Goal: Information Seeking & Learning: Find contact information

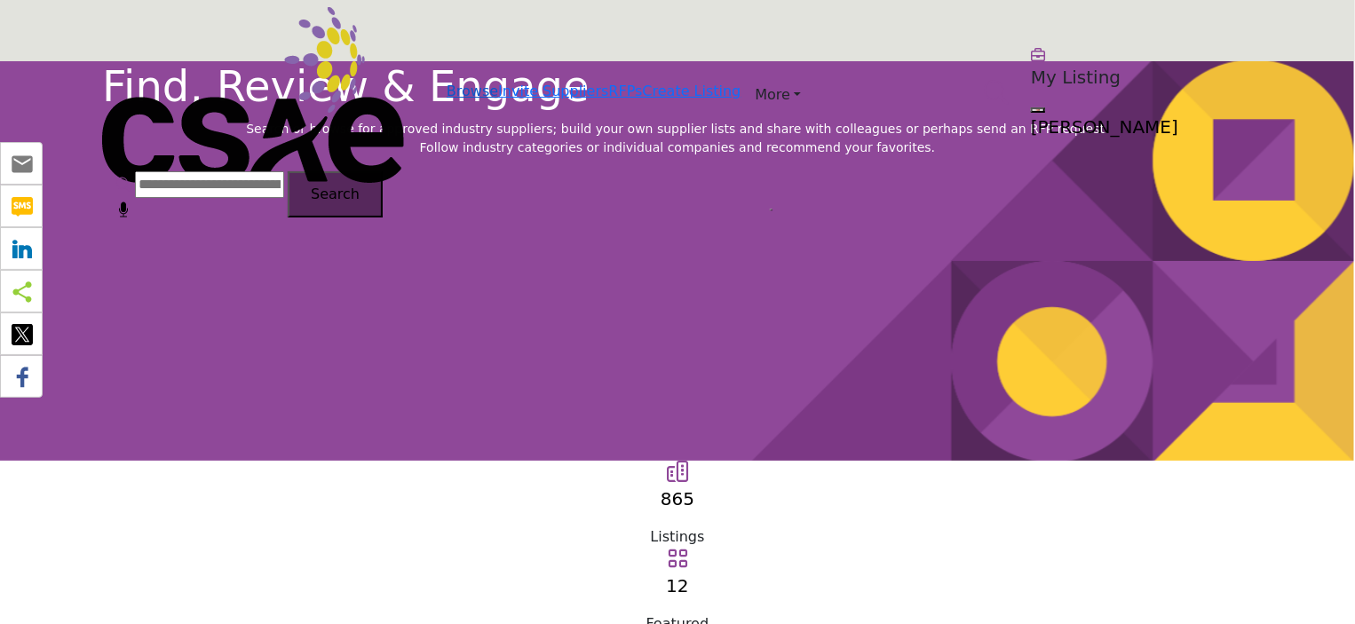
click at [447, 83] on link "Browse" at bounding box center [472, 91] width 51 height 17
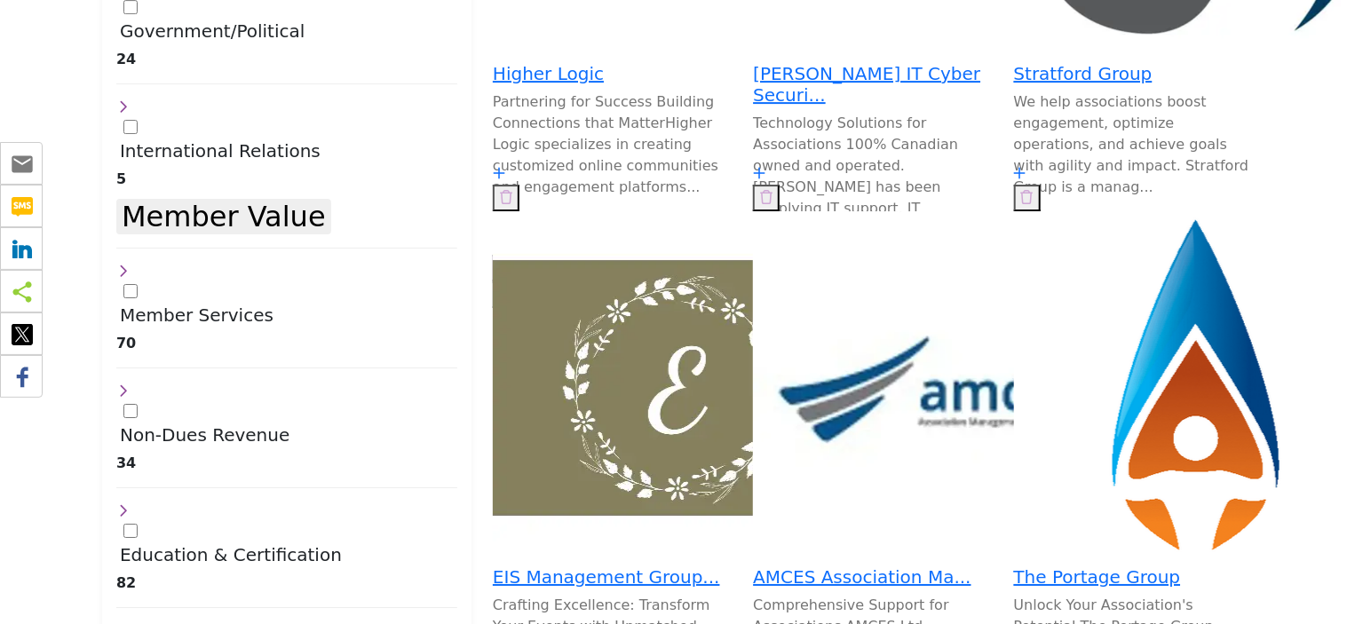
scroll to position [2833, 0]
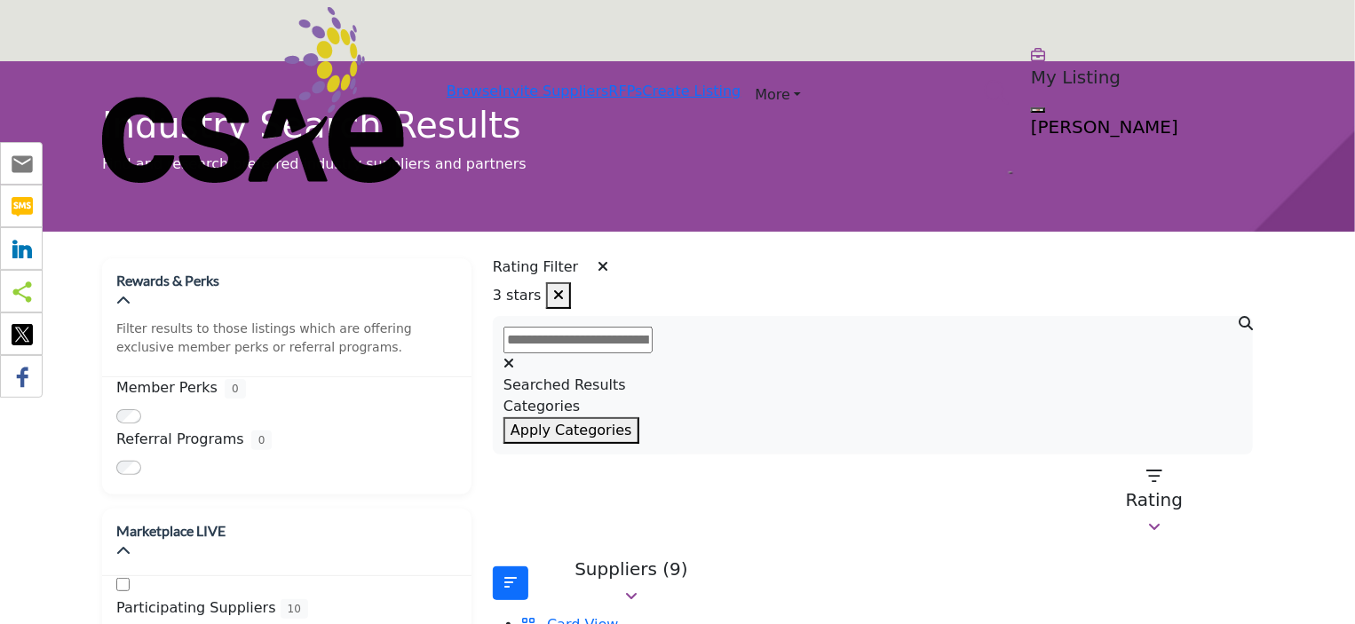
click at [564, 290] on icon "button" at bounding box center [558, 295] width 11 height 14
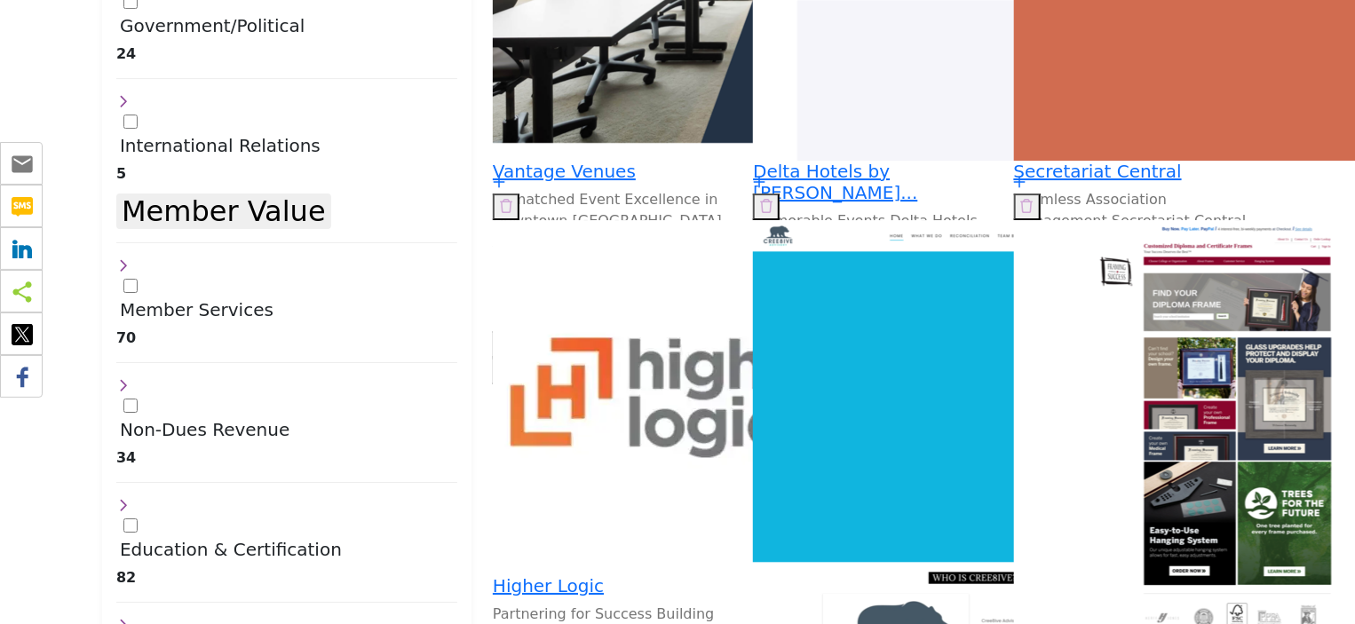
scroll to position [2958, 0]
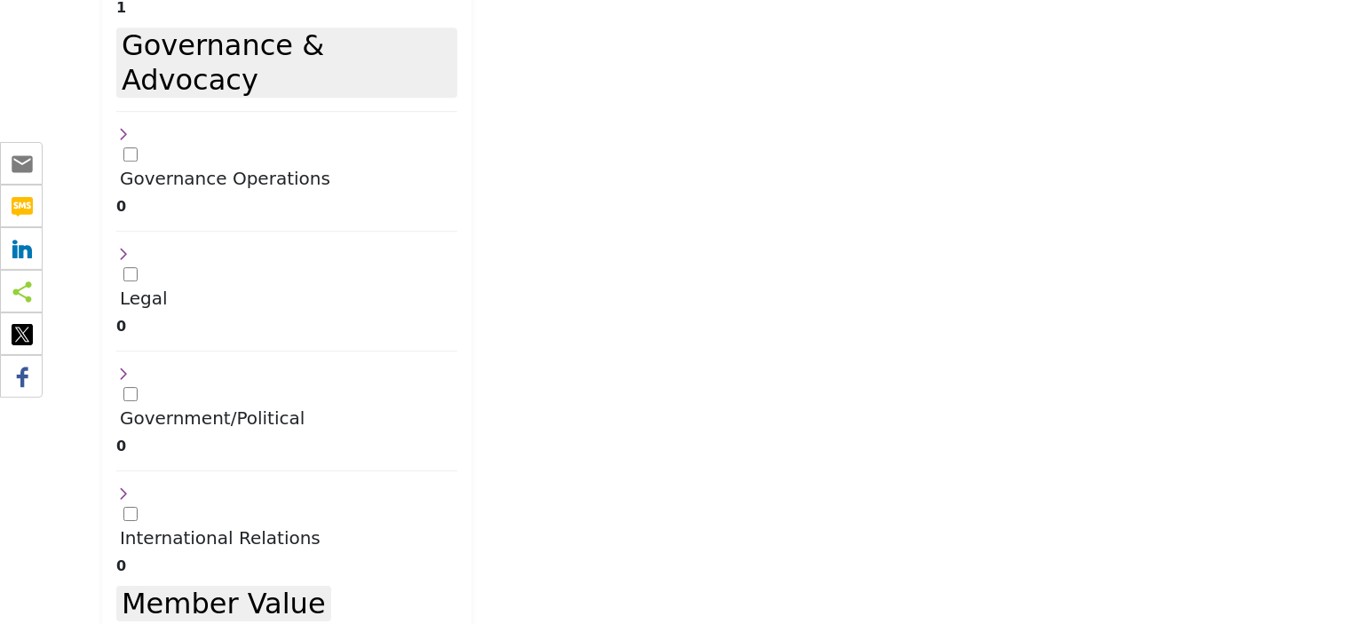
scroll to position [2604, 0]
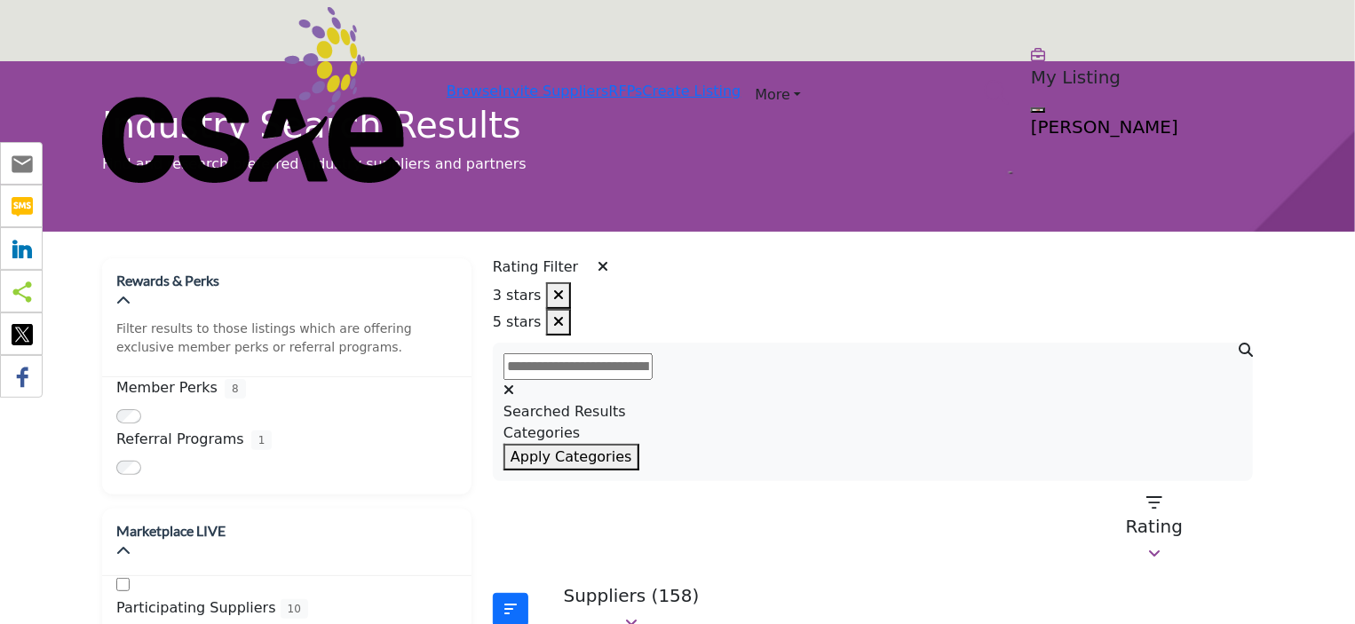
click at [602, 259] on icon at bounding box center [603, 266] width 11 height 14
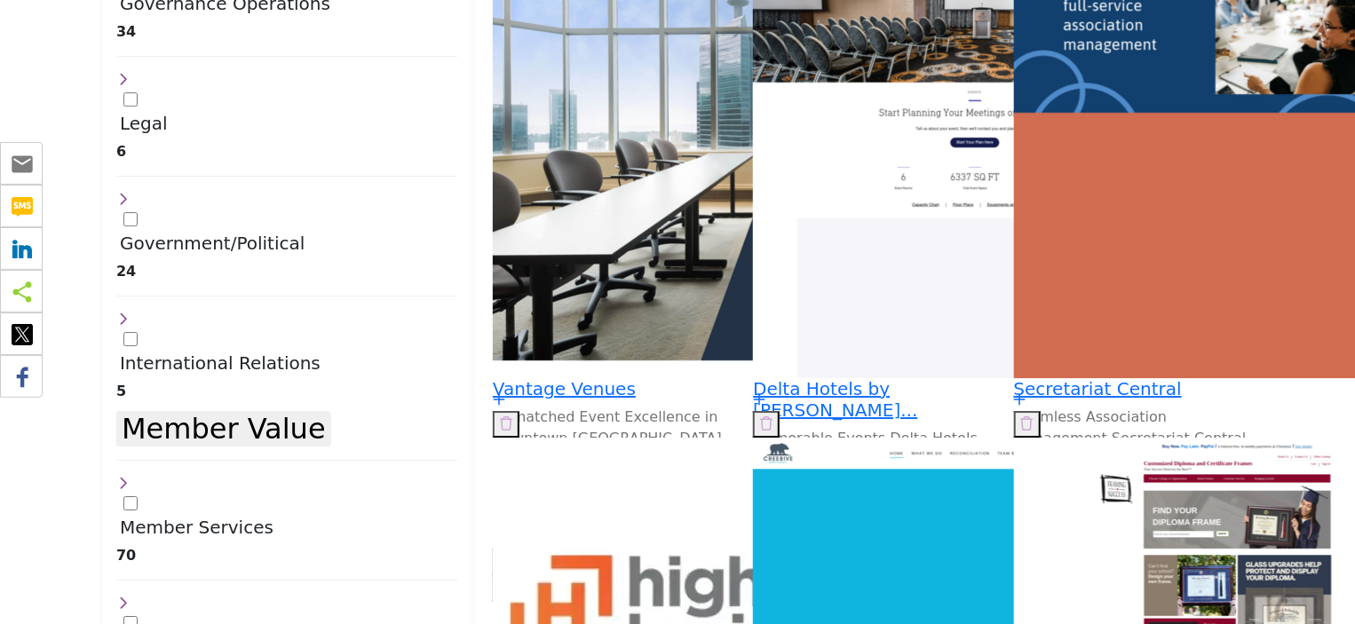
scroll to position [2673, 0]
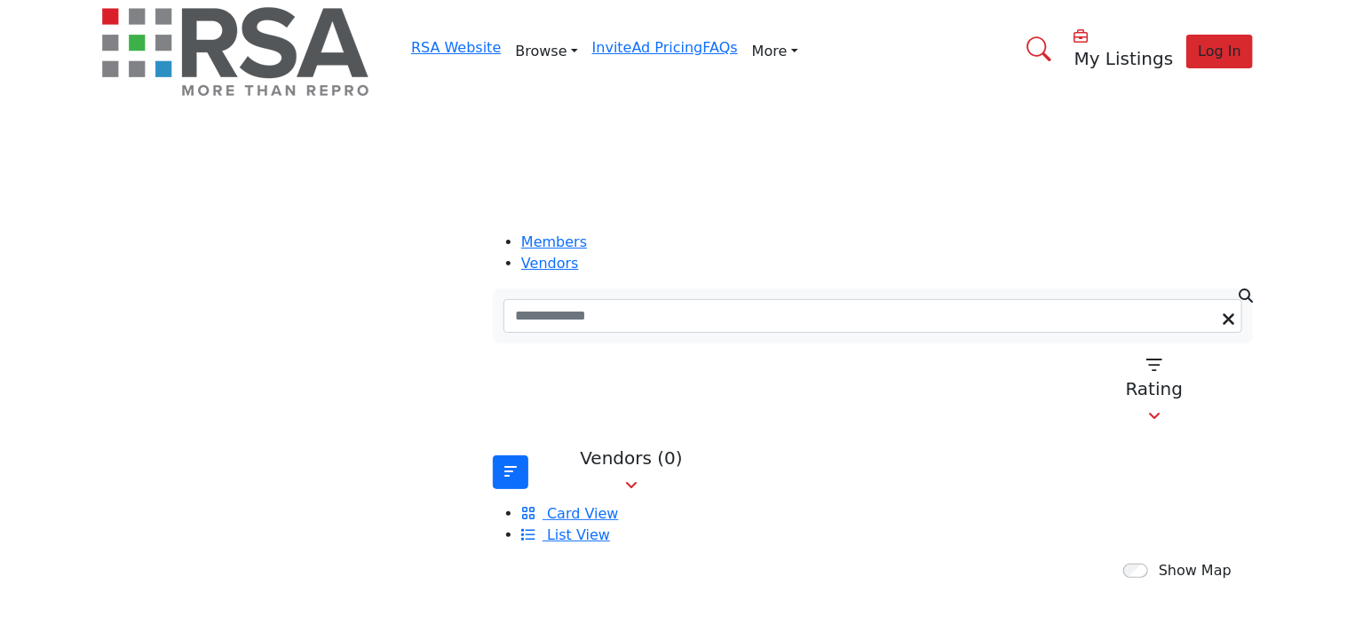
click at [0, 0] on link "Find an RSA Member" at bounding box center [0, 0] width 0 height 0
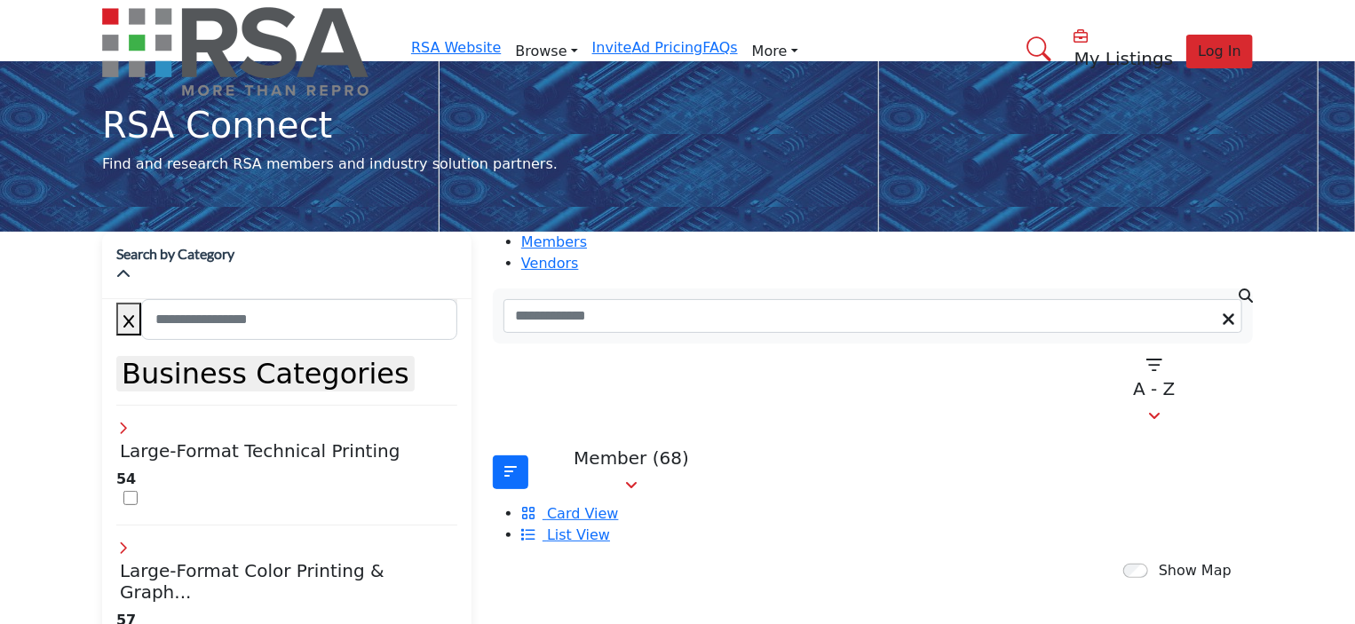
click at [131, 540] on icon at bounding box center [123, 547] width 14 height 14
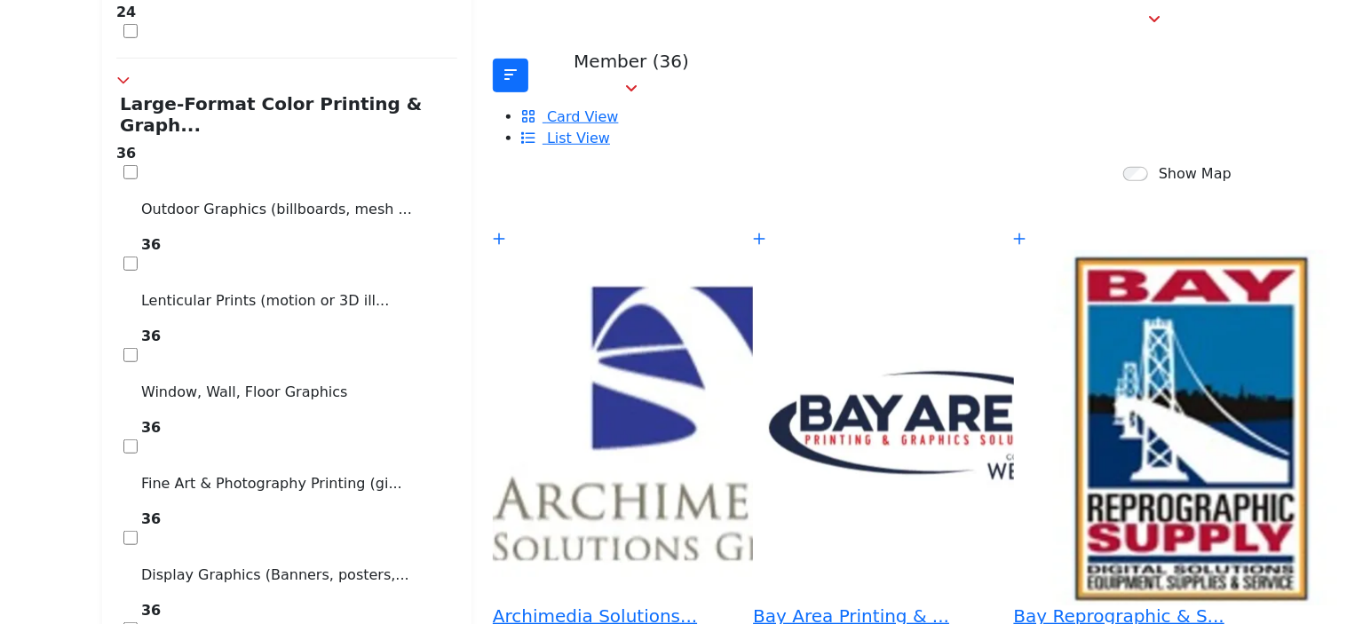
scroll to position [341, 0]
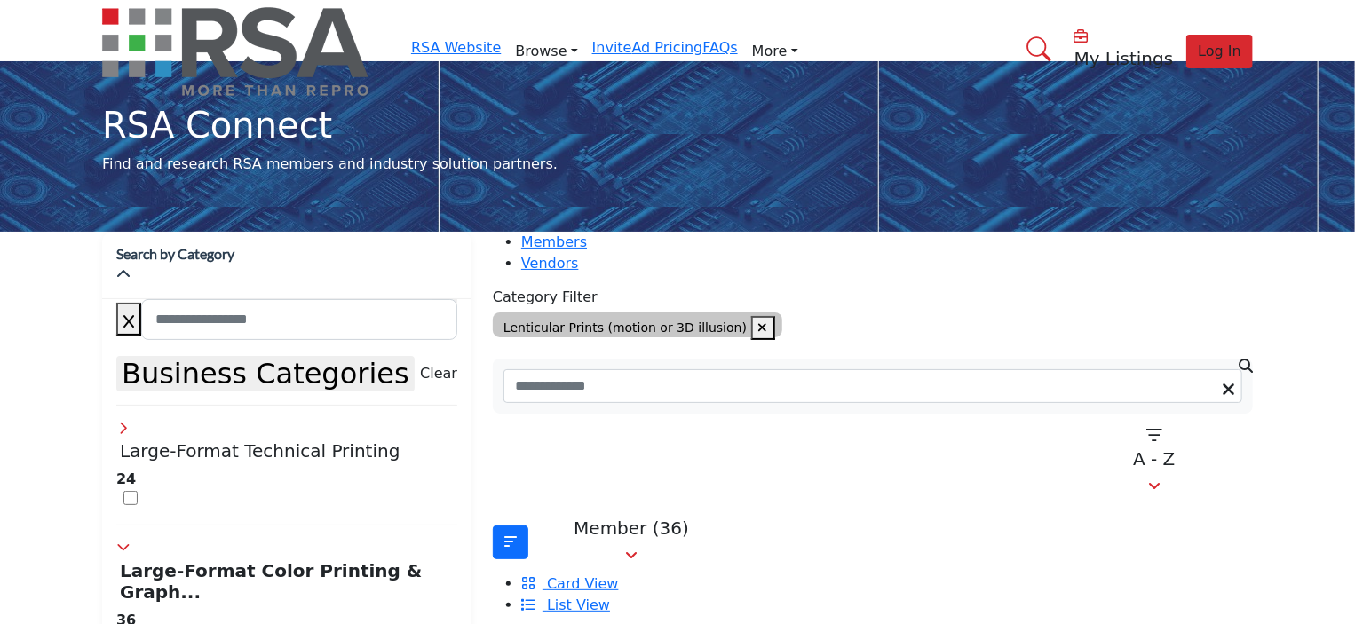
scroll to position [546, 0]
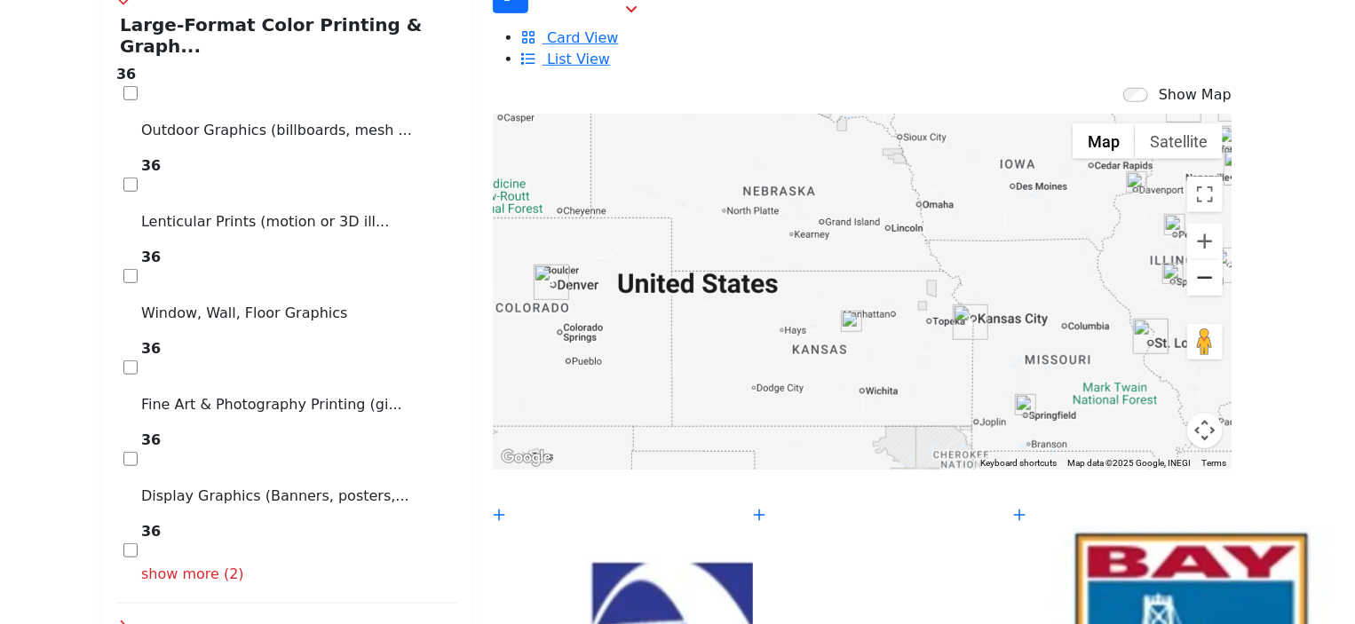
click at [1187, 260] on button "Zoom out" at bounding box center [1205, 278] width 36 height 36
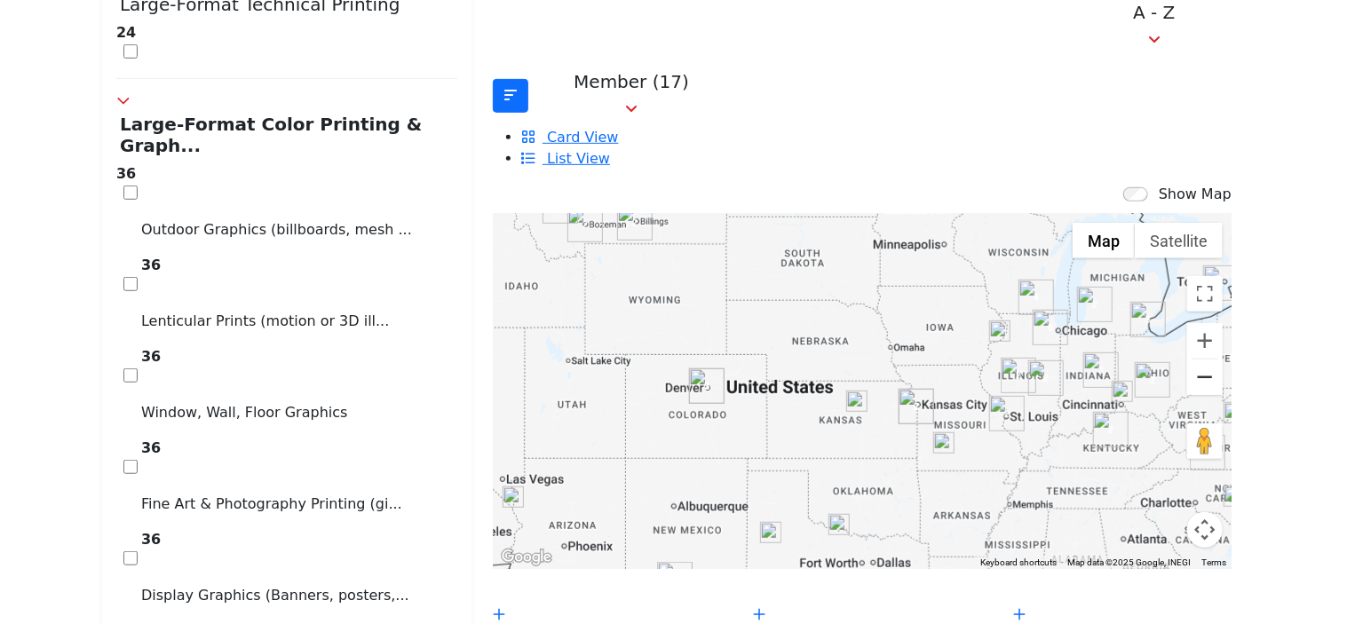
scroll to position [451, 0]
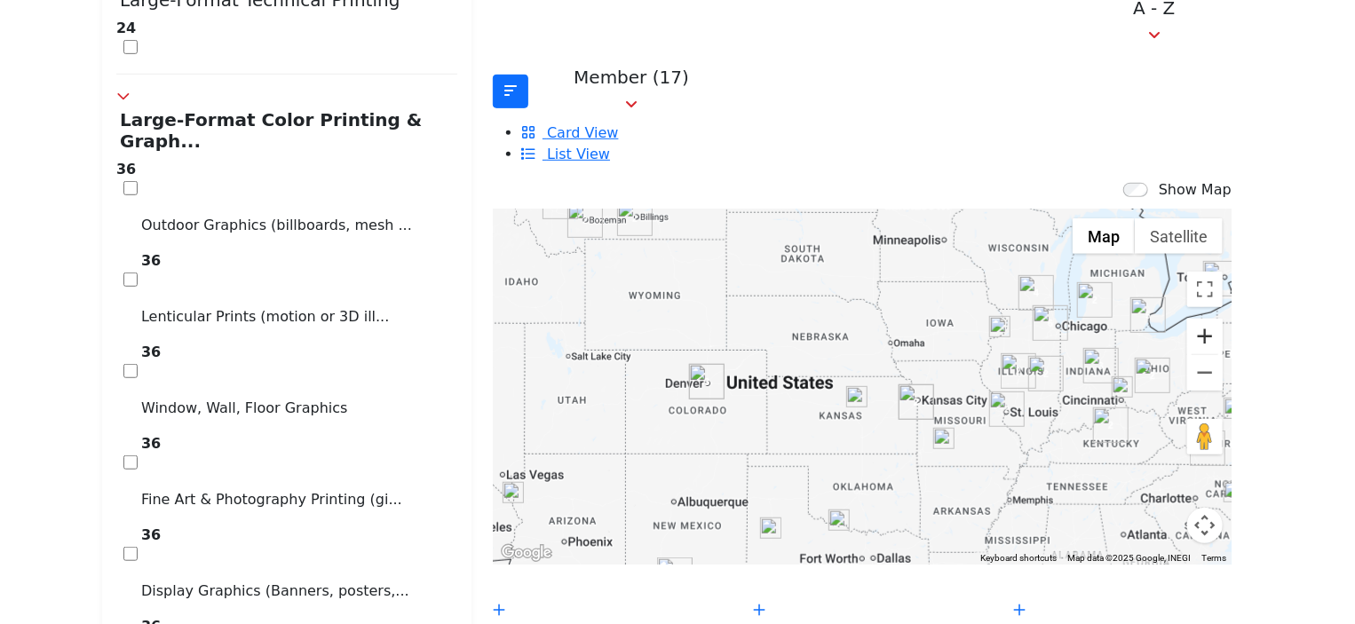
click at [1187, 319] on button "Zoom in" at bounding box center [1205, 337] width 36 height 36
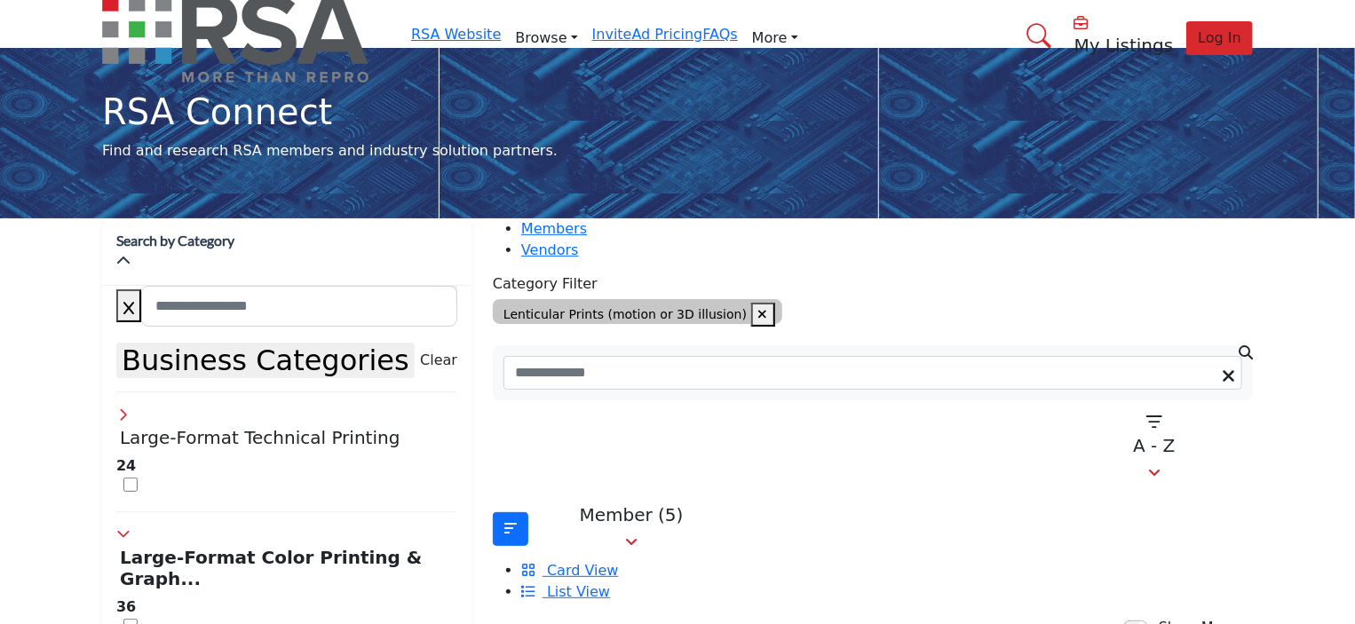
scroll to position [0, 0]
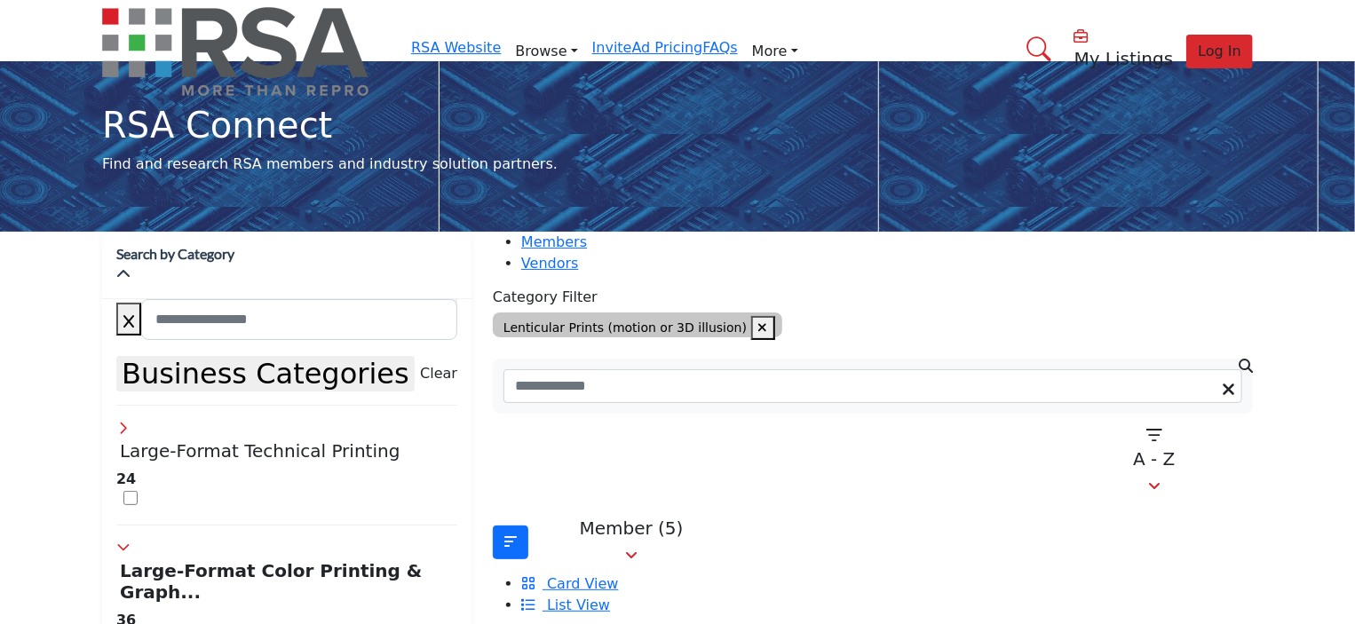
click at [0, 0] on link "Find an RSA Member" at bounding box center [0, 0] width 0 height 0
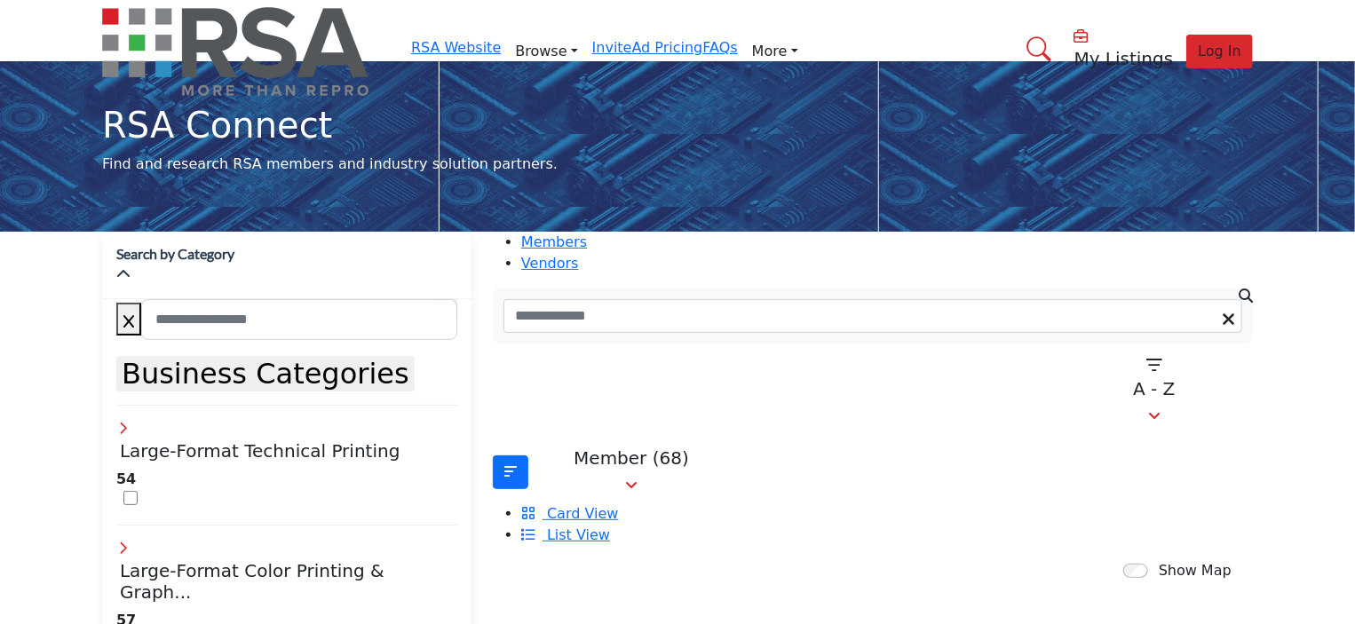
click at [131, 540] on icon at bounding box center [123, 547] width 14 height 14
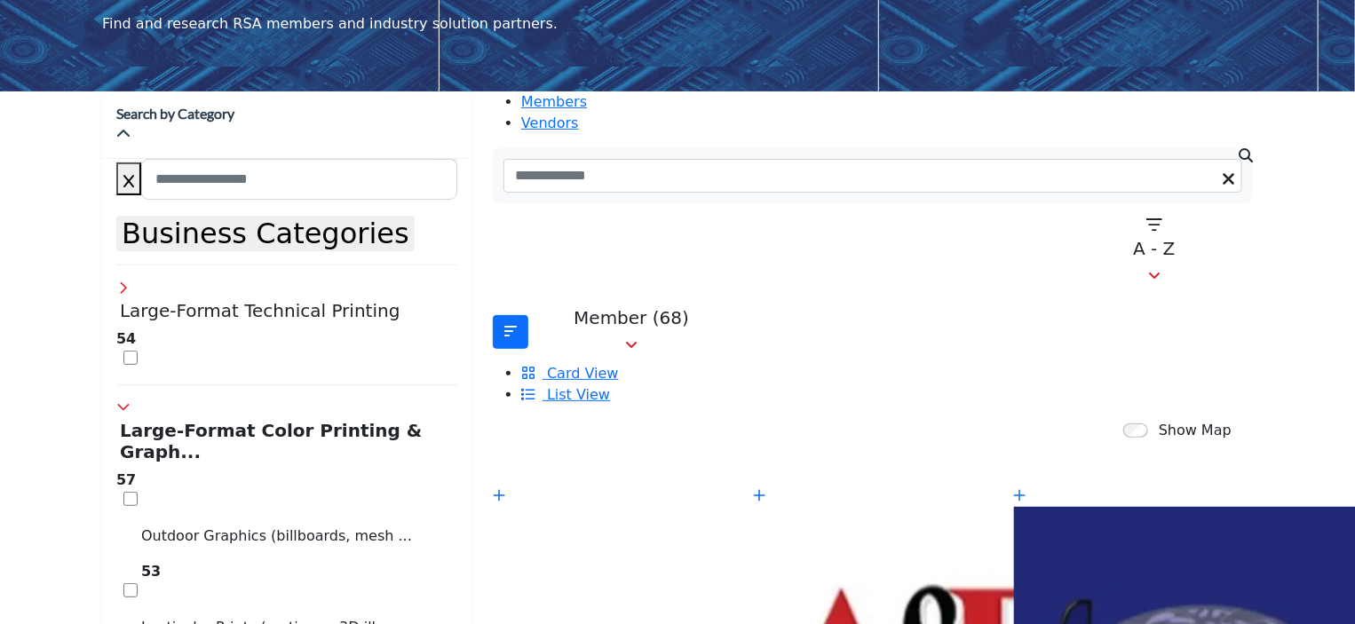
scroll to position [221, 0]
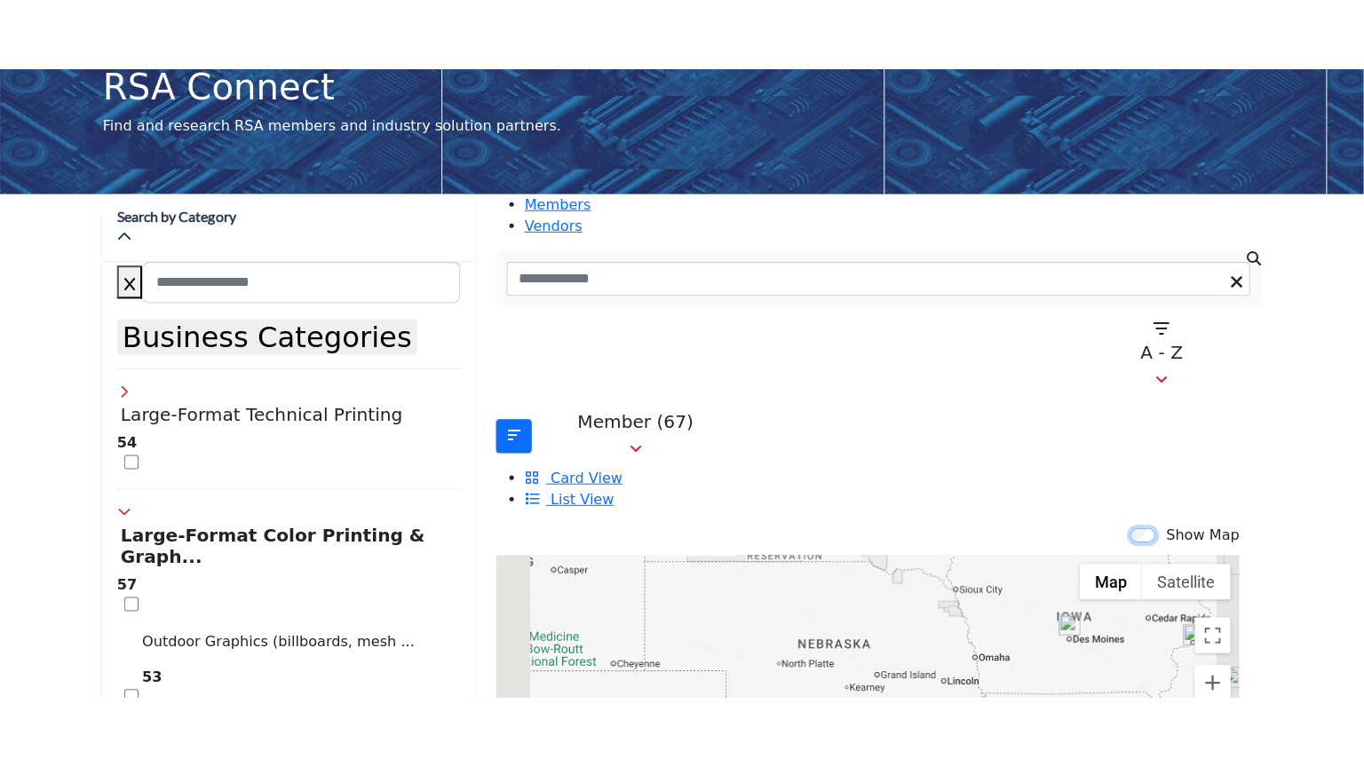
scroll to position [187, 0]
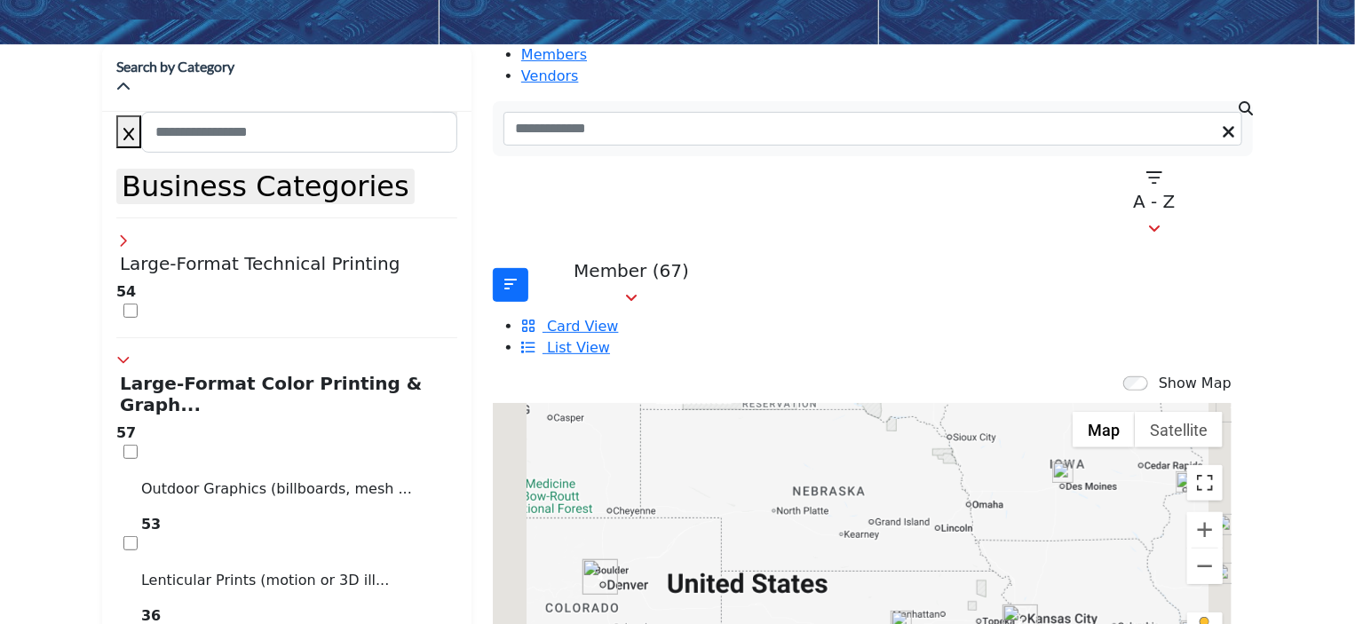
click at [1187, 465] on button "Toggle fullscreen view" at bounding box center [1205, 483] width 36 height 36
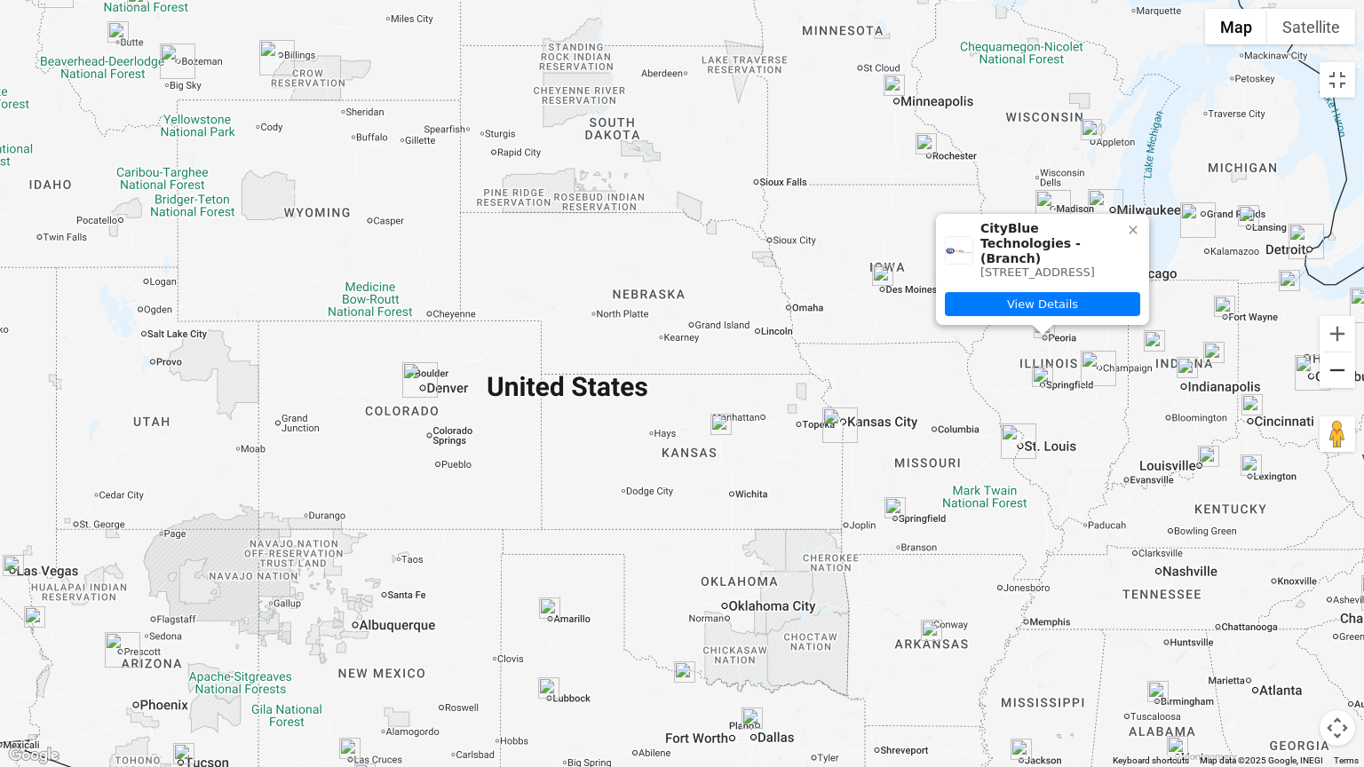
click at [1335, 373] on button "Zoom out" at bounding box center [1337, 370] width 36 height 36
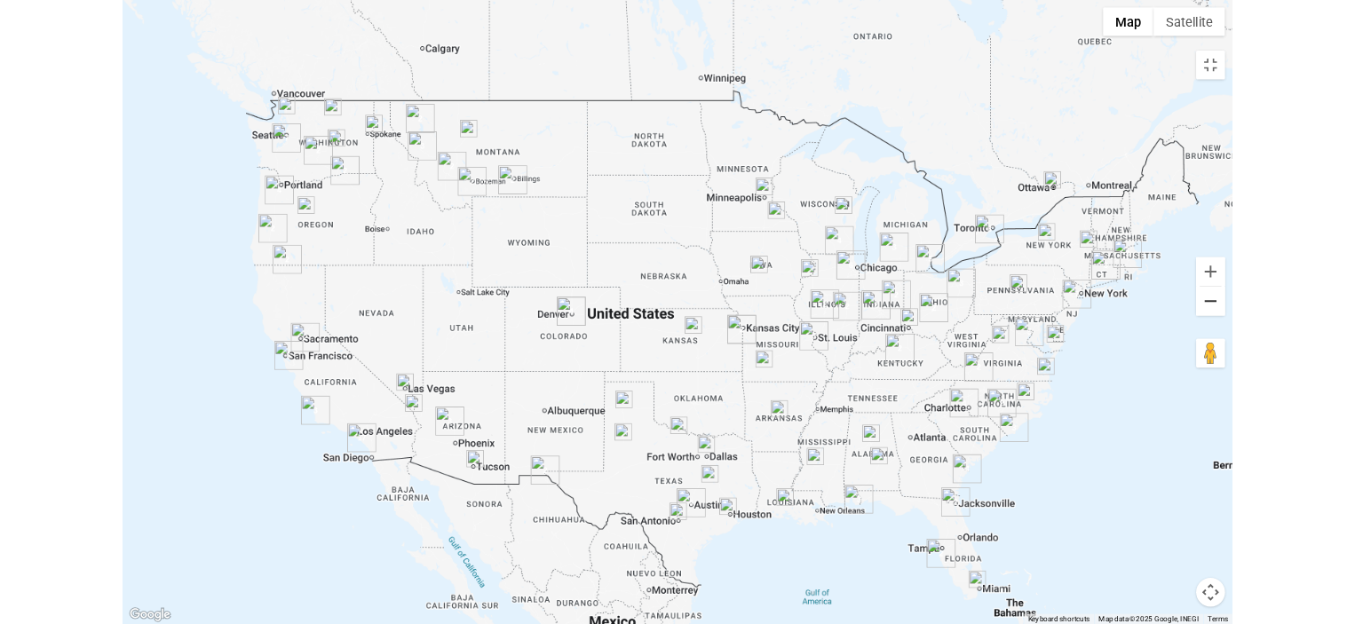
scroll to position [0, 0]
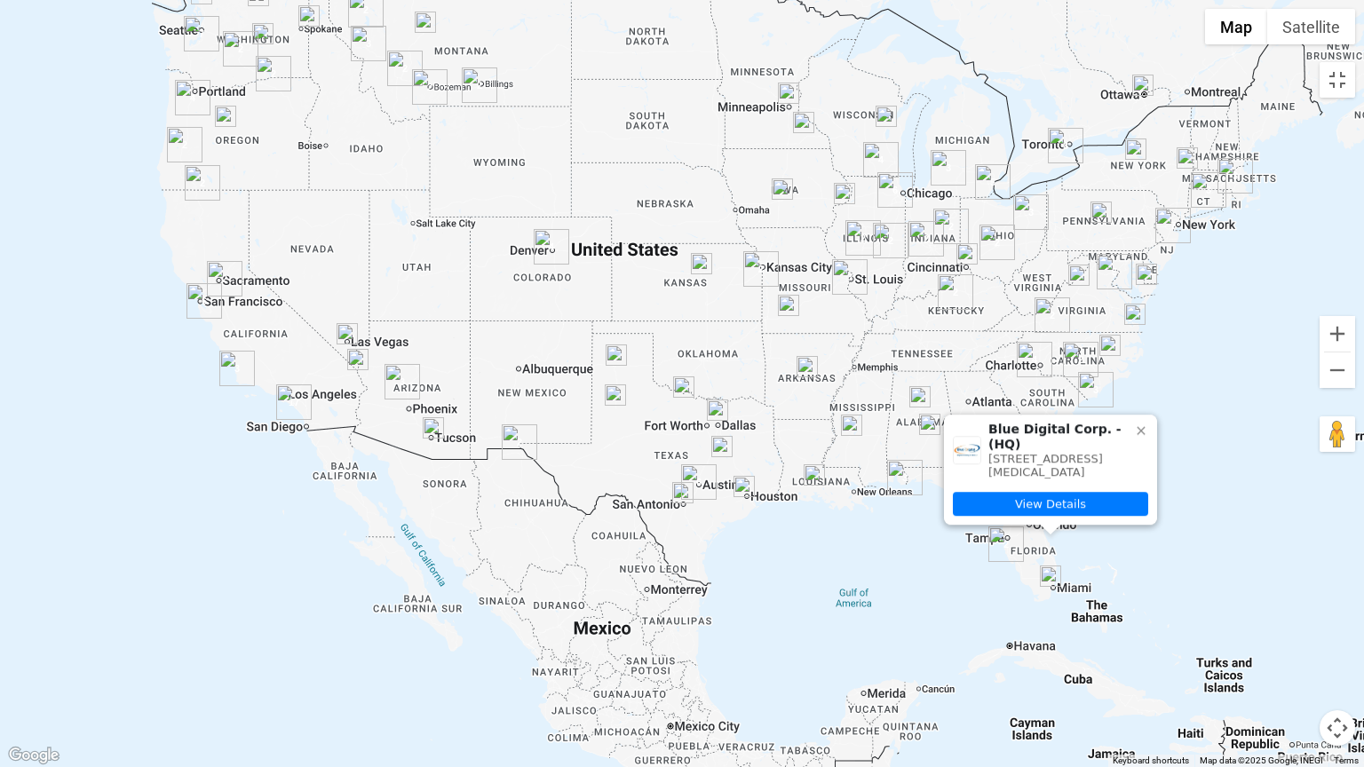
click at [1005, 545] on img "Cluster of 2 locations (1 HQ, 1 Branches)\aClick to view companies" at bounding box center [1006, 545] width 36 height 36
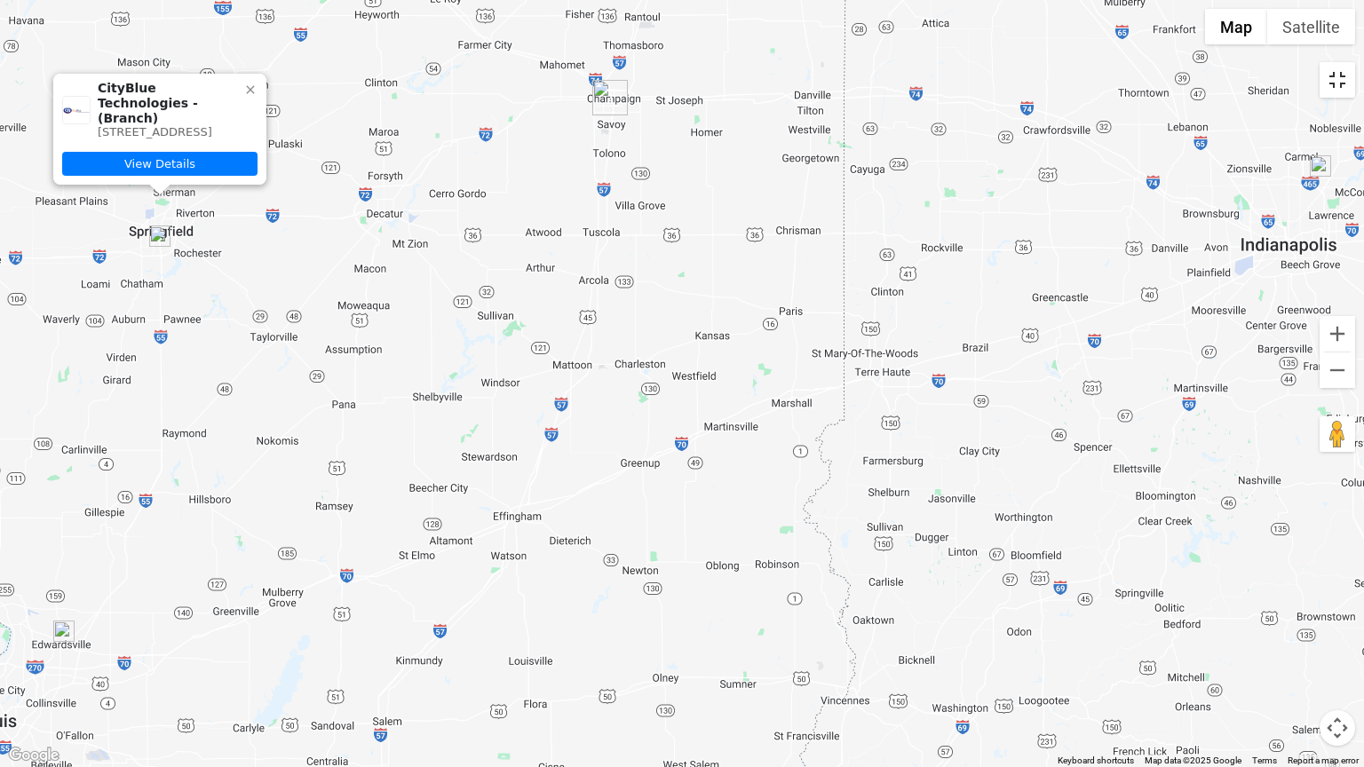
click at [1336, 83] on button "Toggle fullscreen view" at bounding box center [1337, 80] width 36 height 36
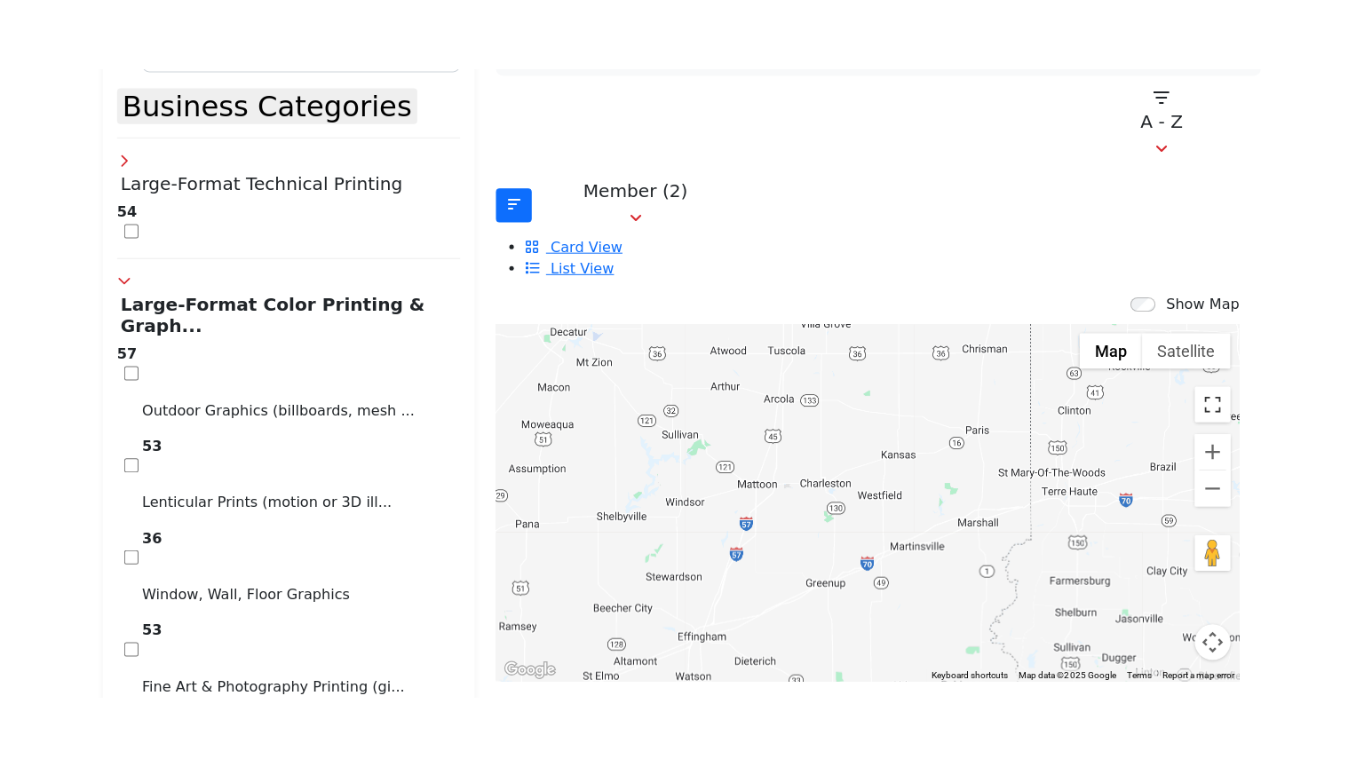
scroll to position [308, 0]
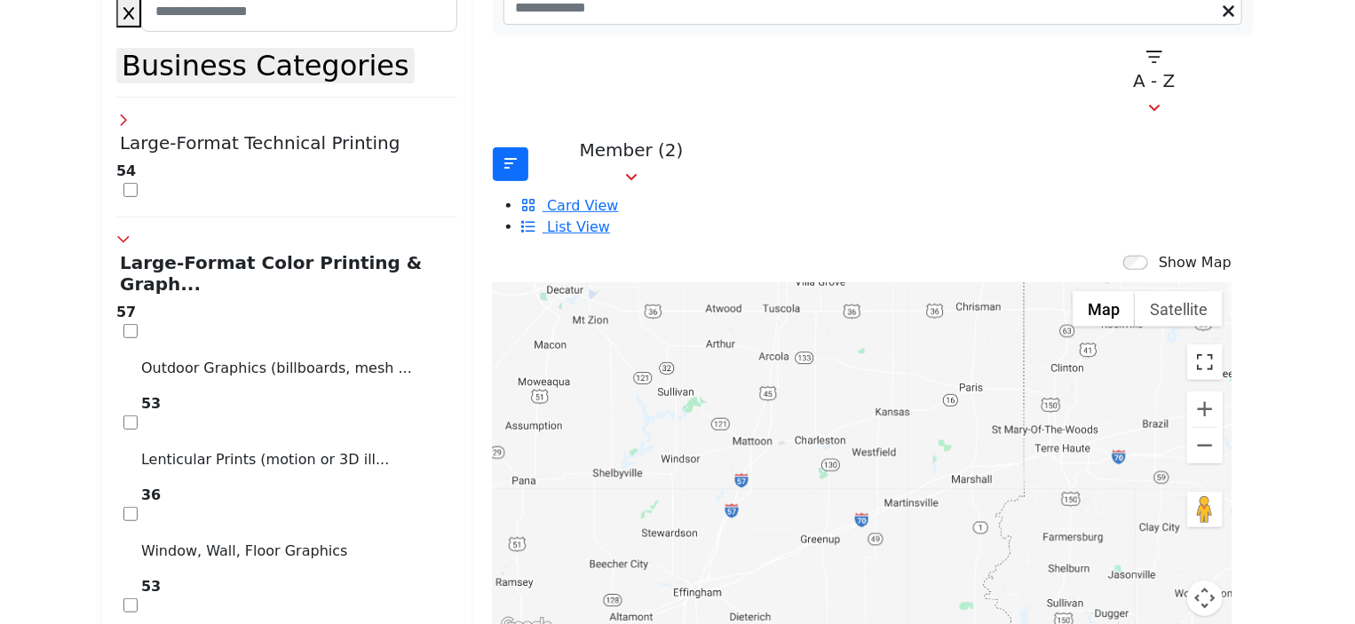
click at [1187, 344] on button "Toggle fullscreen view" at bounding box center [1205, 362] width 36 height 36
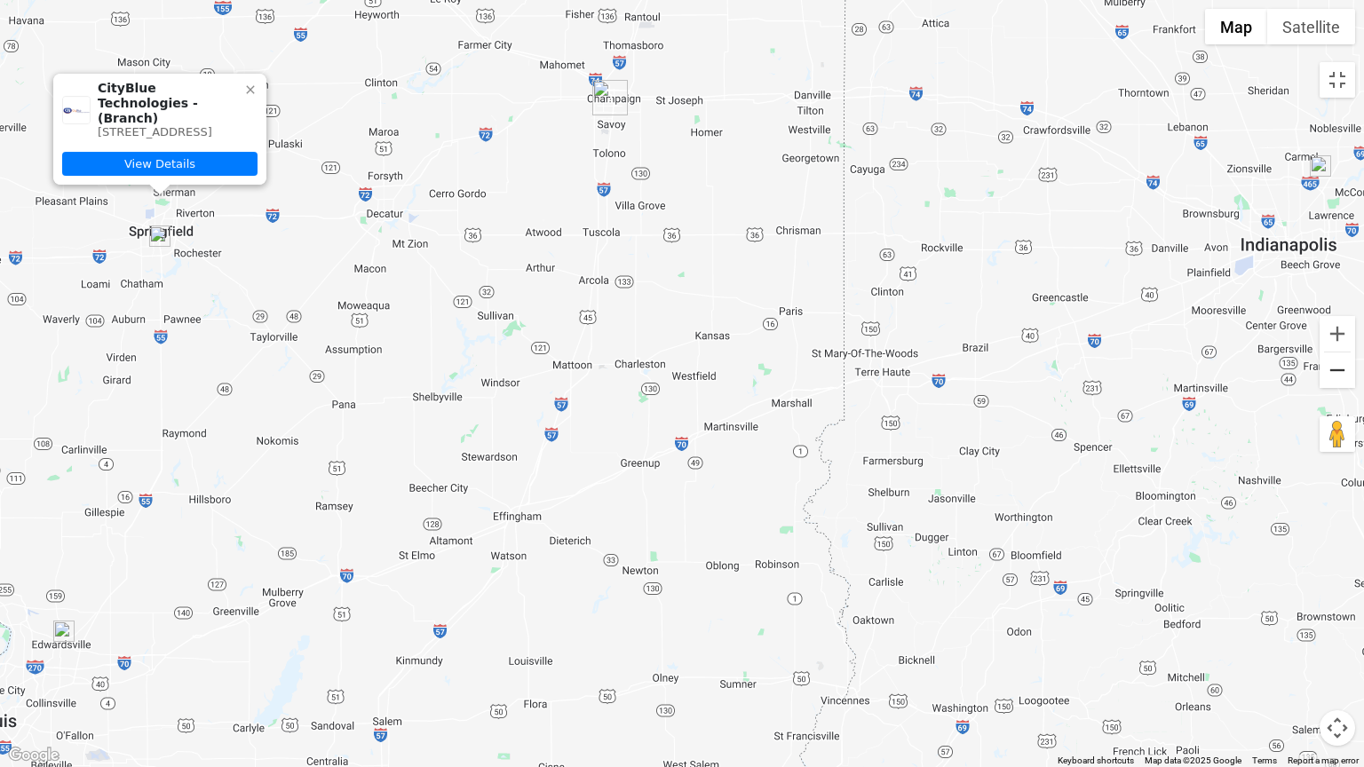
click at [1350, 369] on button "Zoom out" at bounding box center [1337, 370] width 36 height 36
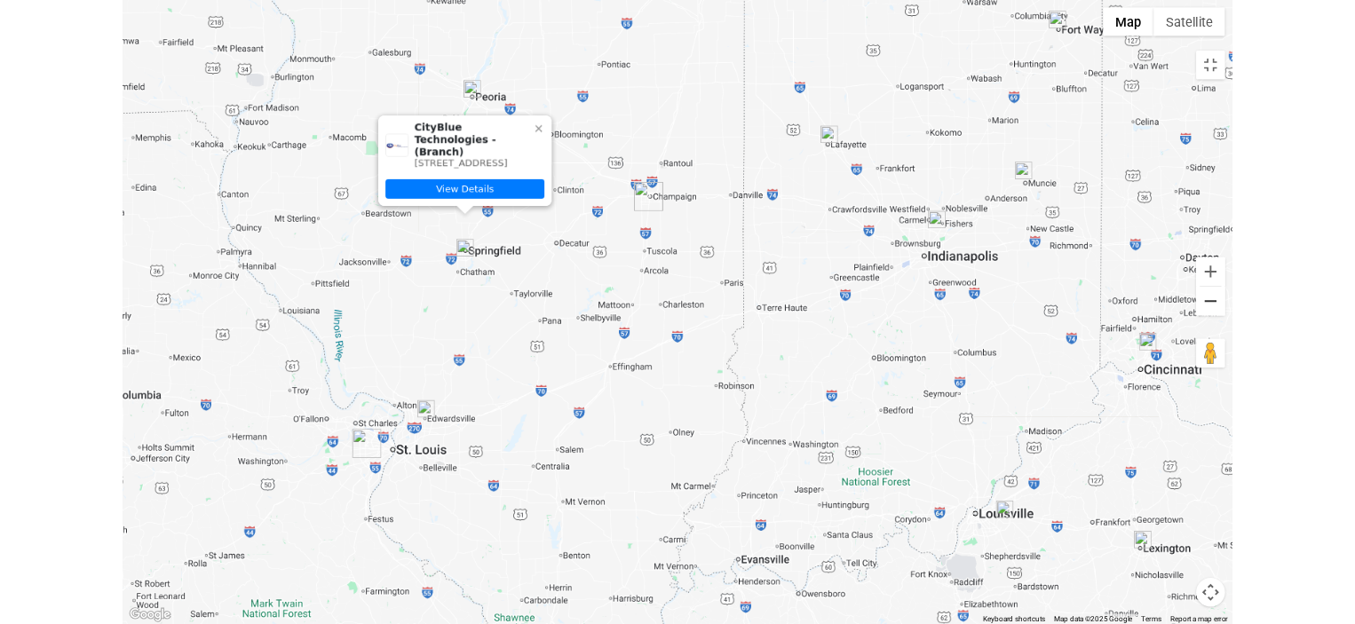
scroll to position [0, 0]
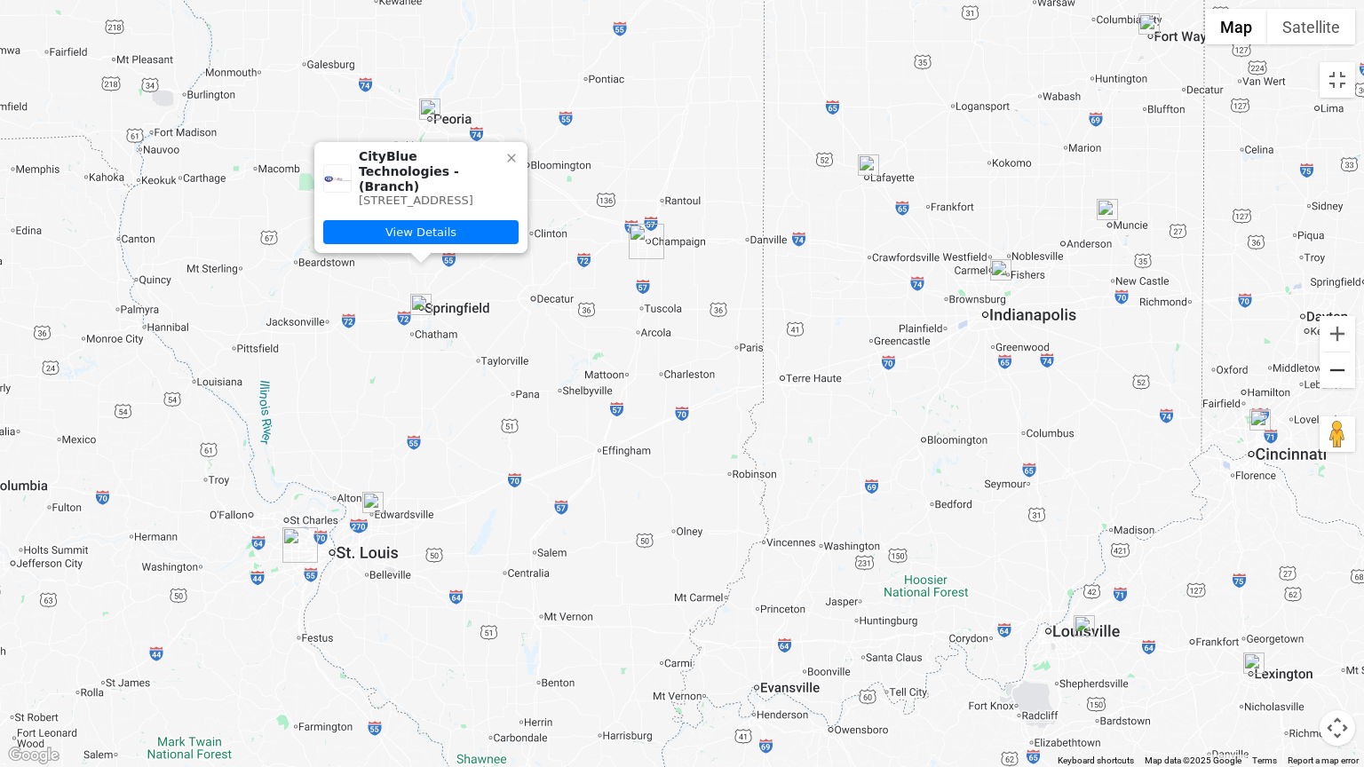
click at [1342, 378] on button "Zoom out" at bounding box center [1337, 370] width 36 height 36
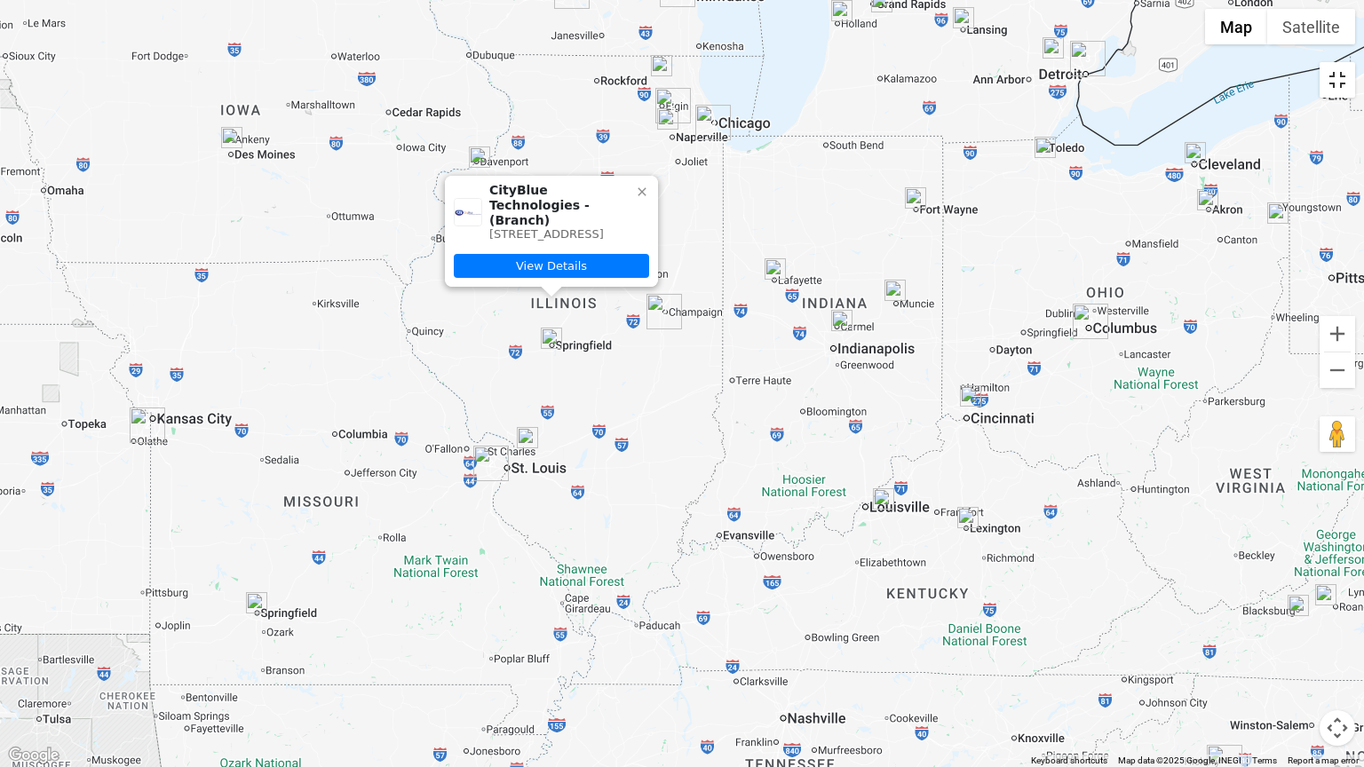
click at [1336, 86] on button "Toggle fullscreen view" at bounding box center [1337, 80] width 36 height 36
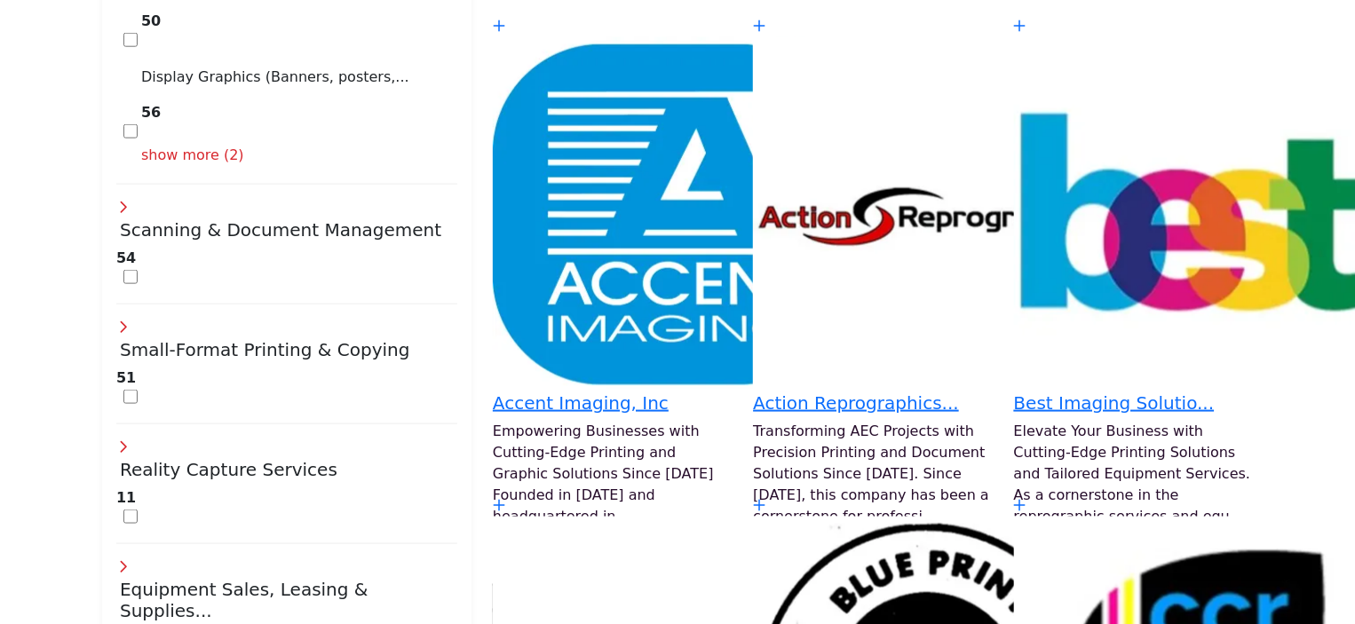
scroll to position [970, 0]
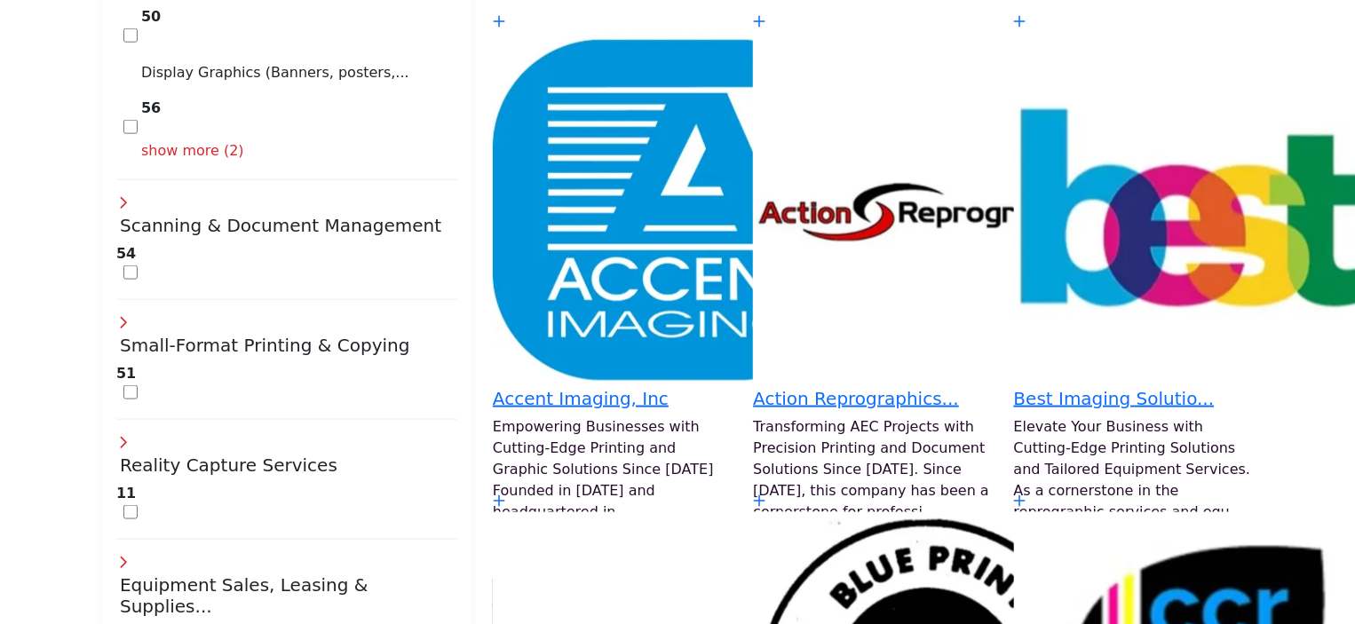
type input "**********"
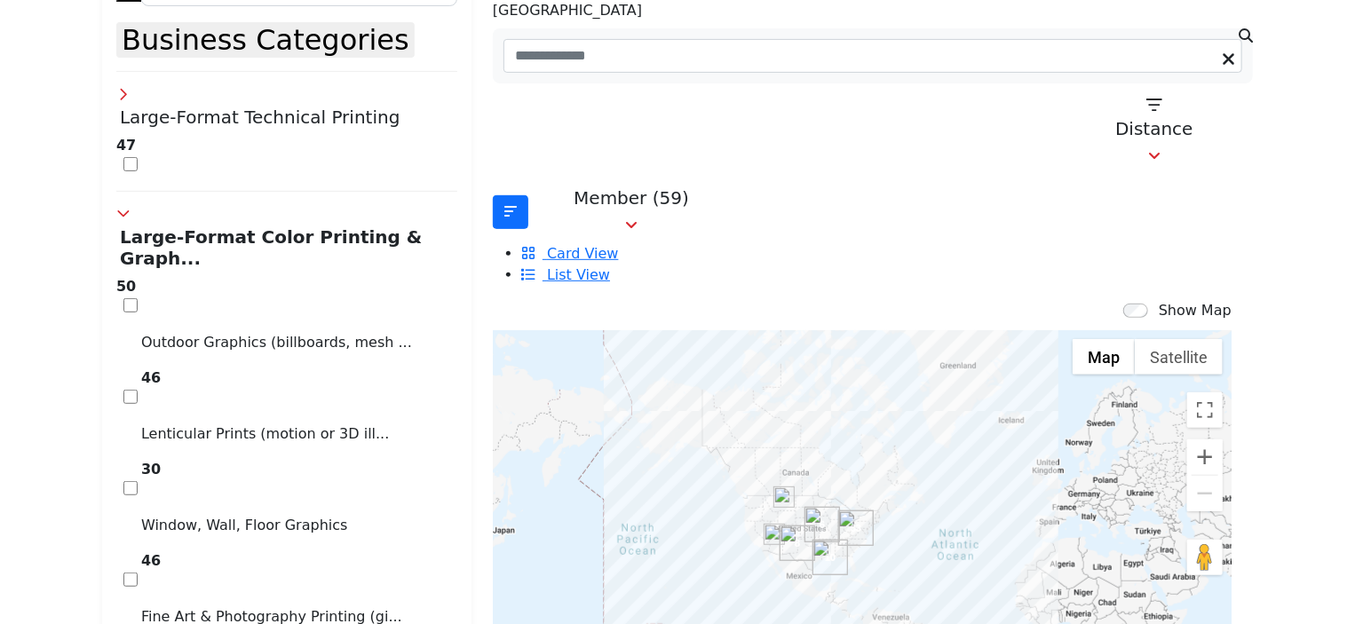
scroll to position [340, 0]
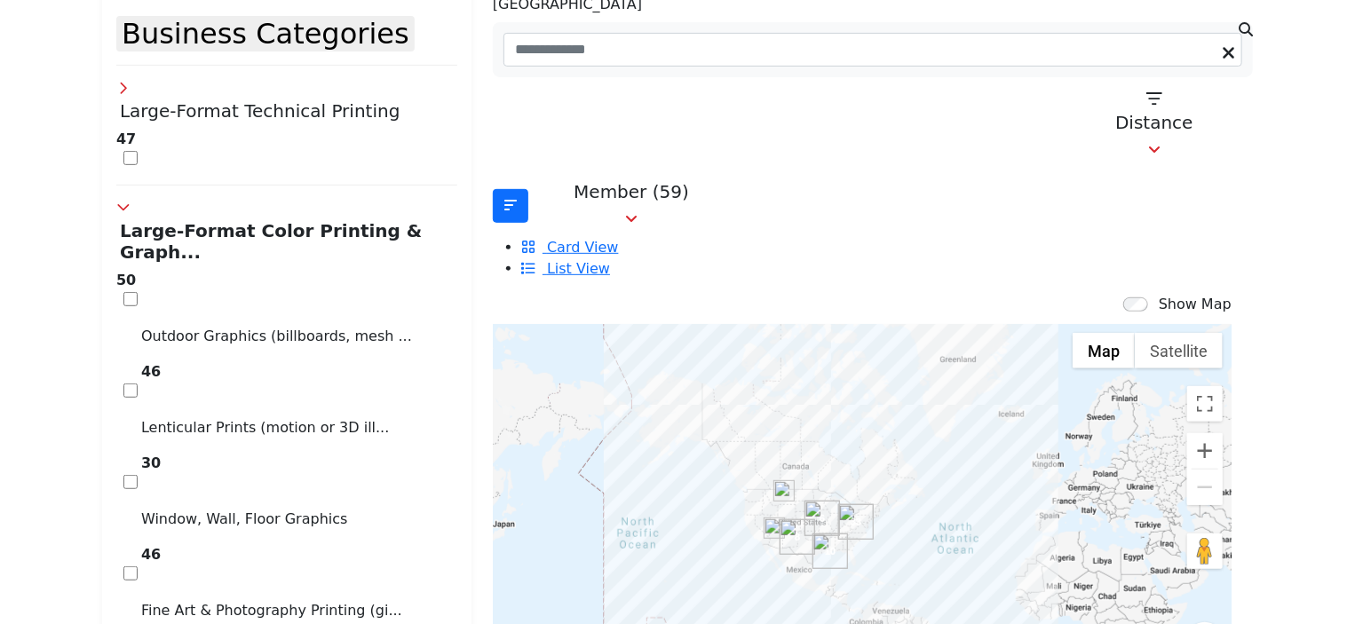
click at [838, 504] on img "Cluster of 33 locations (33 HQ, 0 Branches)\aClick to view companies" at bounding box center [856, 522] width 36 height 36
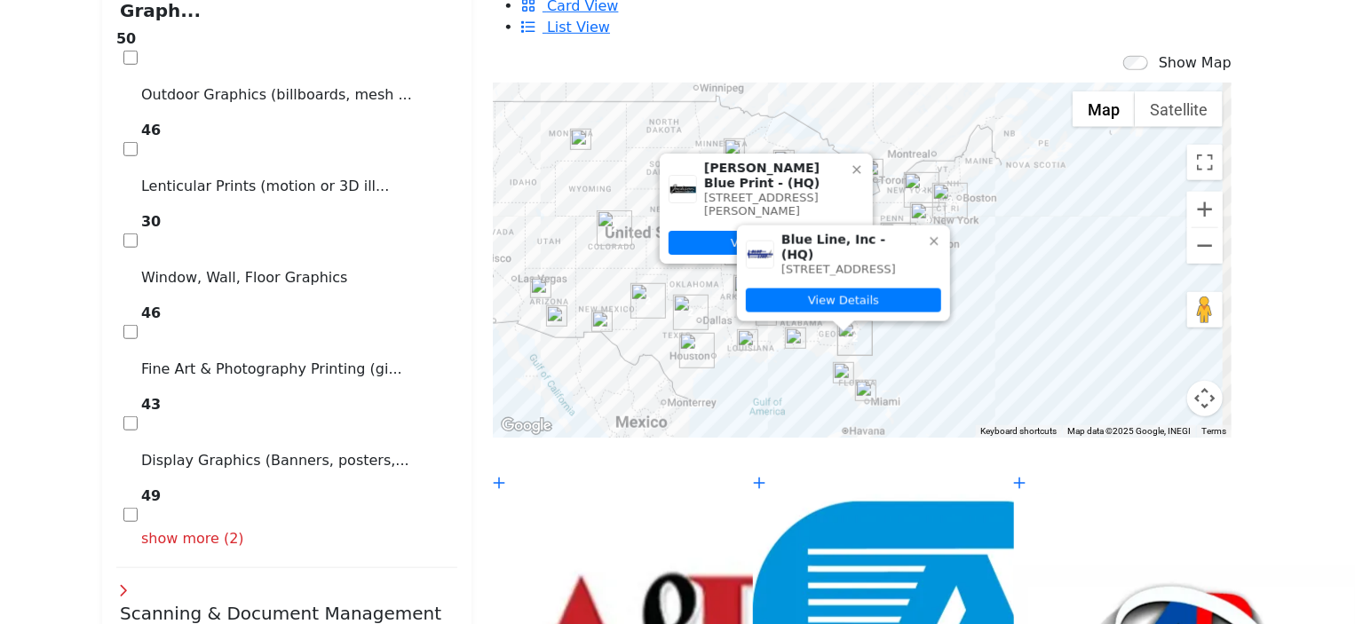
scroll to position [587, 0]
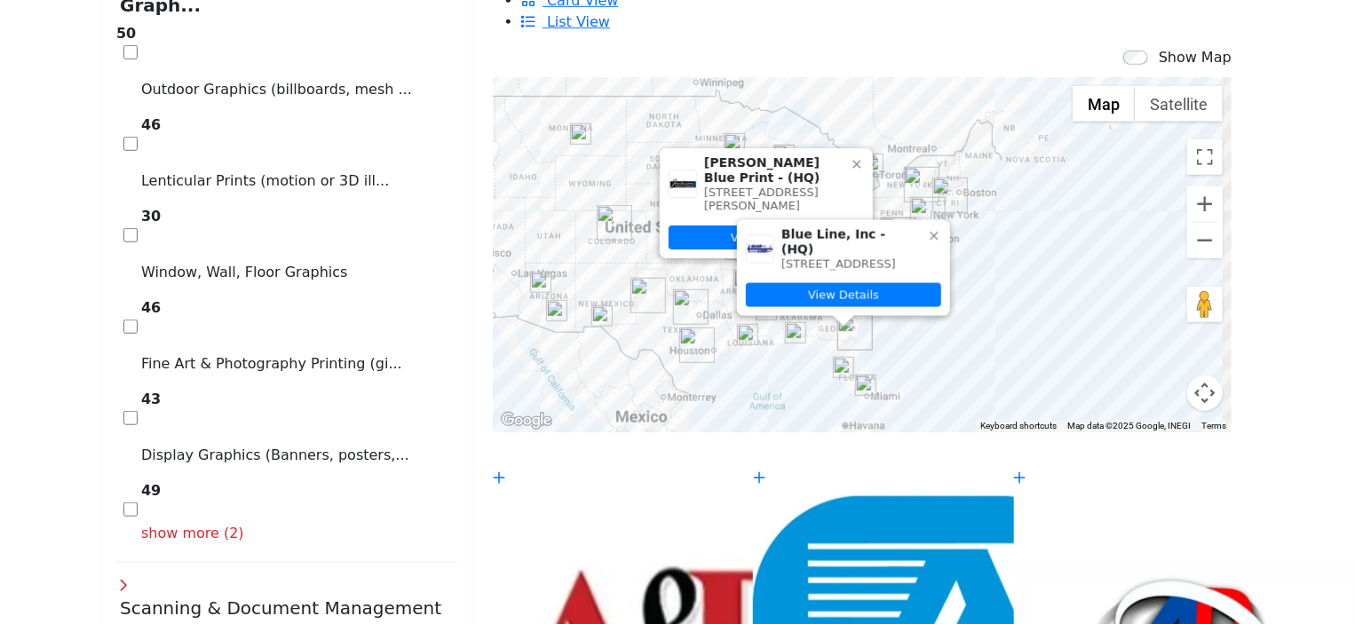
click at [850, 157] on icon at bounding box center [857, 164] width 14 height 14
click at [927, 229] on icon at bounding box center [934, 236] width 14 height 14
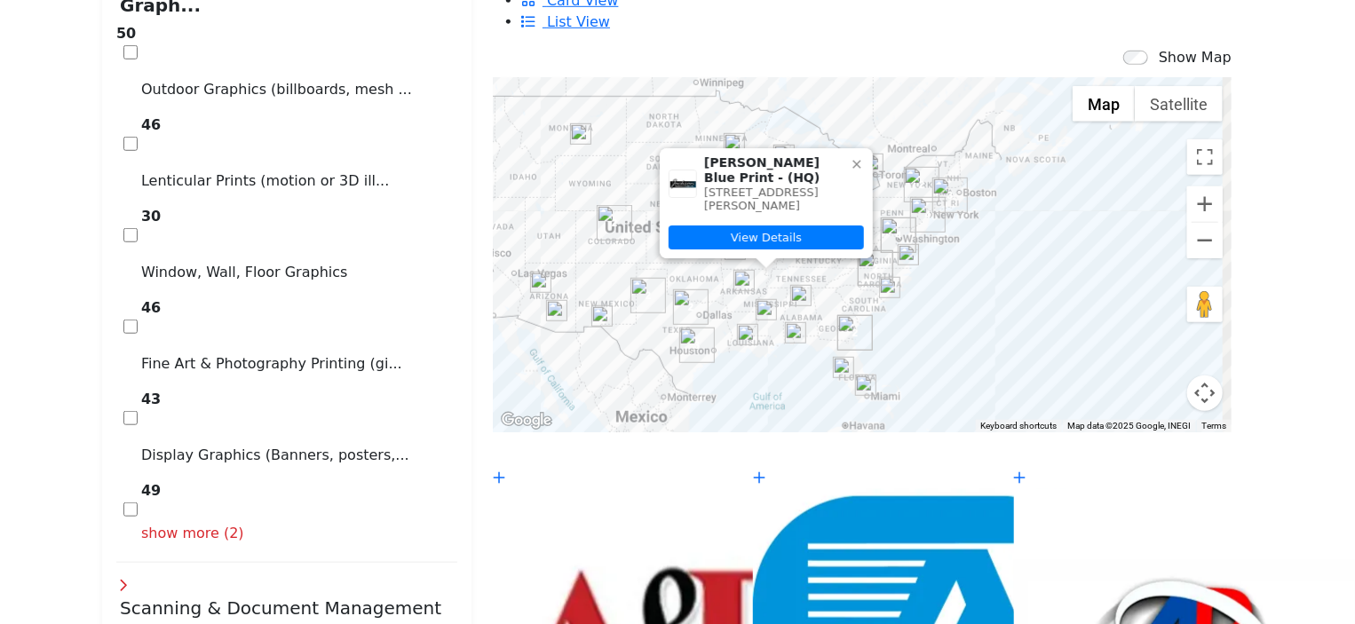
click at [852, 161] on icon at bounding box center [856, 165] width 8 height 8
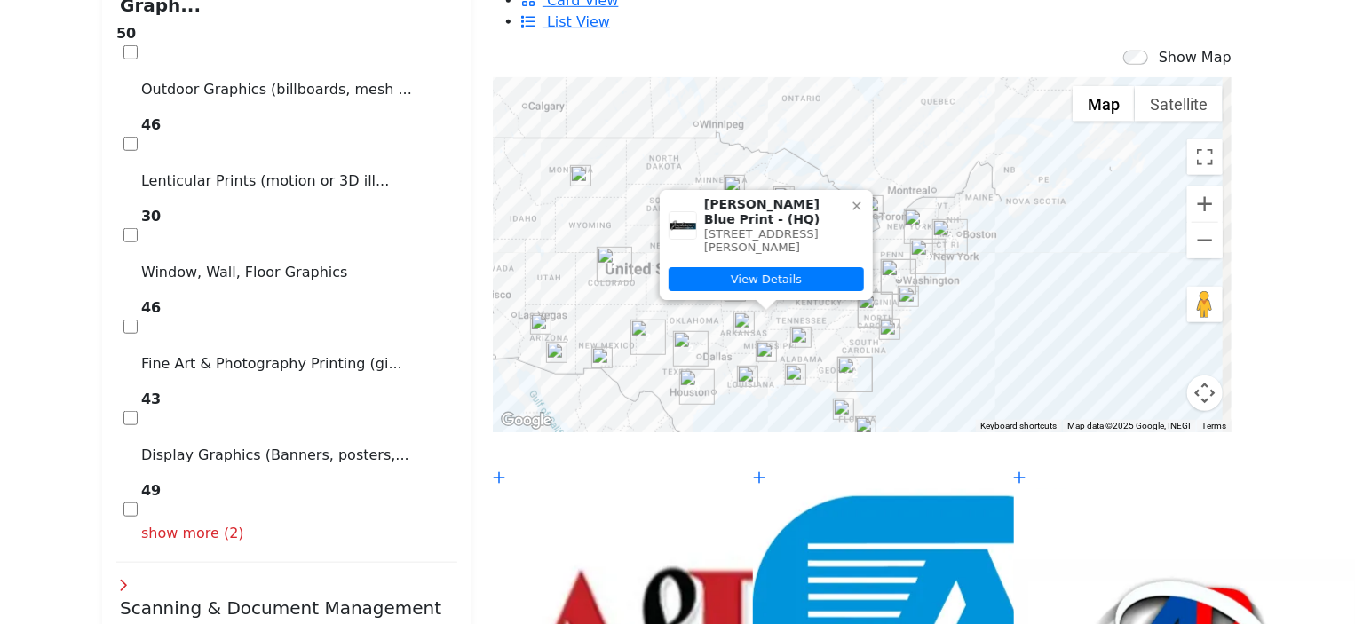
click at [852, 202] on icon at bounding box center [856, 206] width 8 height 8
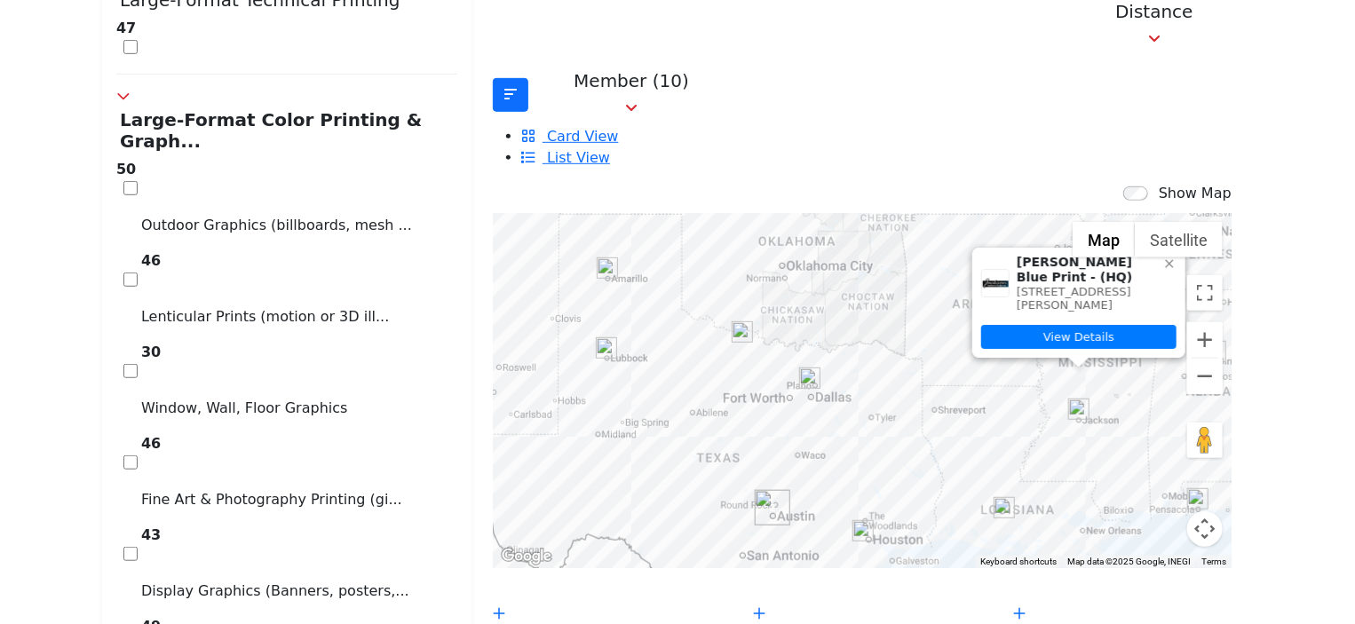
scroll to position [573, 0]
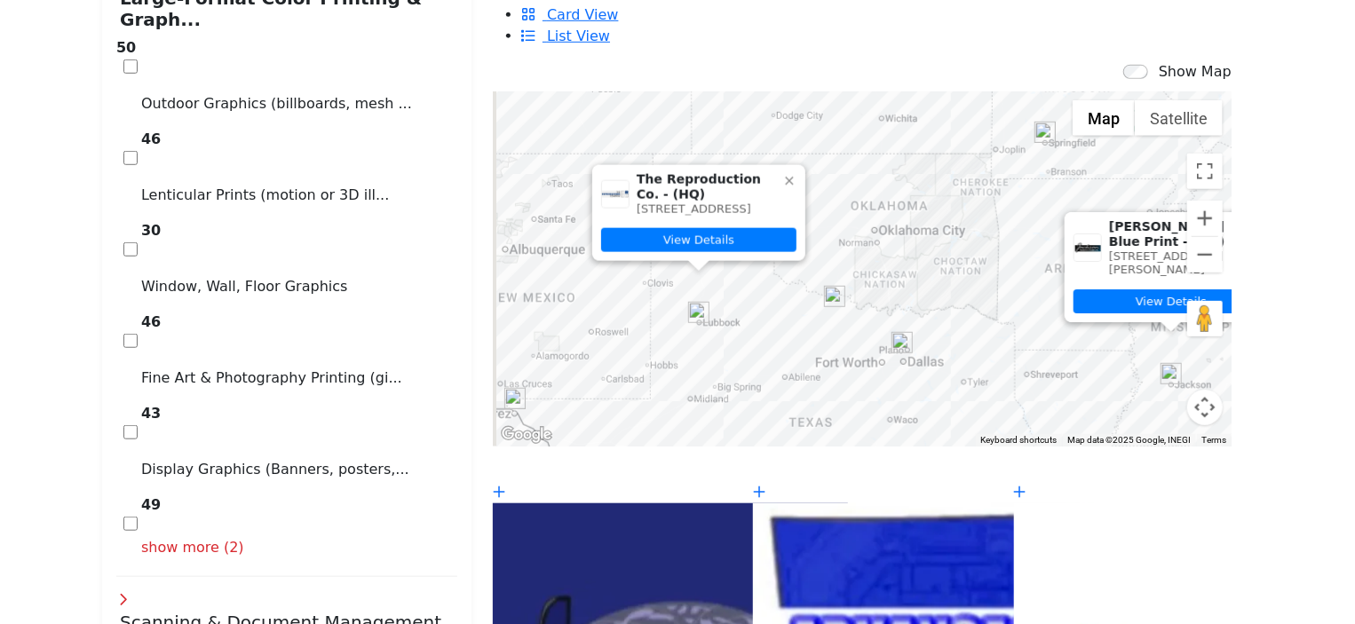
click at [782, 174] on icon at bounding box center [789, 181] width 14 height 14
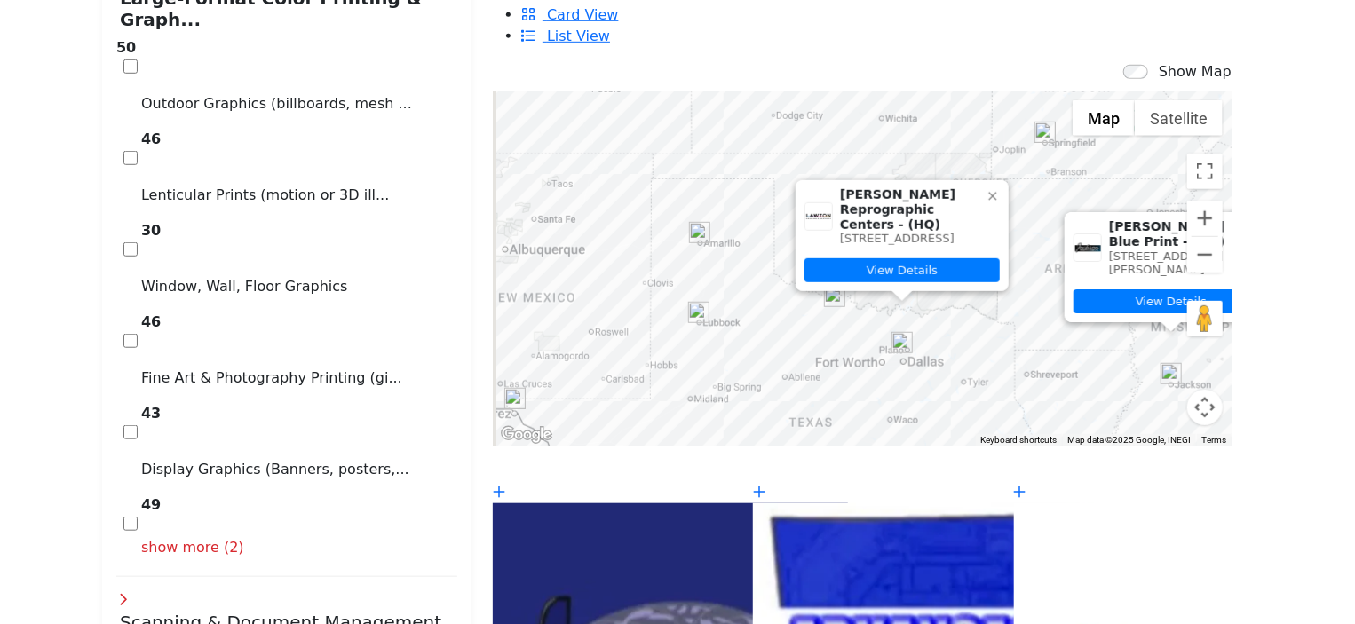
click at [988, 193] on icon at bounding box center [992, 197] width 8 height 8
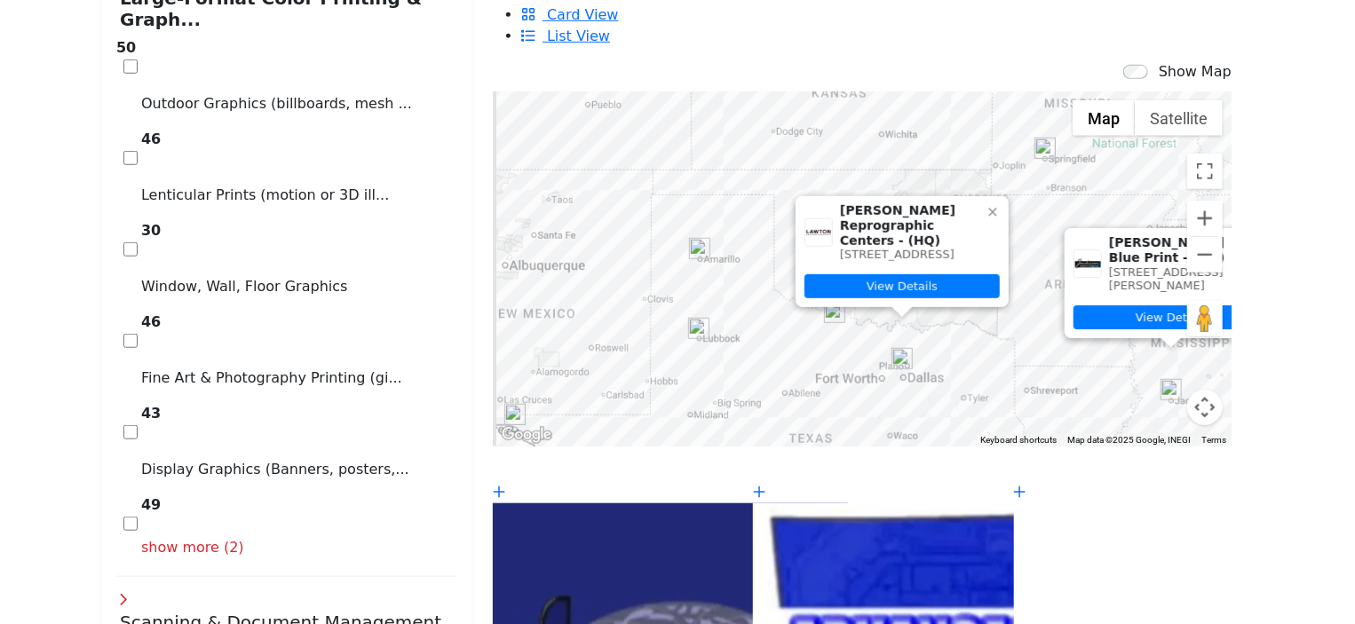
click at [986, 205] on icon at bounding box center [993, 212] width 14 height 14
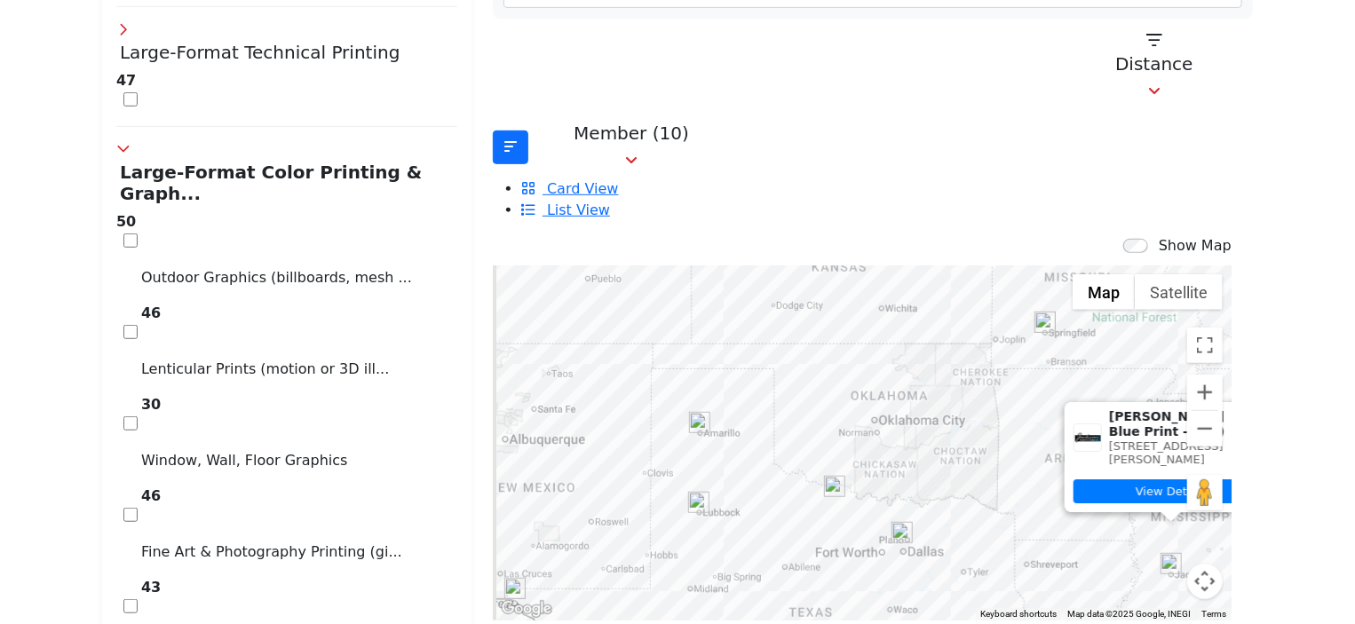
scroll to position [325, 0]
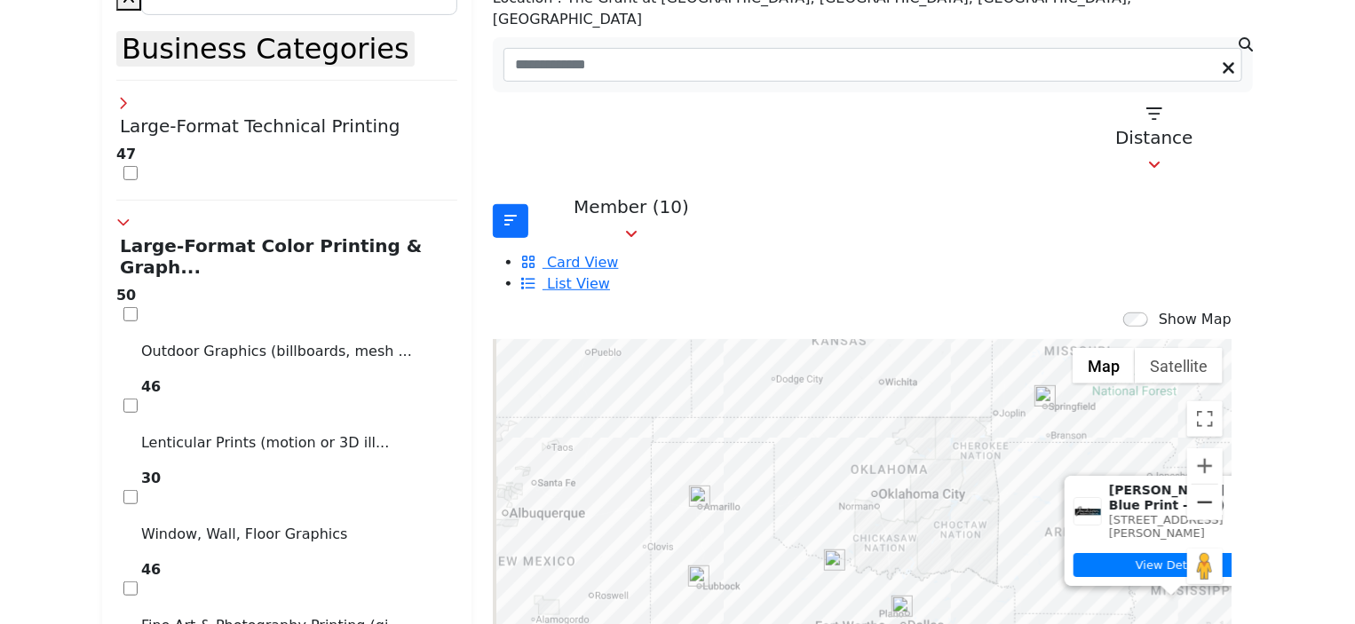
click at [1187, 485] on button "Zoom out" at bounding box center [1205, 503] width 36 height 36
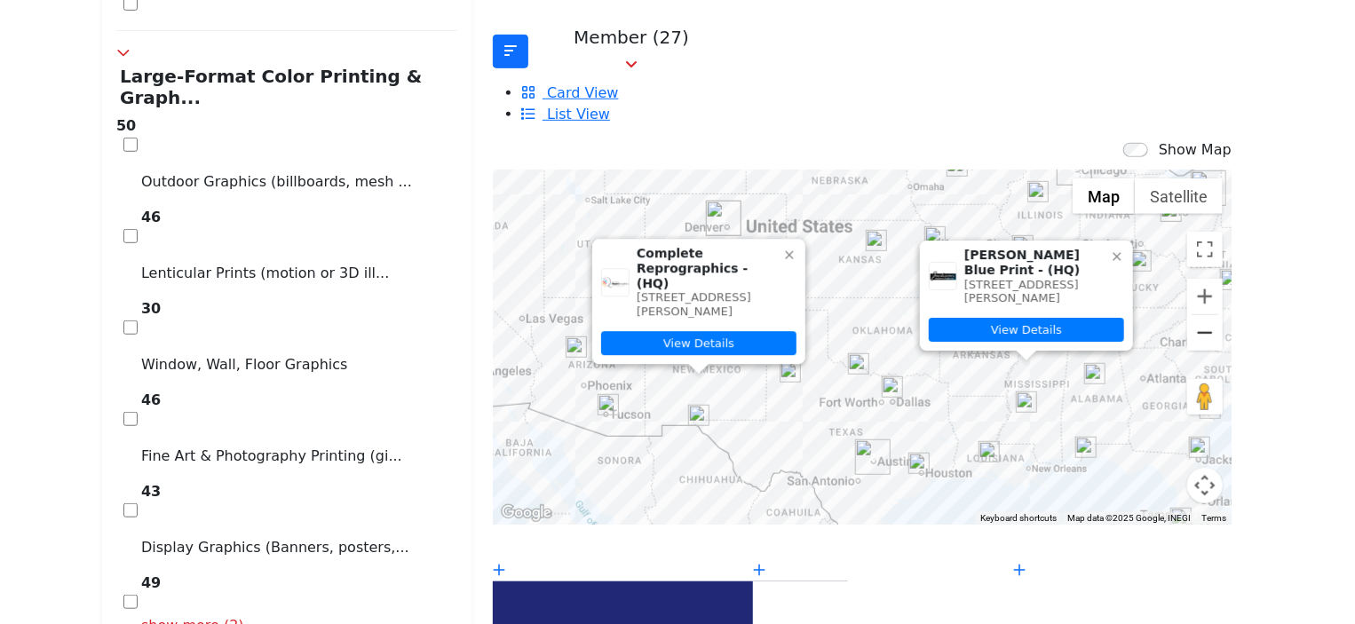
scroll to position [374, 0]
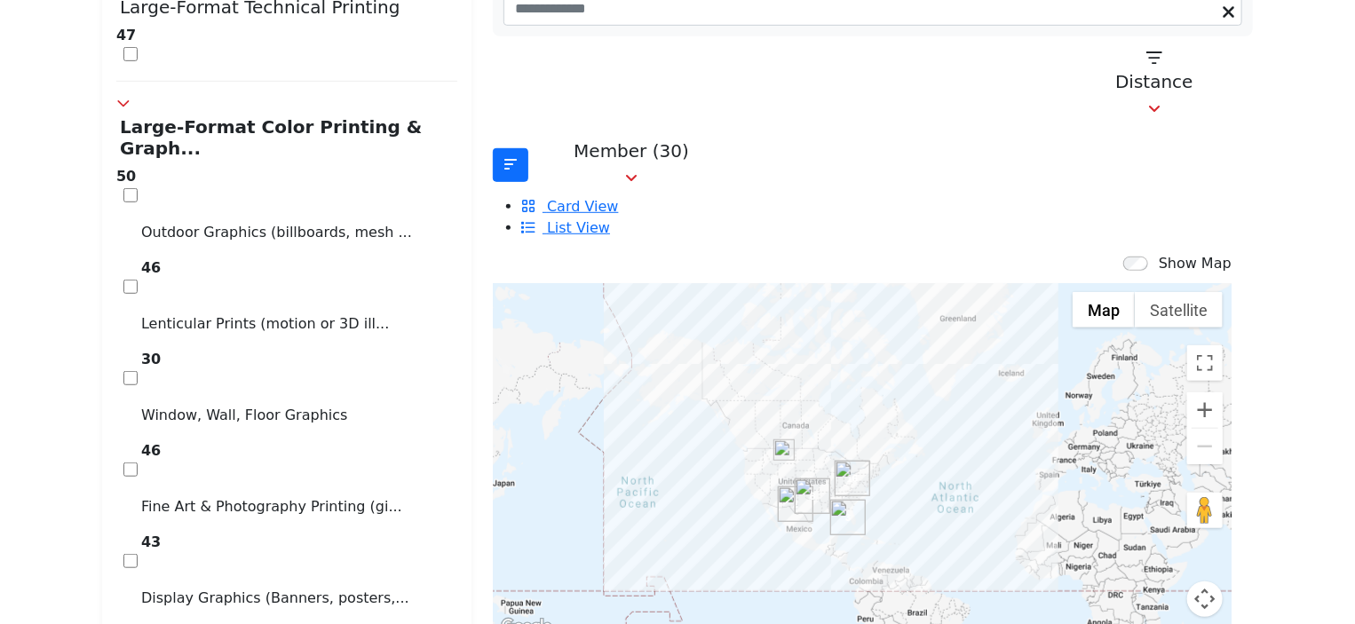
scroll to position [533, 0]
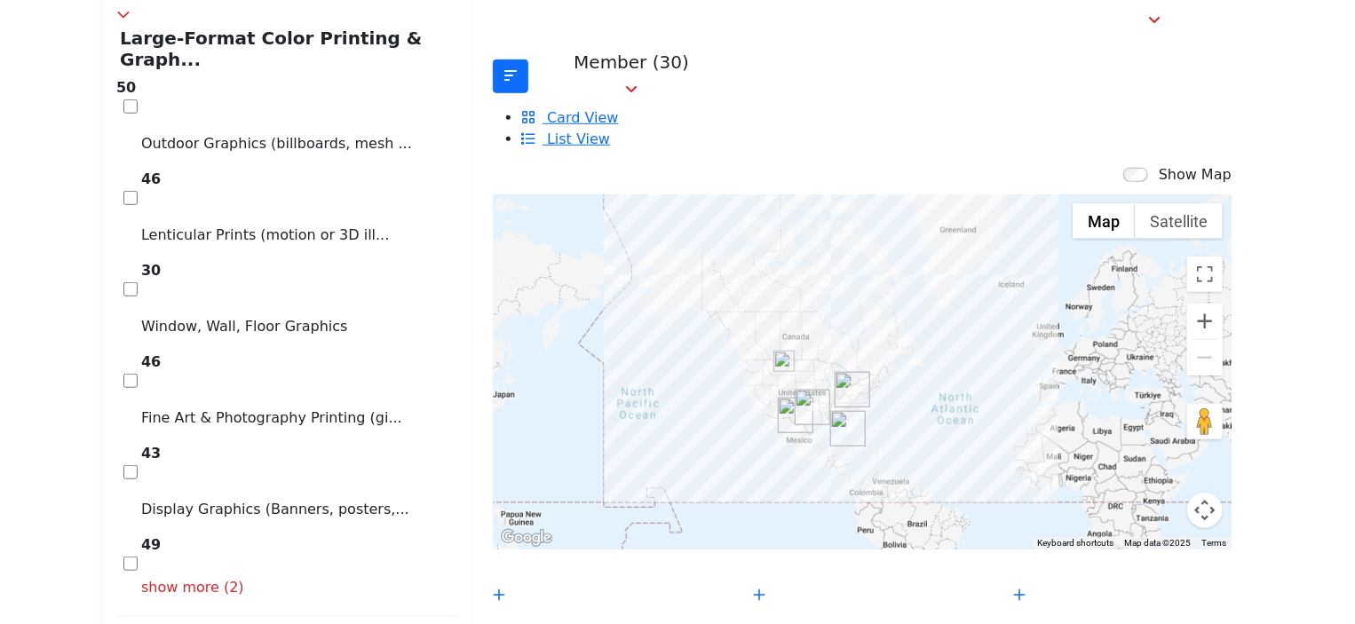
click at [835, 411] on img "Cluster of 3 locations (3 HQ, 0 Branches)\aClick to view companies" at bounding box center [848, 429] width 36 height 36
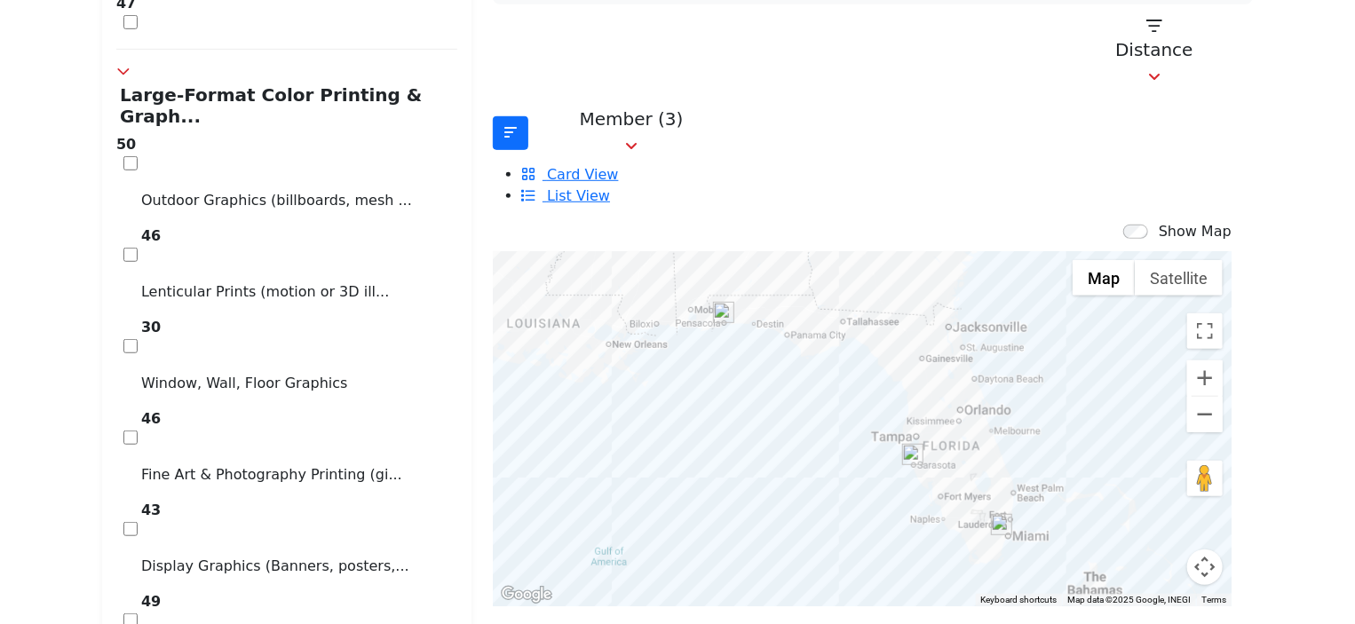
scroll to position [511, 0]
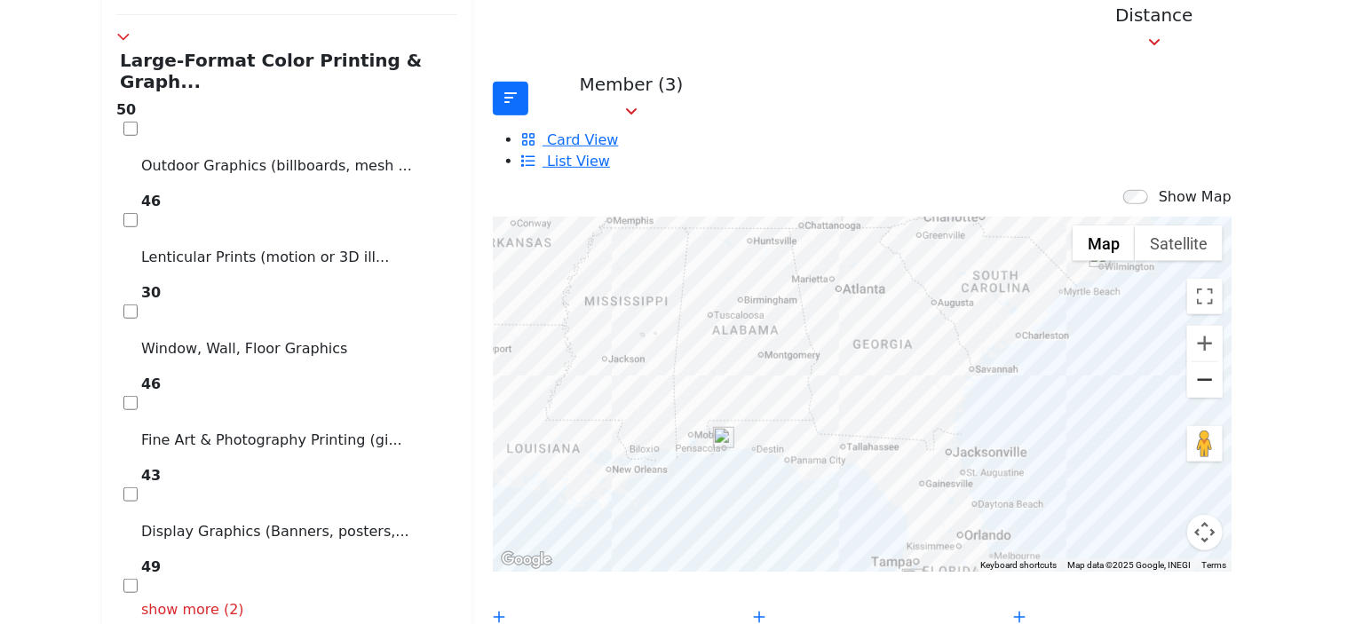
click at [1187, 362] on button "Zoom out" at bounding box center [1205, 380] width 36 height 36
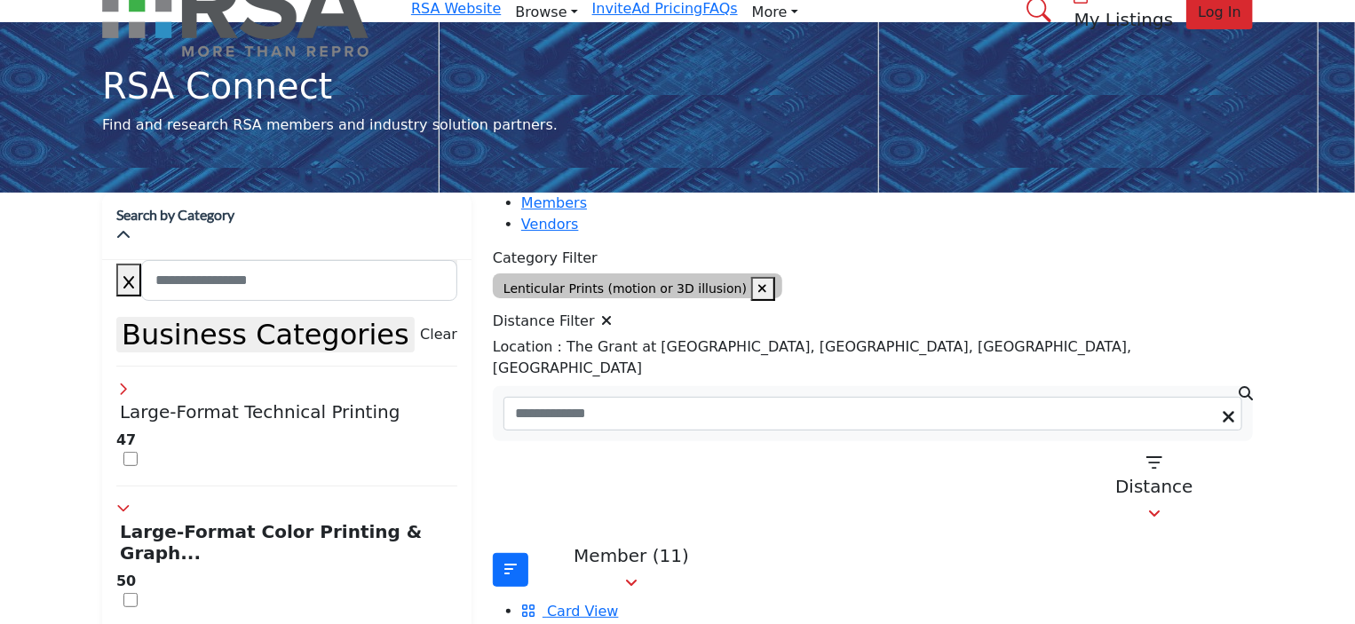
scroll to position [0, 0]
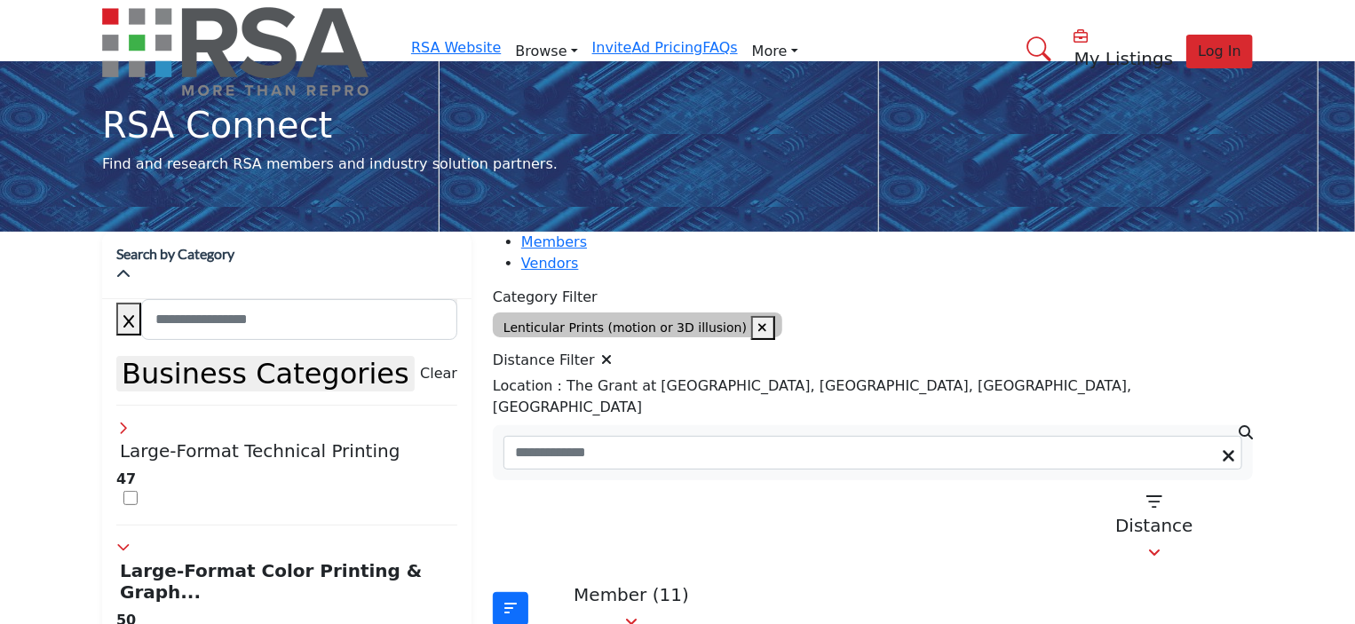
click at [613, 357] on icon at bounding box center [607, 359] width 11 height 14
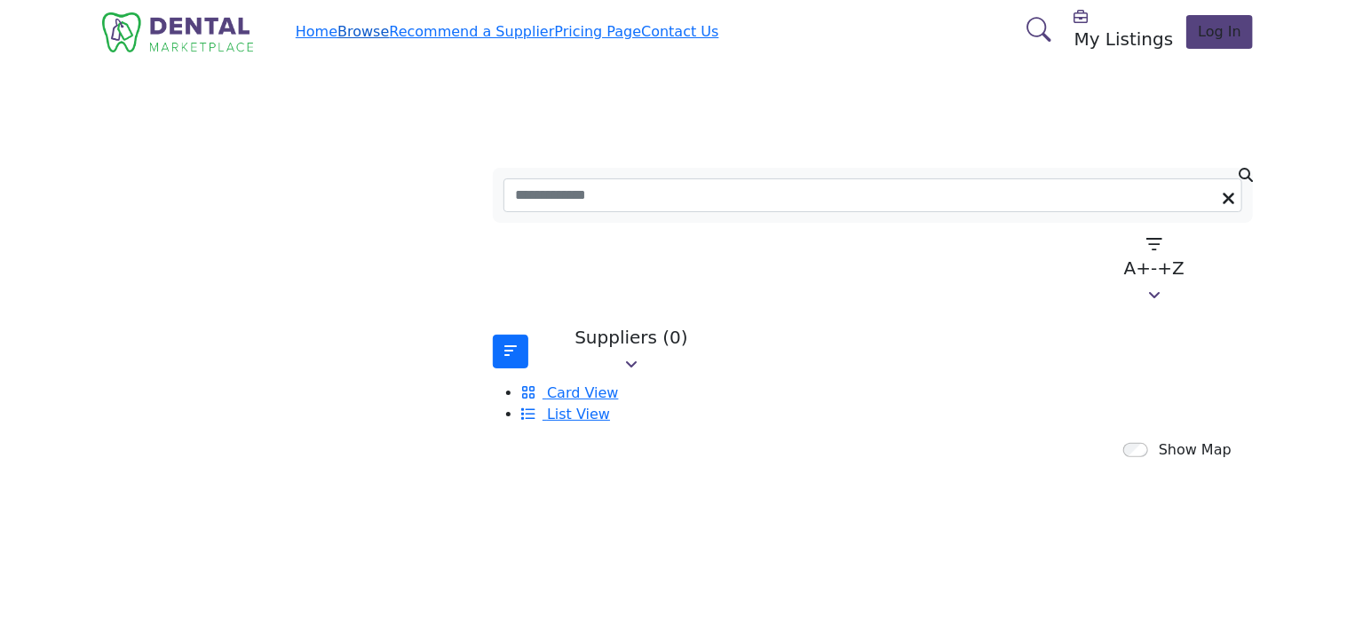
click at [389, 35] on link "Browse" at bounding box center [362, 31] width 51 height 17
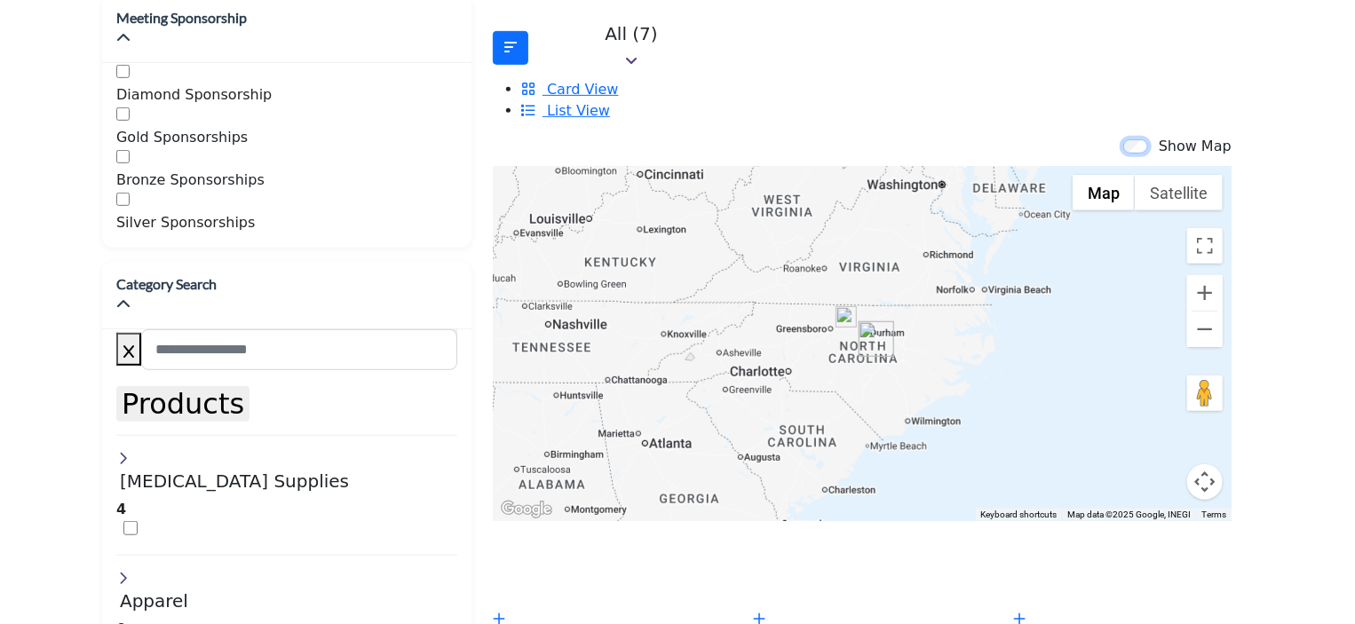
scroll to position [358, 0]
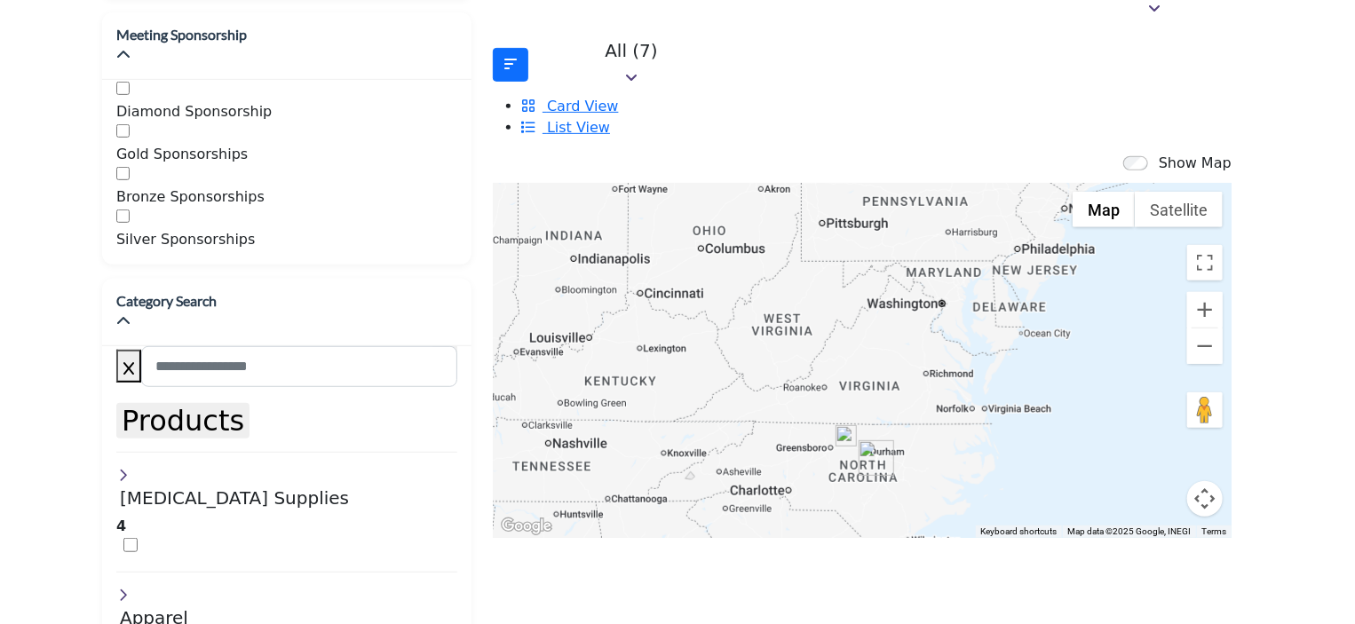
click at [860, 440] on img "Cluster of 7 locations (3 HQ, 4 Branches)\aClick to view companies" at bounding box center [877, 458] width 36 height 36
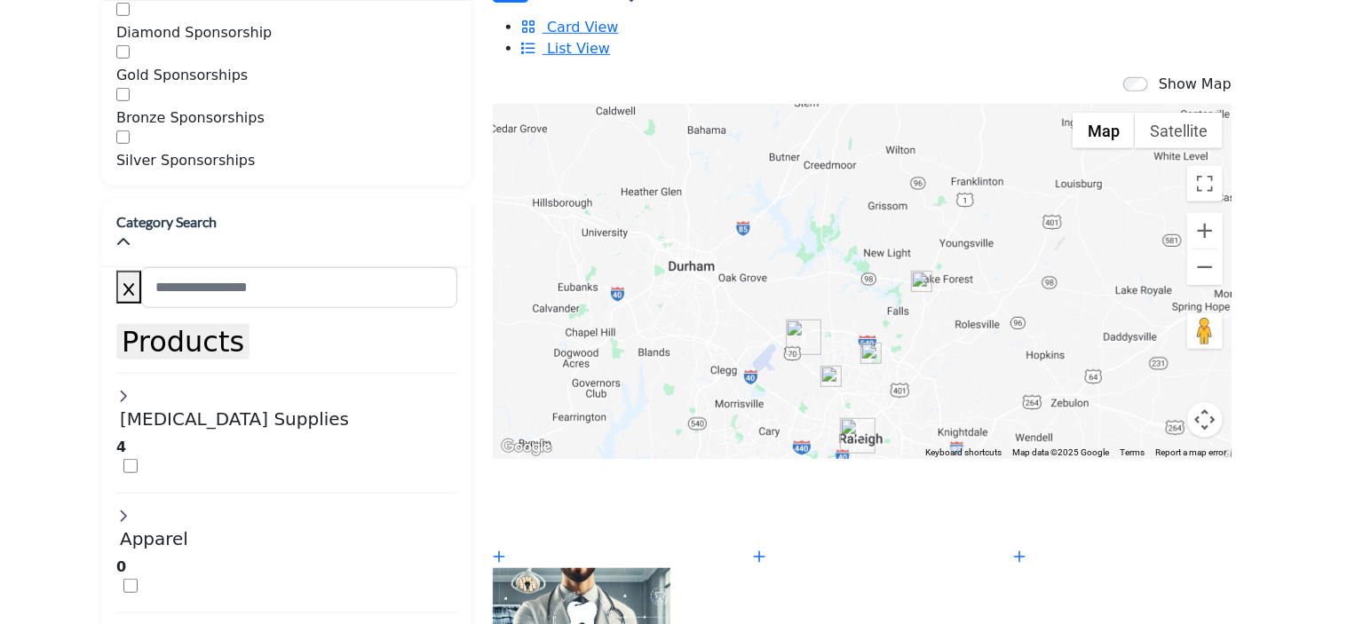
scroll to position [443, 0]
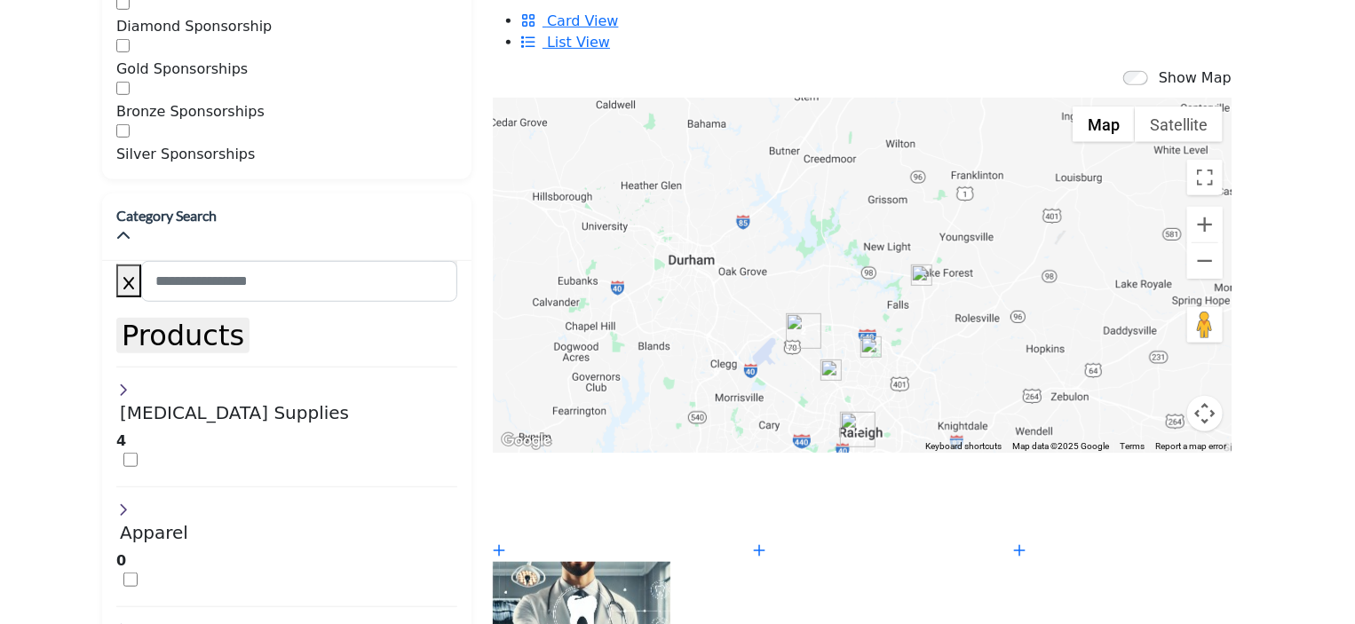
click at [844, 412] on img "Cluster of 2 locations (2 HQ, 0 Branches)\aClick to view companies" at bounding box center [858, 430] width 36 height 36
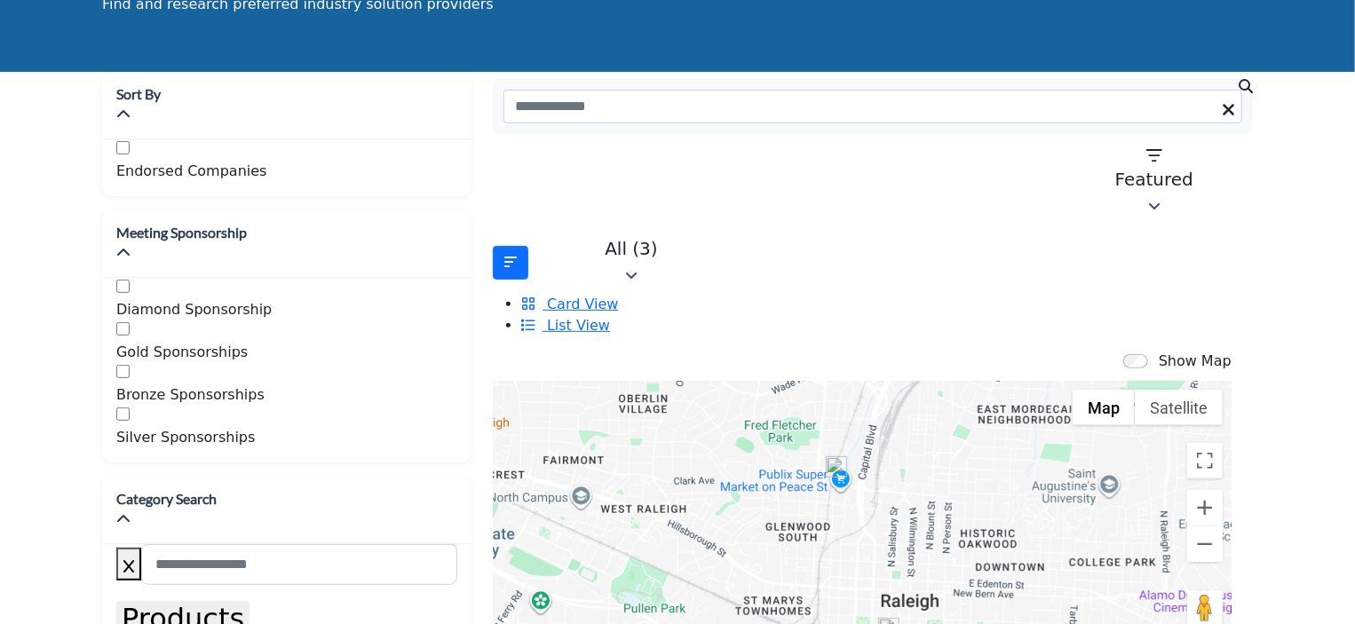
scroll to position [162, 0]
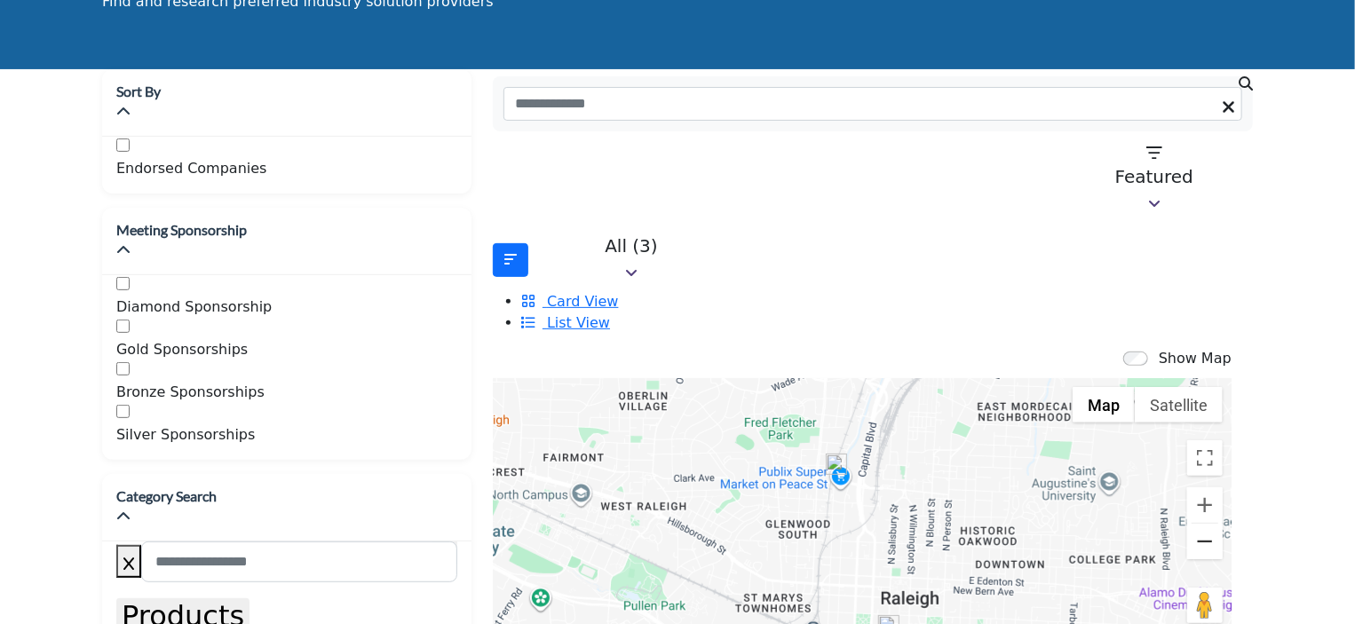
click at [1187, 524] on button "Zoom out" at bounding box center [1205, 542] width 36 height 36
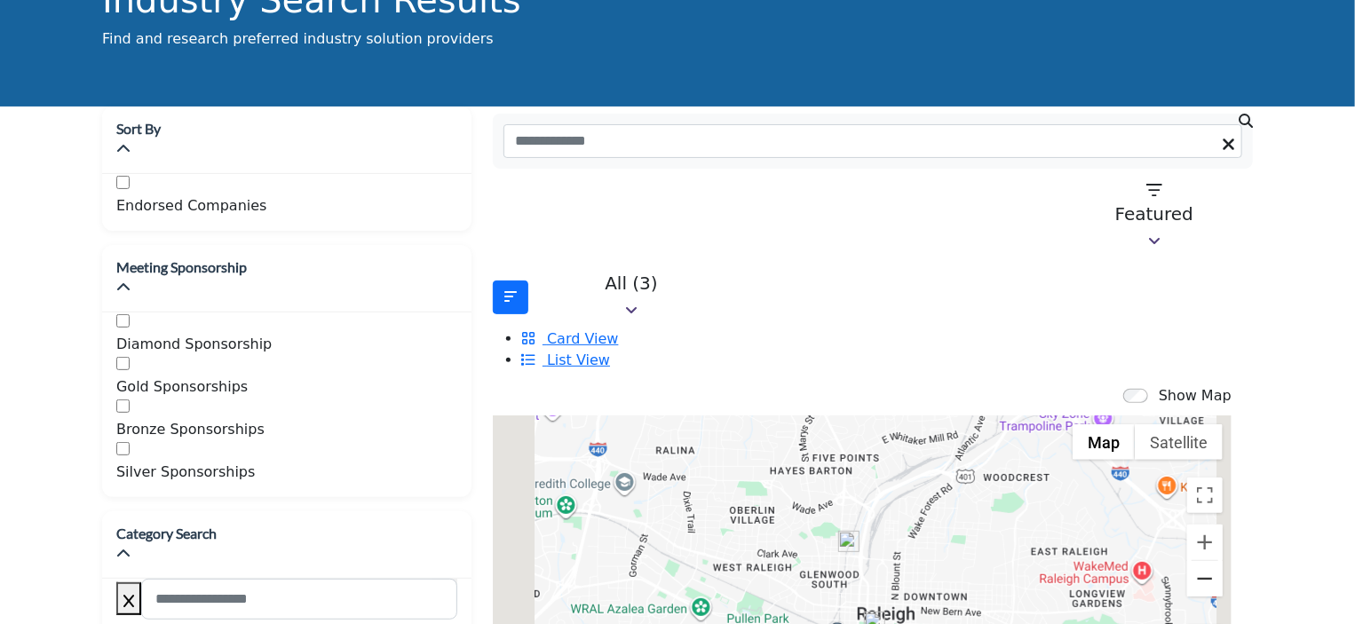
click at [1187, 525] on div at bounding box center [1205, 561] width 36 height 72
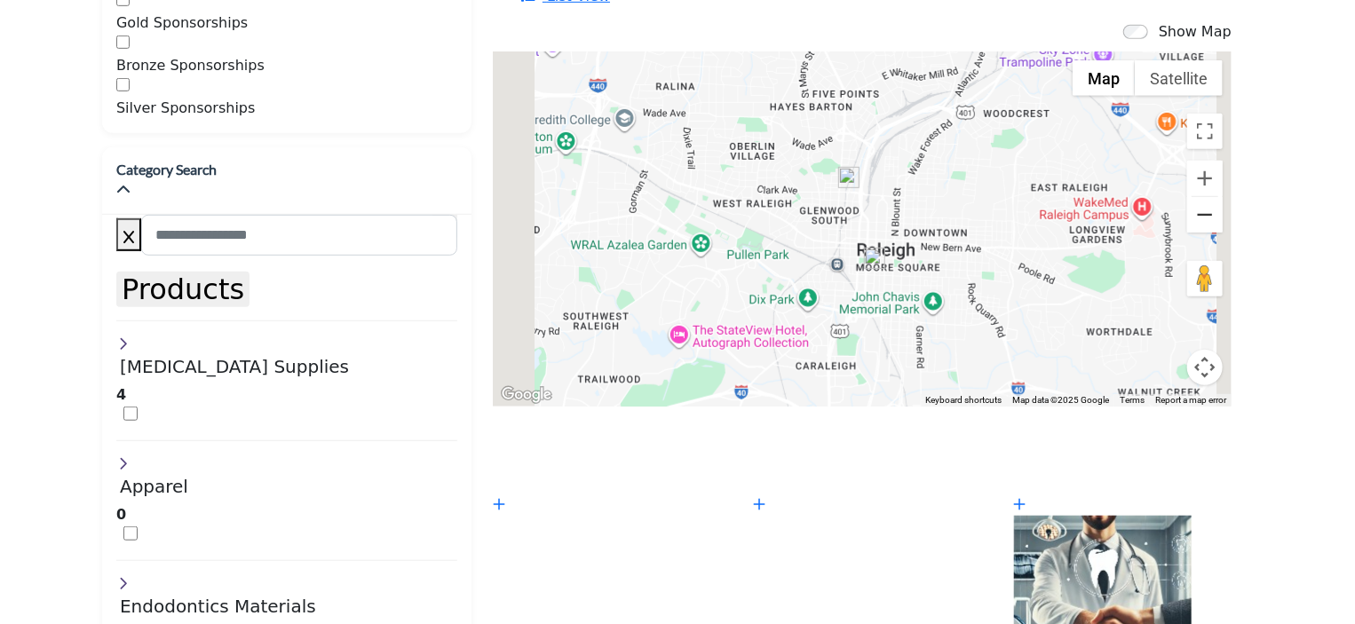
scroll to position [491, 0]
click at [1187, 195] on button "Zoom out" at bounding box center [1205, 213] width 36 height 36
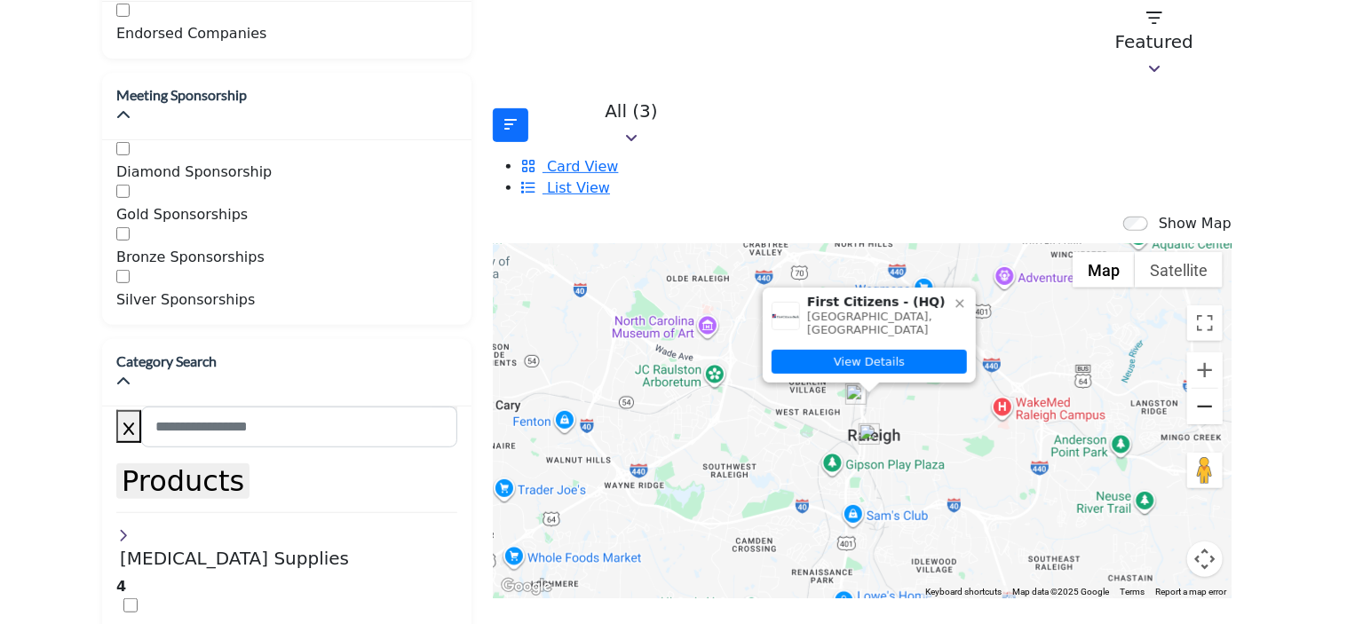
scroll to position [369, 0]
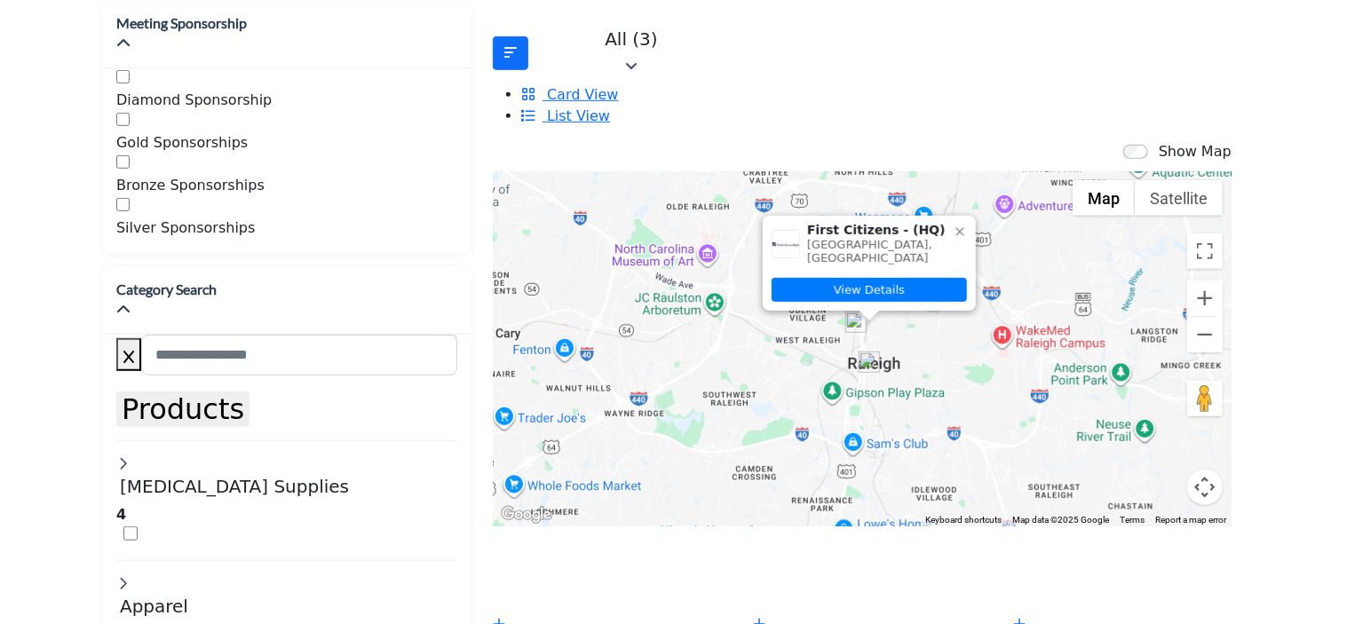
click at [955, 227] on icon at bounding box center [959, 231] width 8 height 8
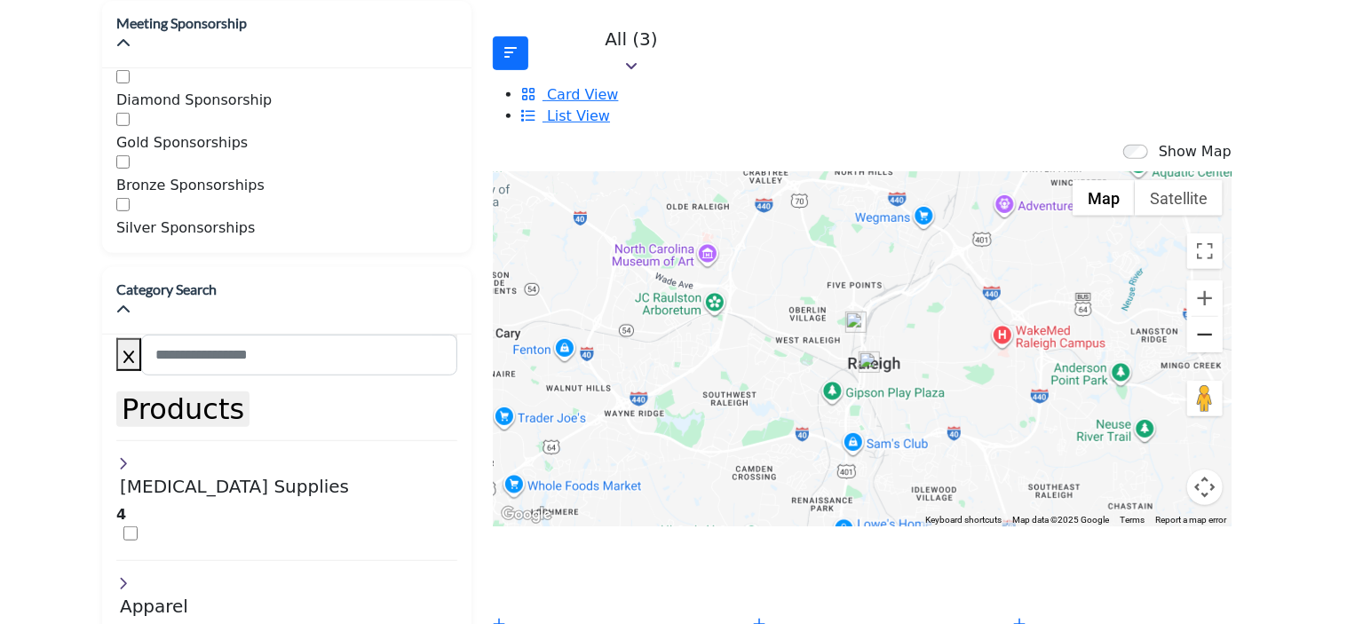
click at [1187, 317] on button "Zoom out" at bounding box center [1205, 335] width 36 height 36
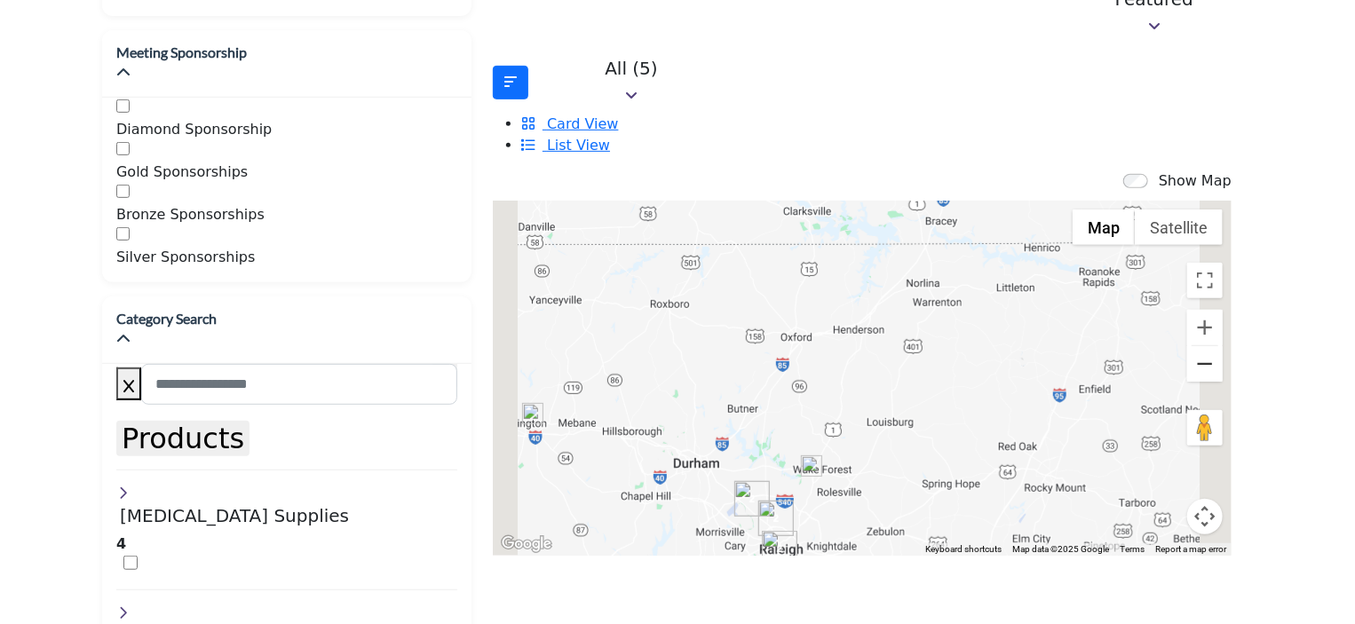
scroll to position [348, 0]
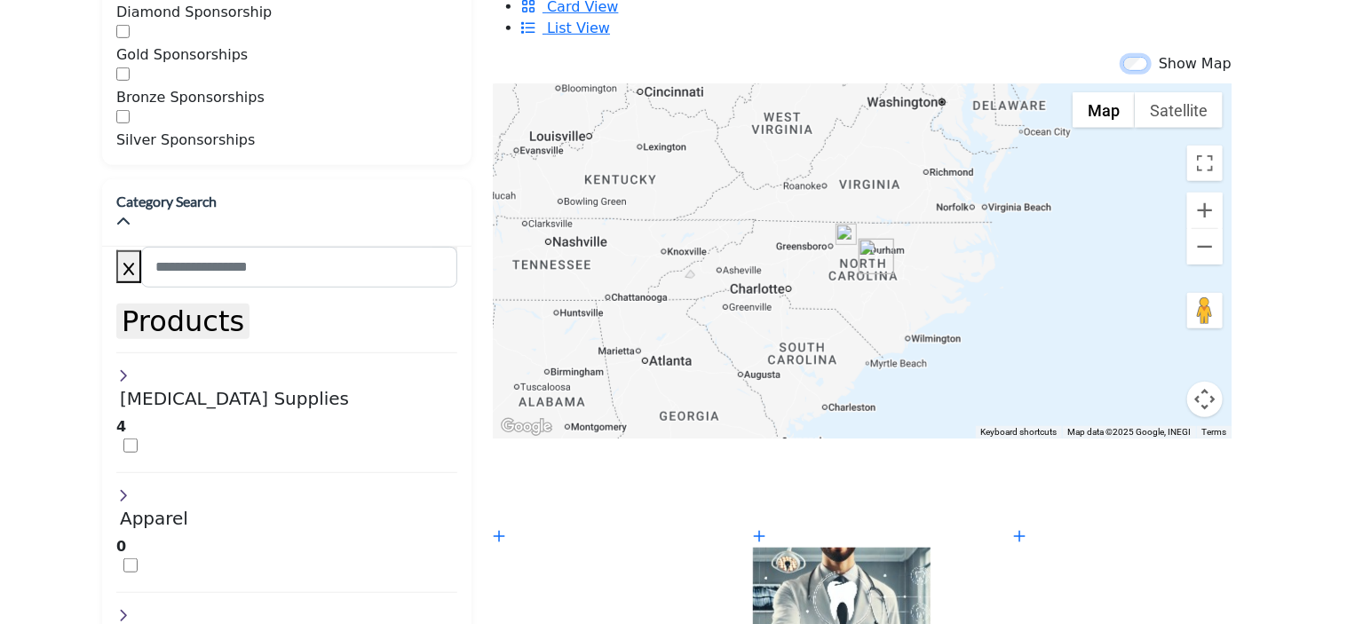
scroll to position [368, 0]
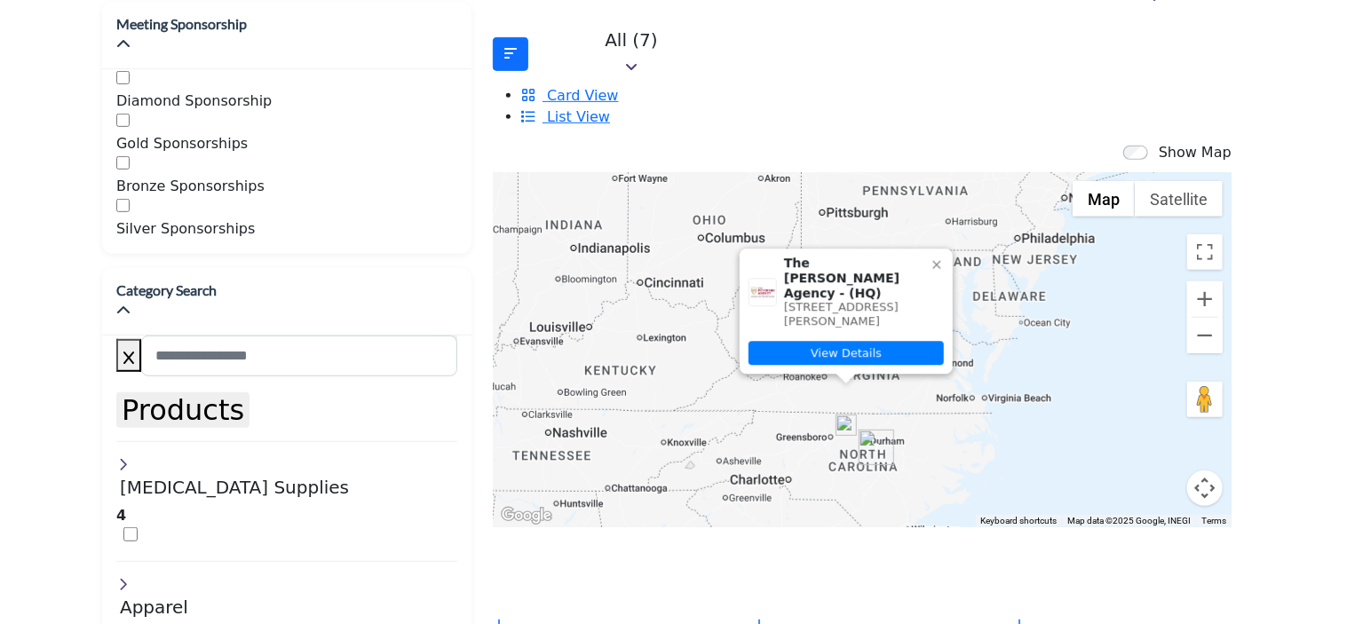
click at [932, 261] on icon at bounding box center [936, 265] width 8 height 8
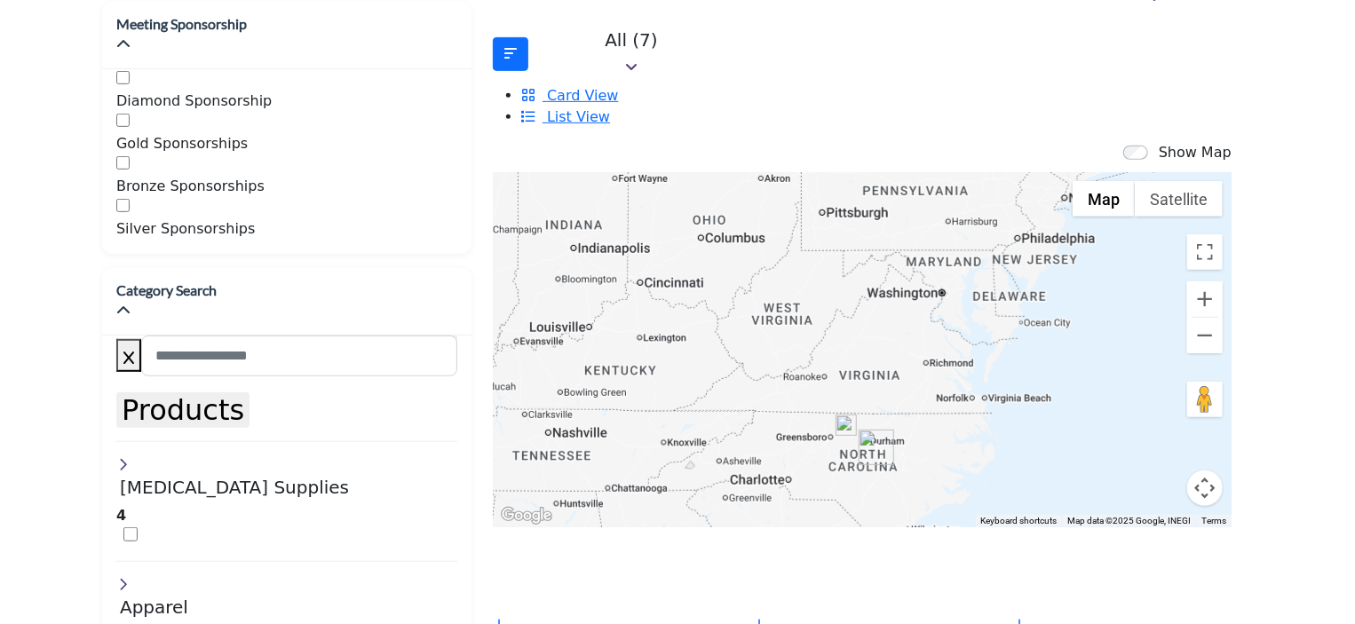
click at [859, 430] on img "Cluster of 7 locations (3 HQ, 4 Branches)\aClick to view companies" at bounding box center [877, 448] width 36 height 36
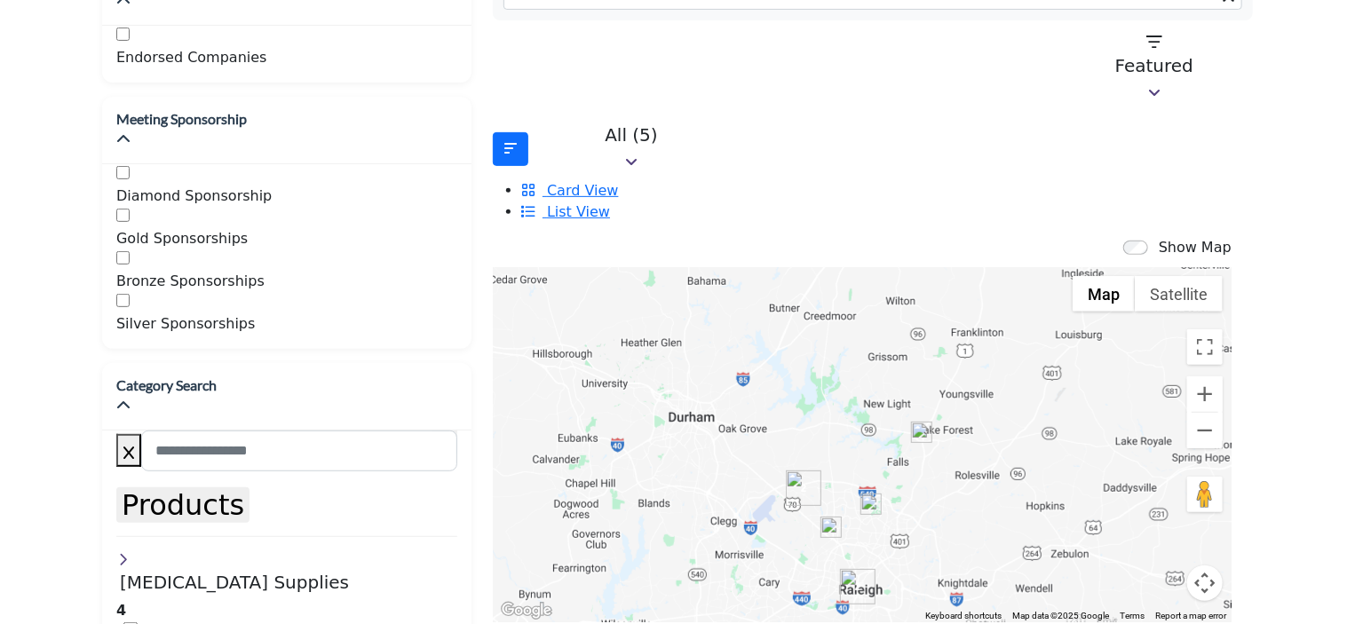
scroll to position [322, 0]
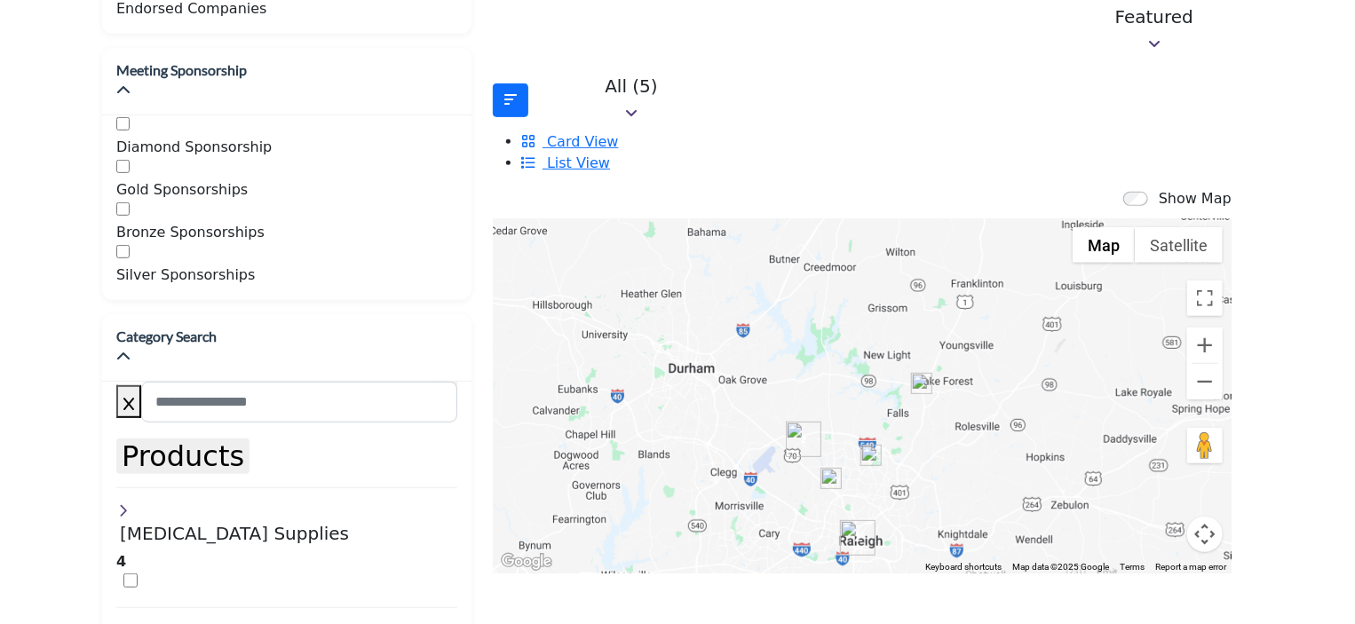
click at [840, 520] on img "Cluster of 2 locations (2 HQ, 0 Branches)\aClick to view companies" at bounding box center [858, 538] width 36 height 36
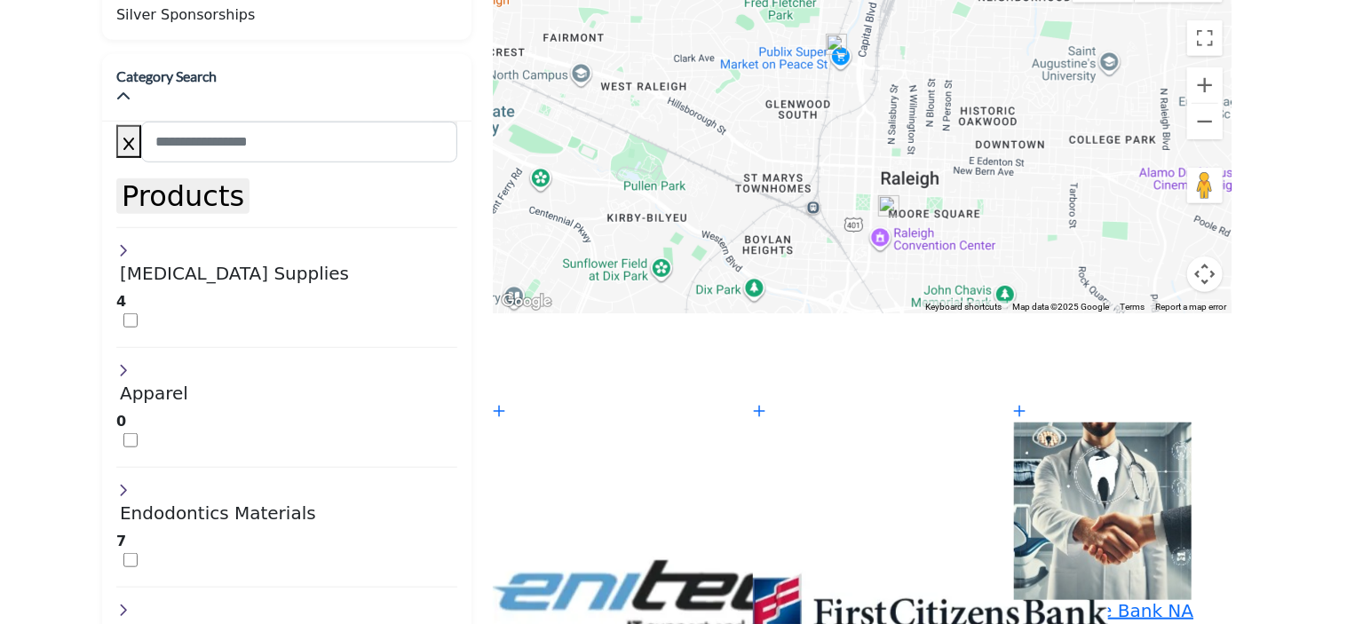
scroll to position [589, 0]
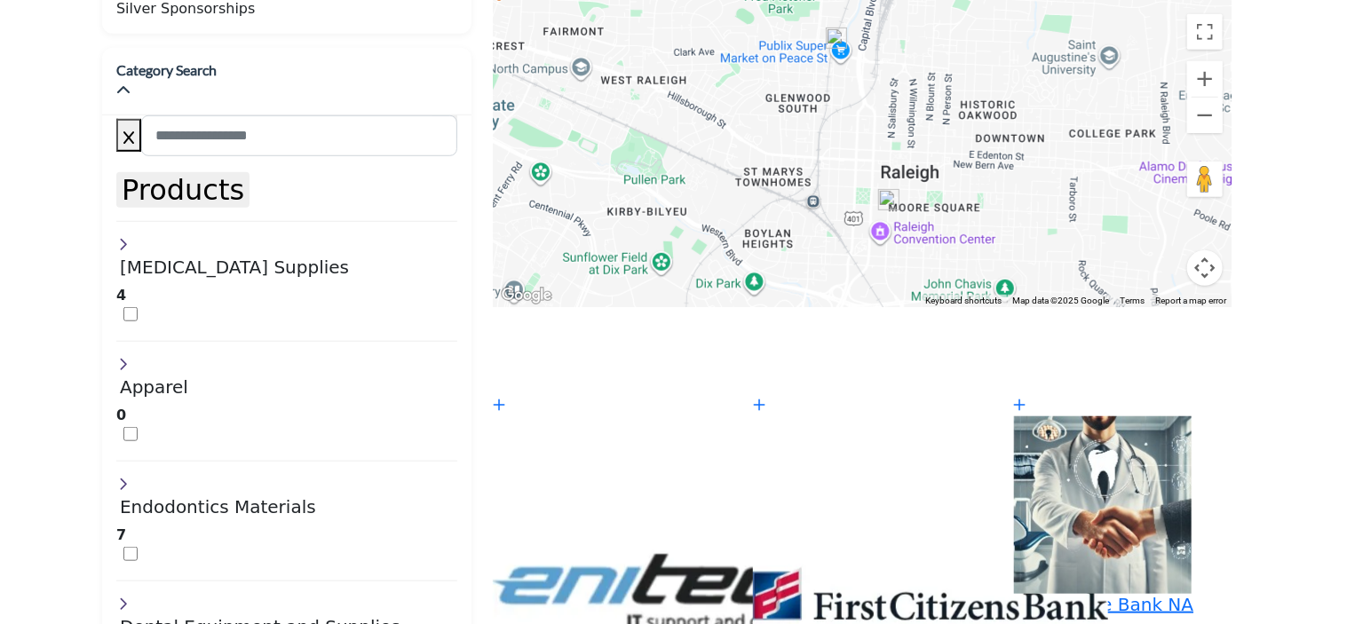
drag, startPoint x: 1354, startPoint y: 249, endPoint x: 1363, endPoint y: 180, distance: 68.9
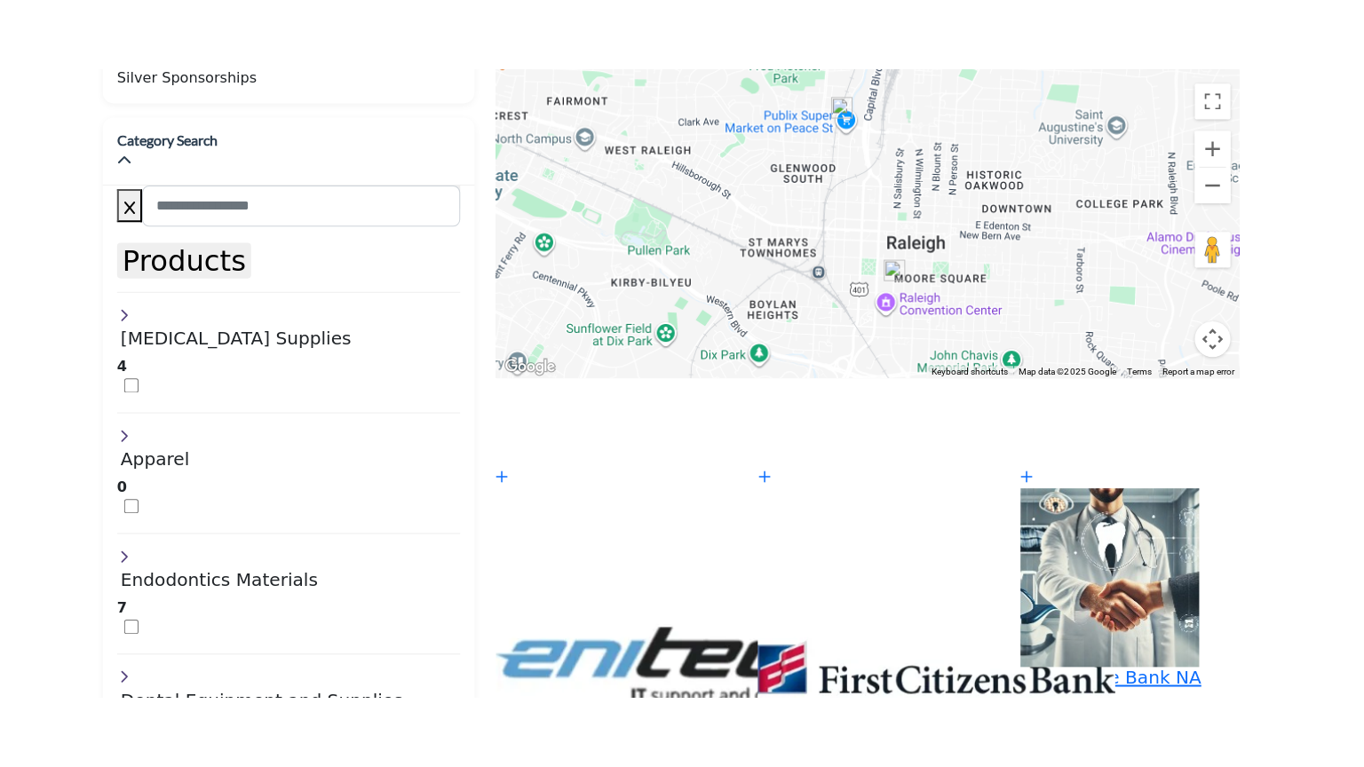
scroll to position [411, 0]
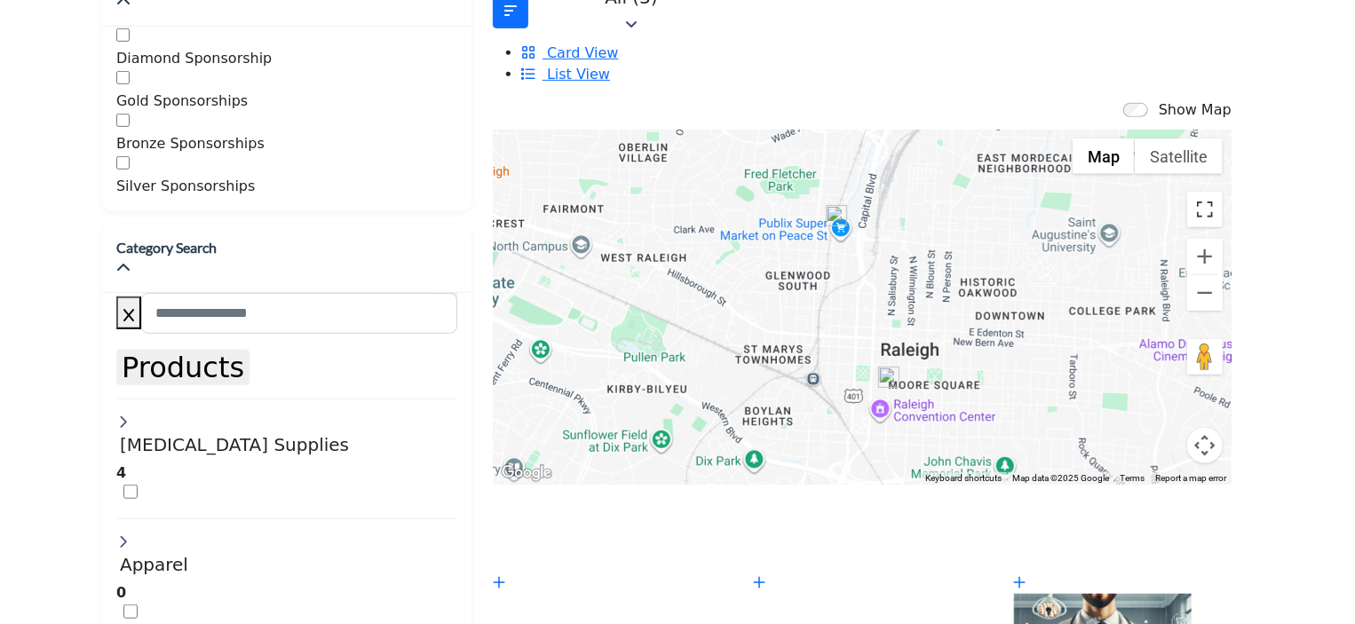
click at [1187, 192] on button "Toggle fullscreen view" at bounding box center [1205, 210] width 36 height 36
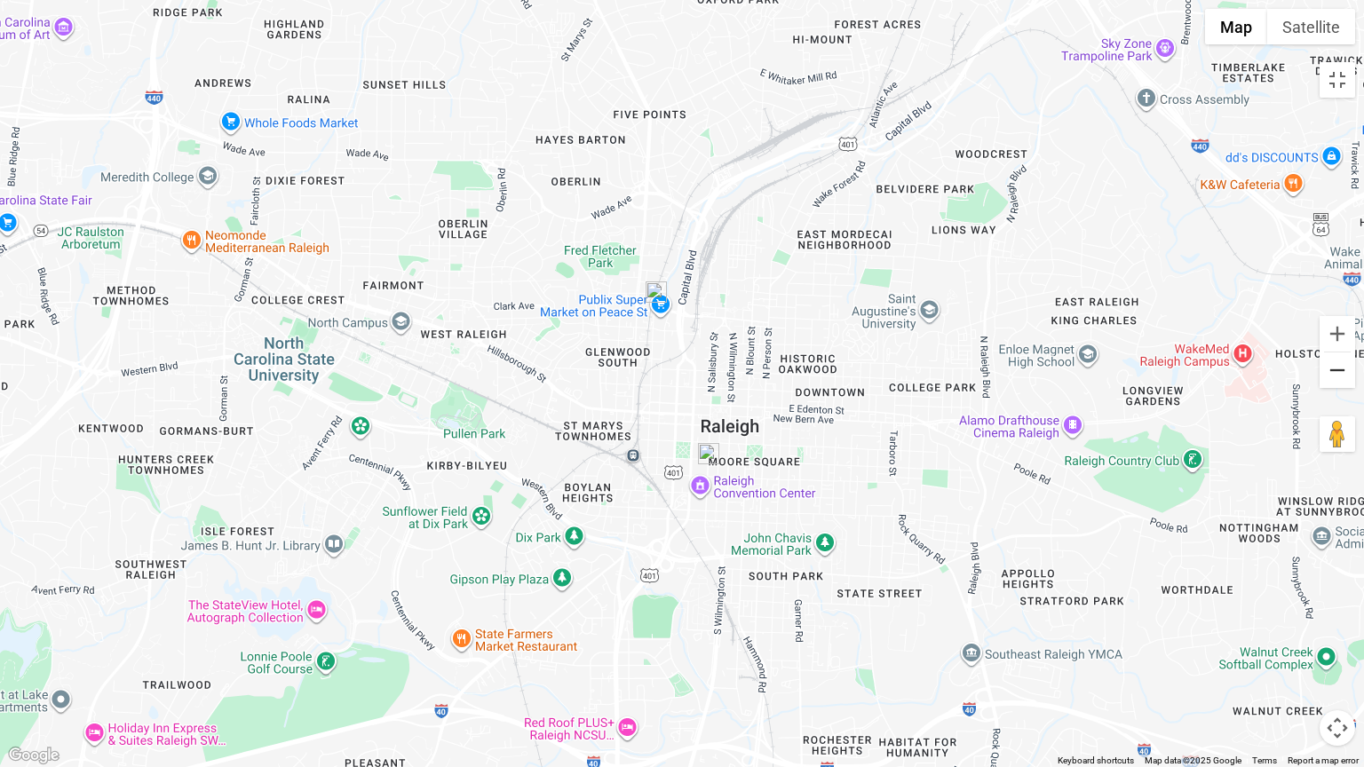
click at [1336, 375] on button "Zoom out" at bounding box center [1337, 370] width 36 height 36
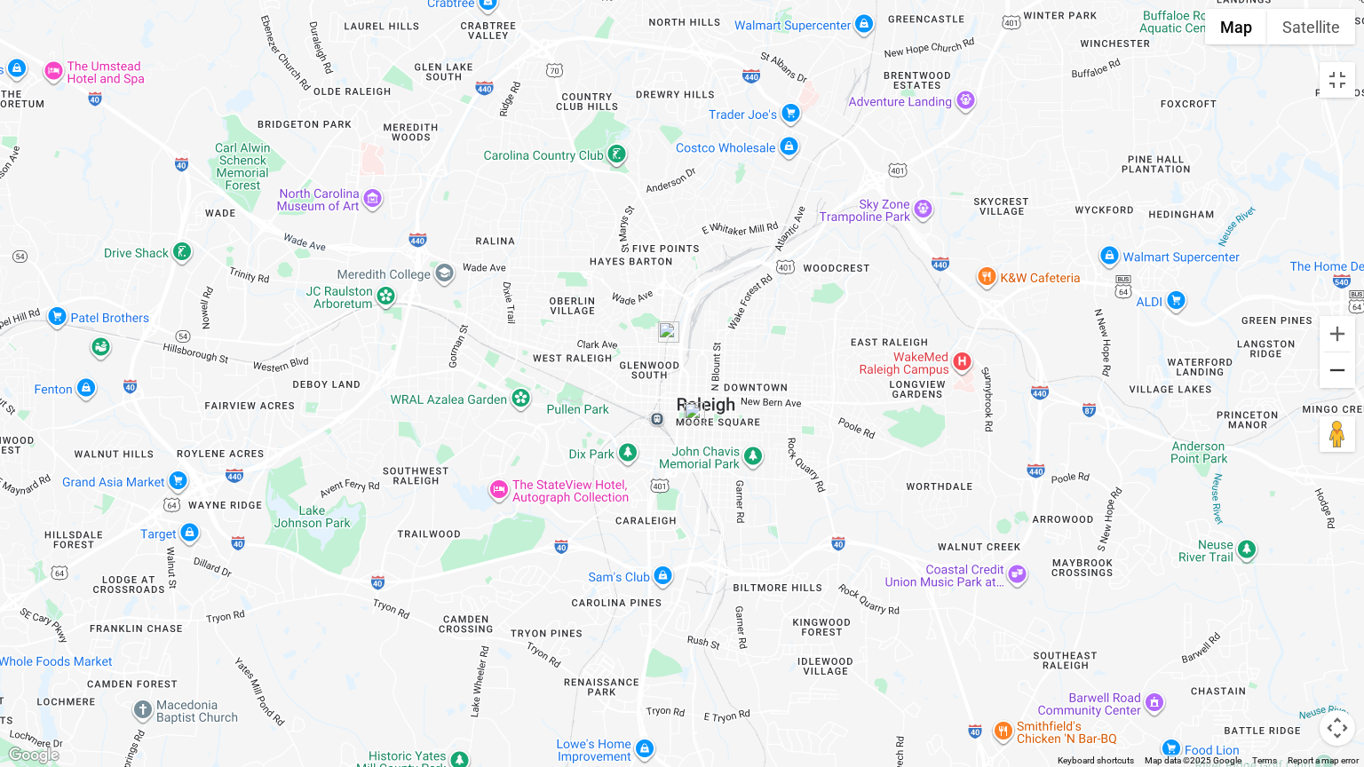
scroll to position [4, 0]
click at [1336, 375] on button "Zoom out" at bounding box center [1337, 370] width 36 height 36
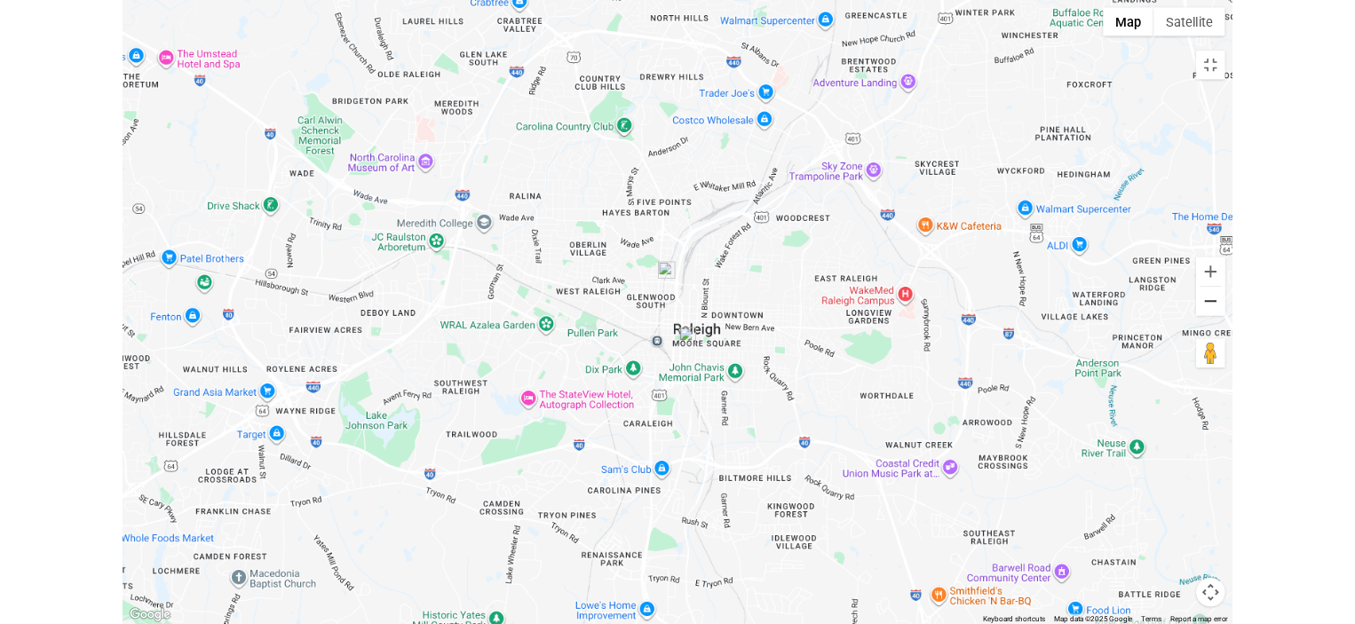
scroll to position [0, 0]
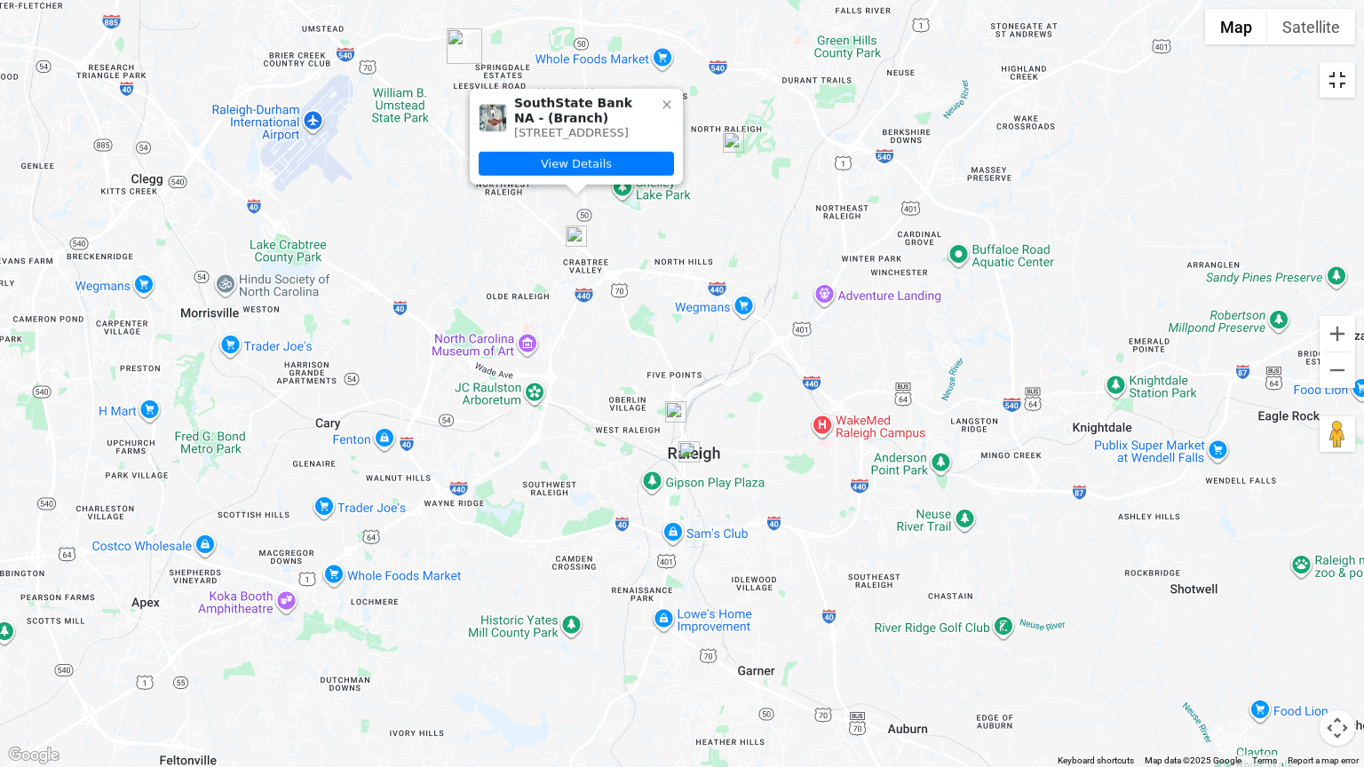
click at [1340, 85] on button "Toggle fullscreen view" at bounding box center [1337, 80] width 36 height 36
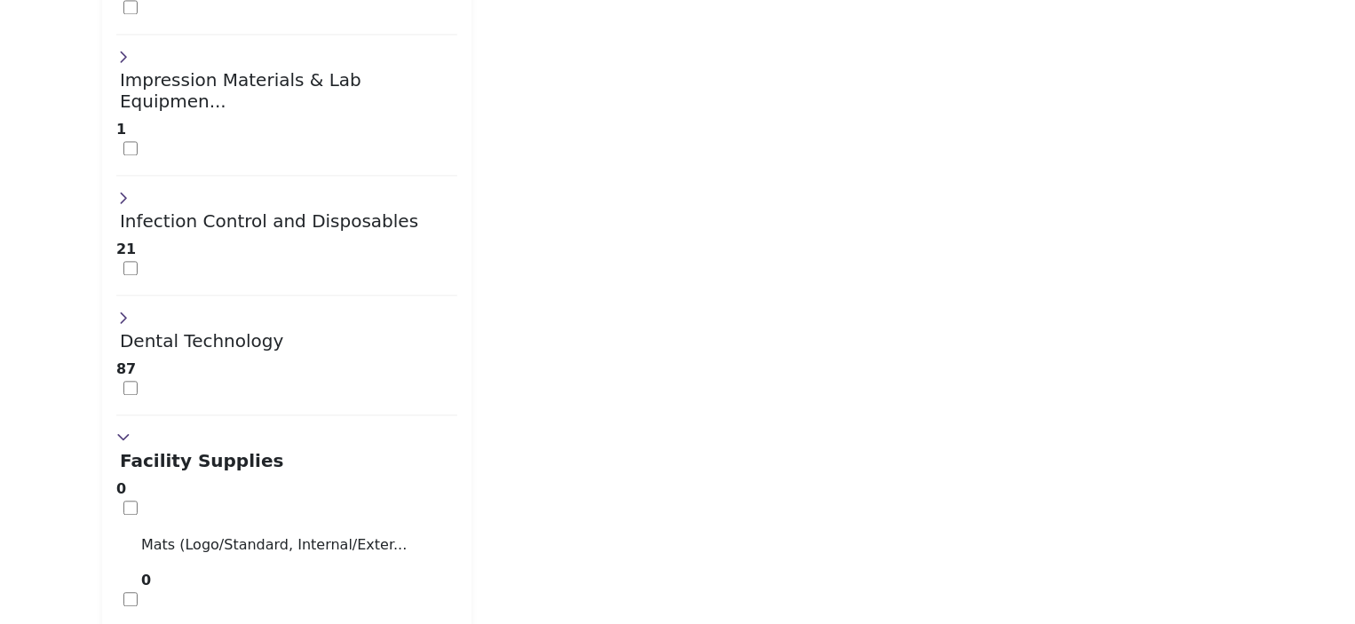
scroll to position [1889, 0]
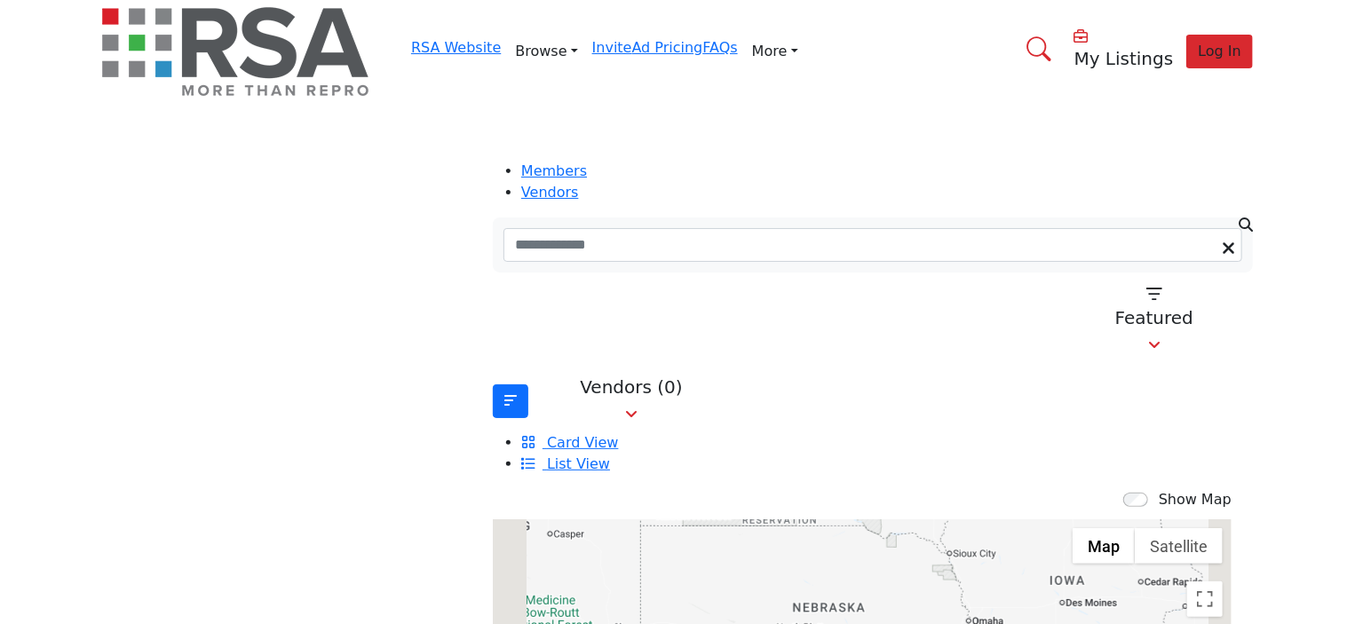
click at [0, 0] on link "Find an RSA Member" at bounding box center [0, 0] width 0 height 0
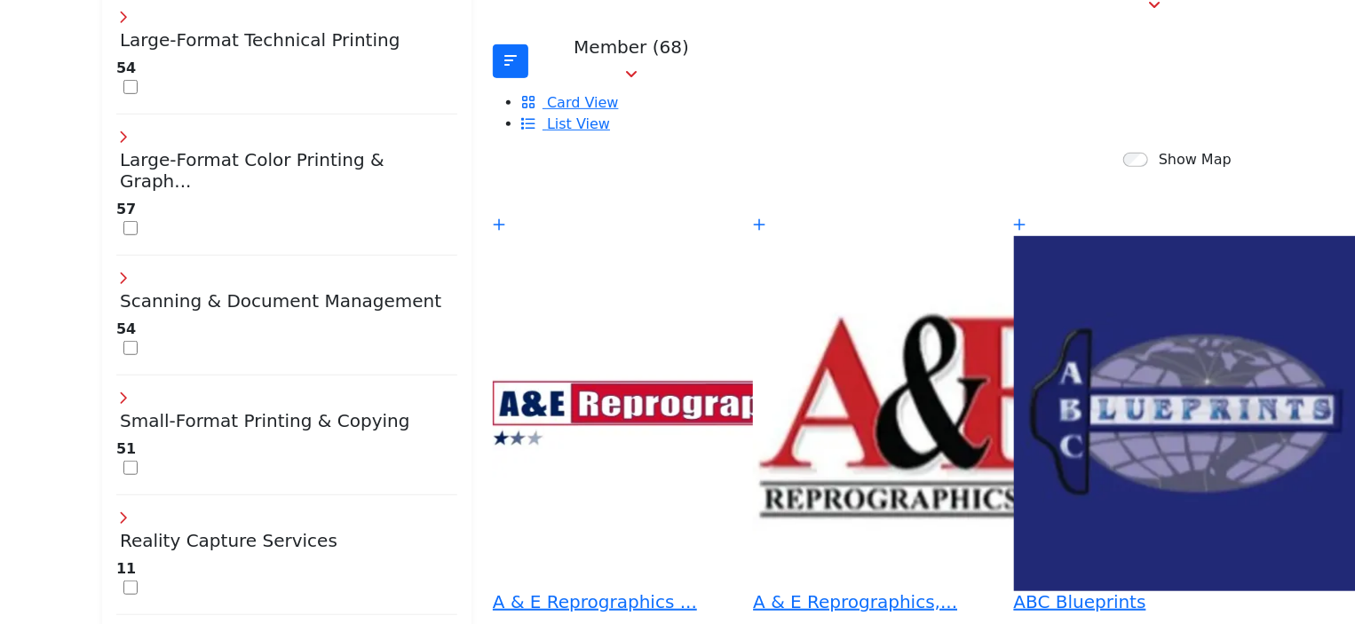
scroll to position [153, 0]
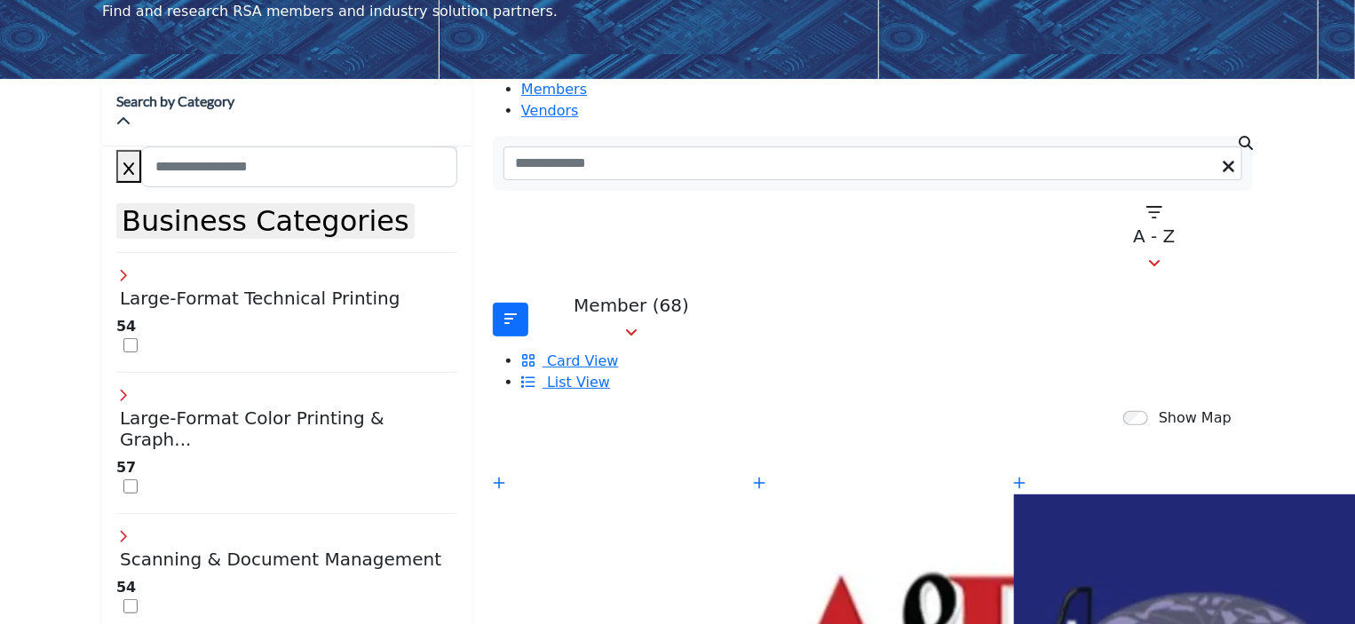
click at [1123, 408] on div "Show Map" at bounding box center [1177, 418] width 108 height 21
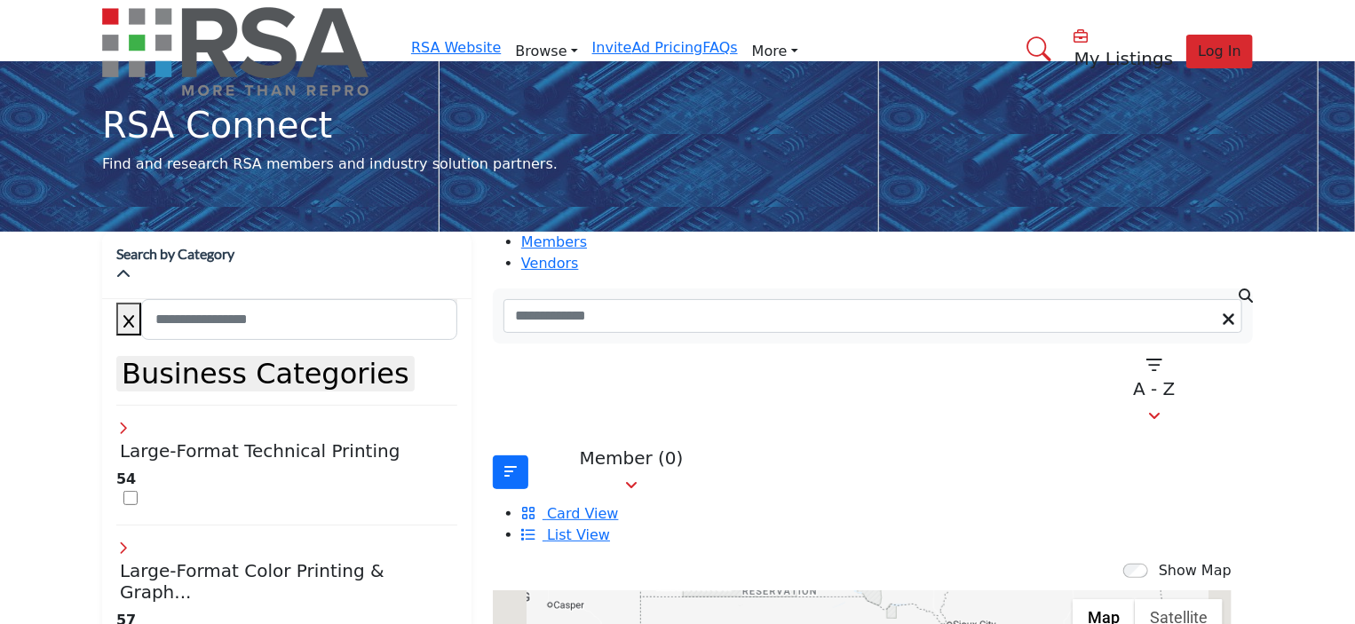
click at [0, 0] on link "Find an RSA Member" at bounding box center [0, 0] width 0 height 0
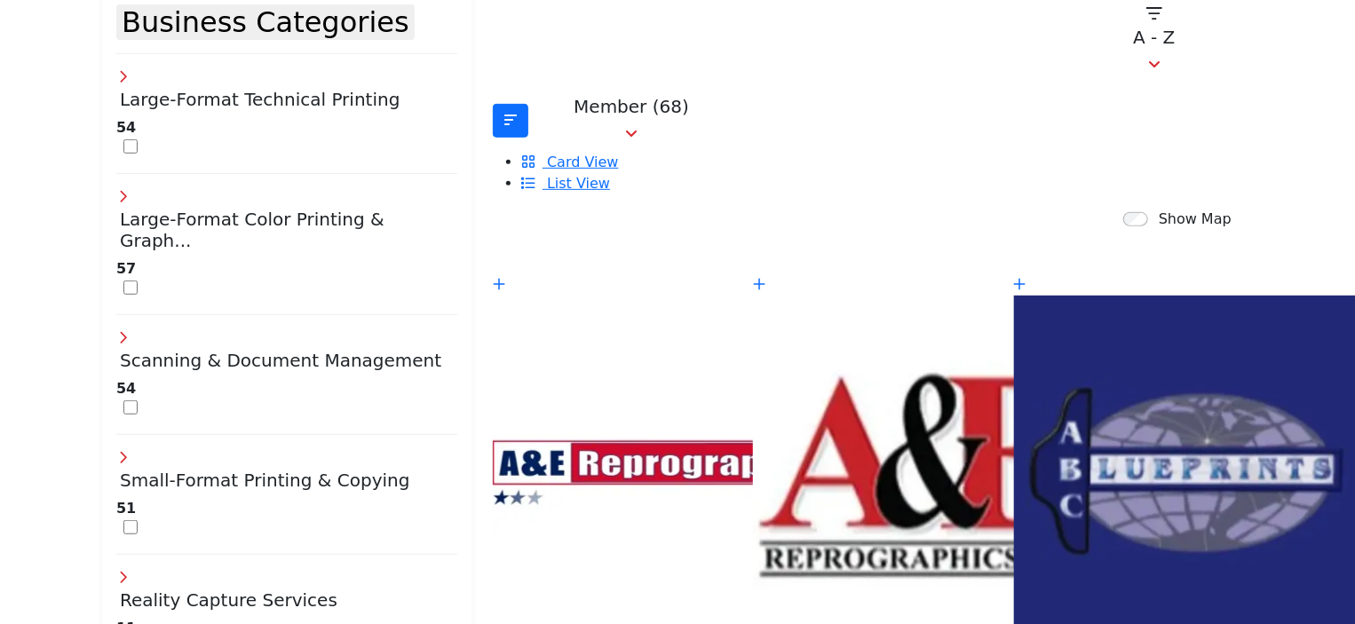
scroll to position [335, 0]
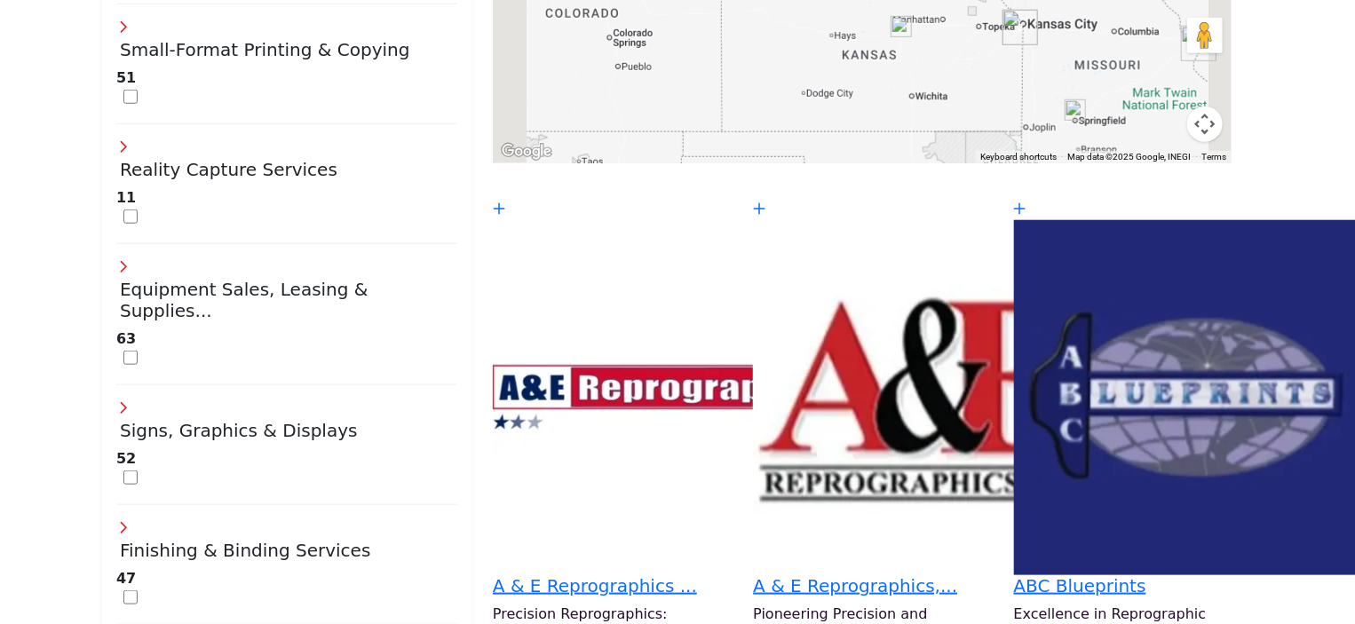
scroll to position [828, 0]
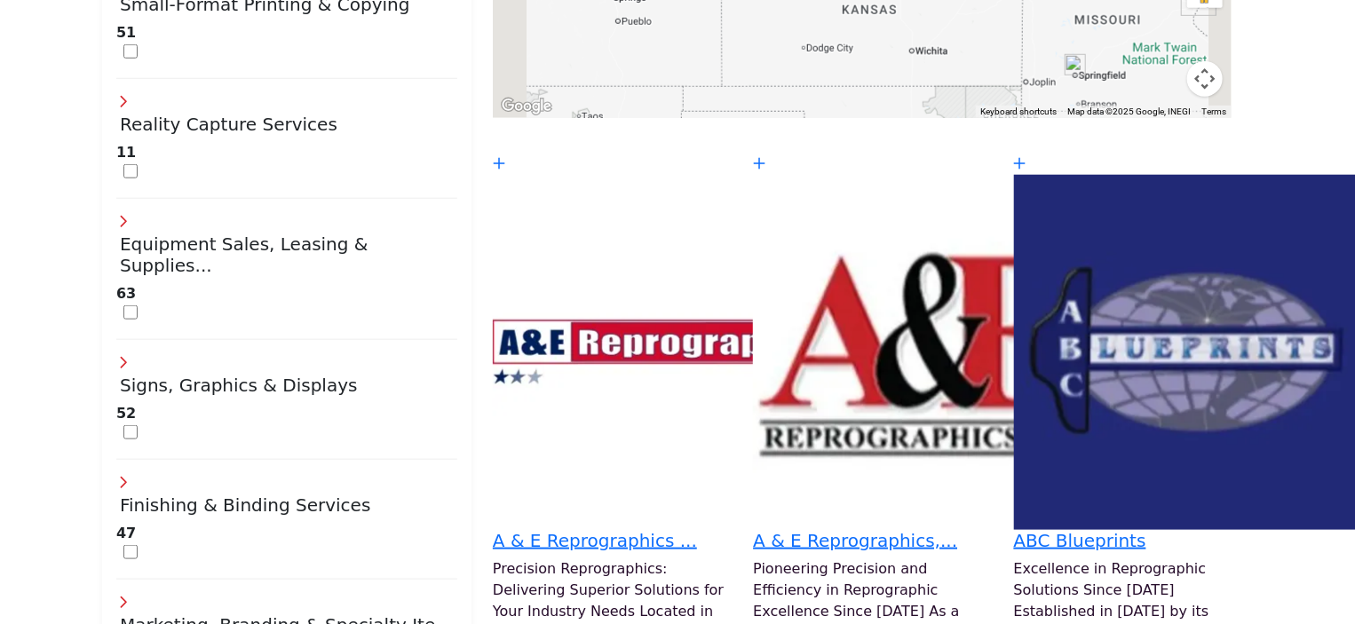
type input "*****"
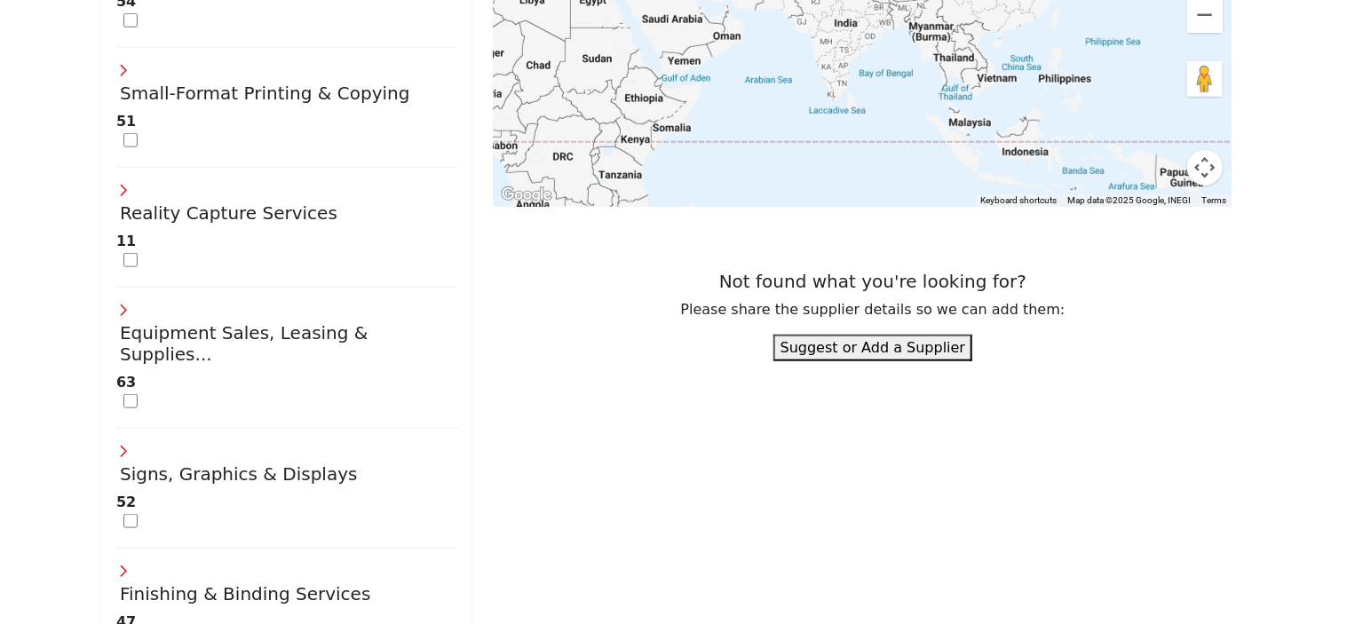
scroll to position [916, 0]
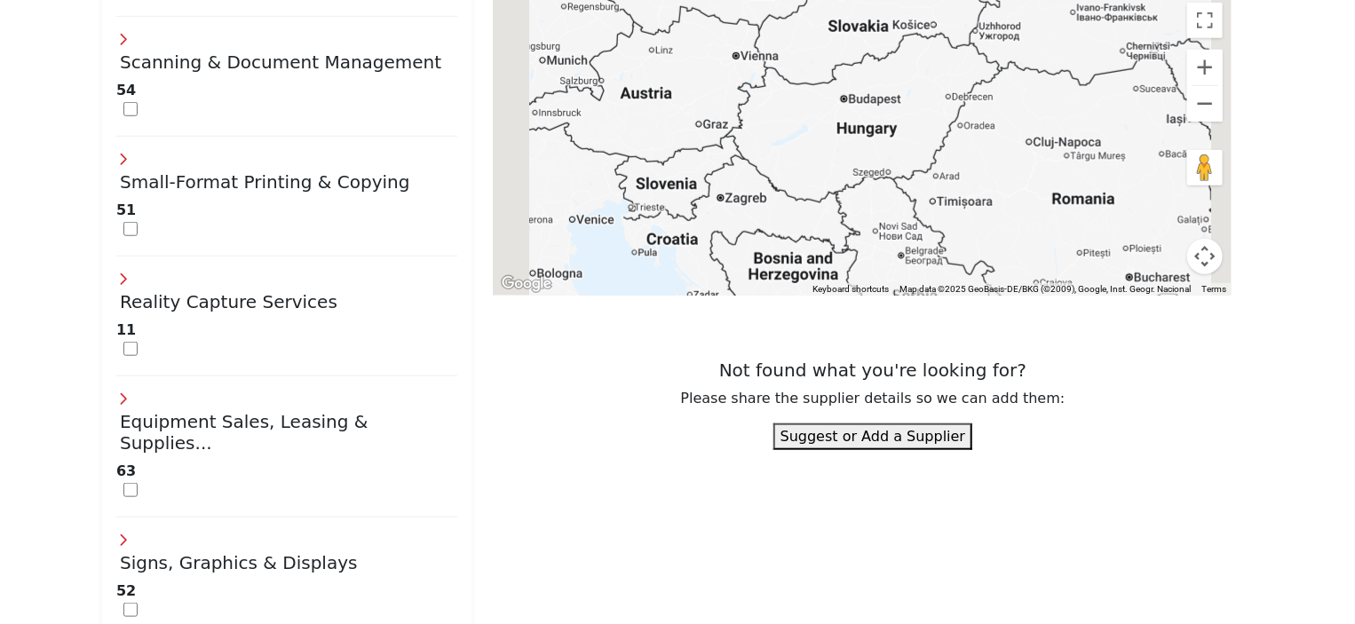
scroll to position [472, 0]
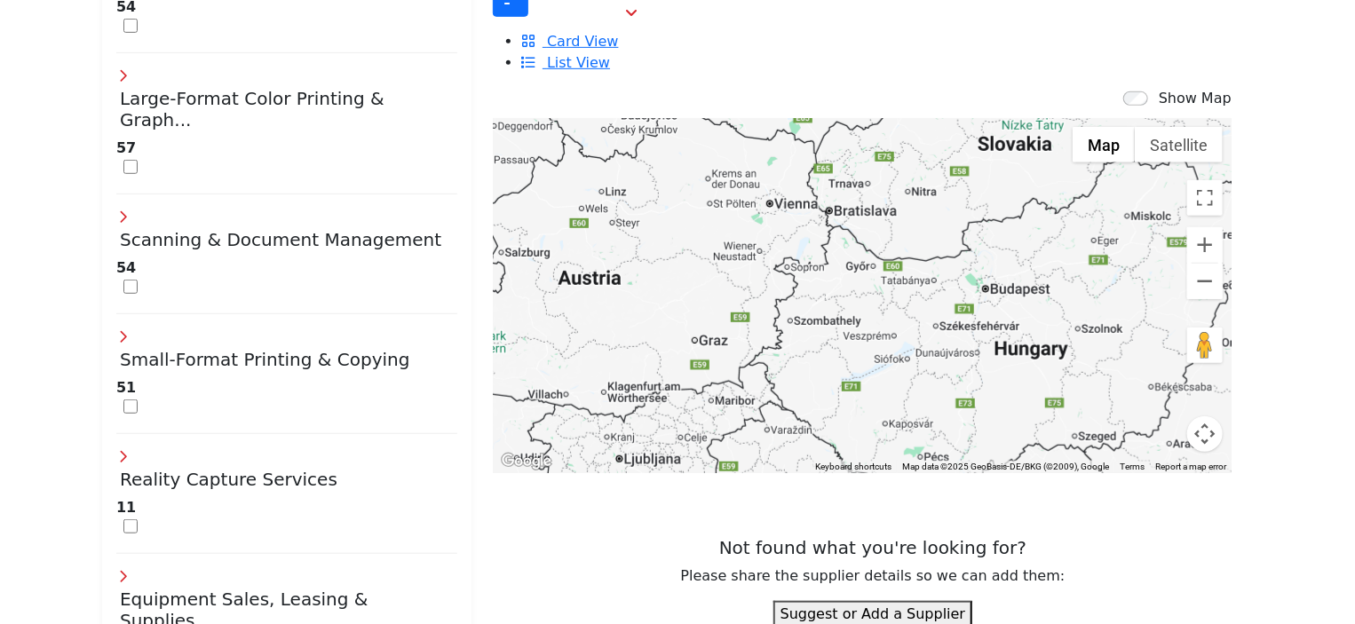
click at [649, 495] on div "Not found what you're looking for? Please share the supplier details so we can …" at bounding box center [873, 561] width 760 height 133
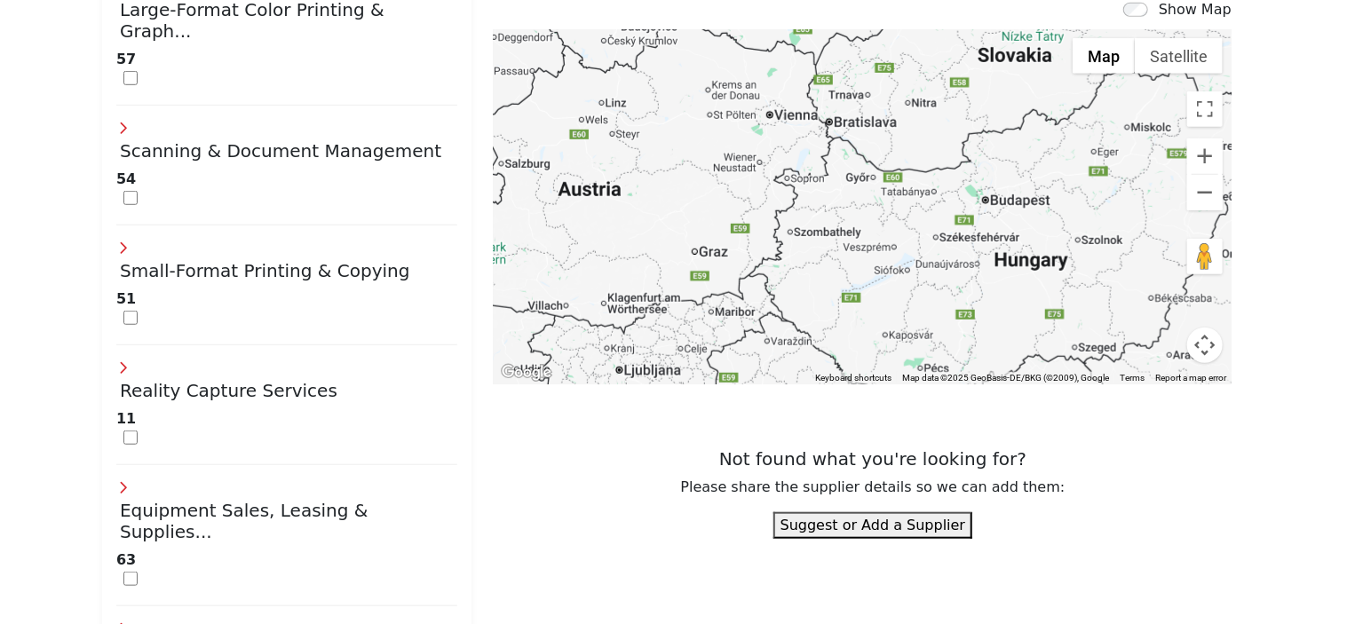
scroll to position [650, 0]
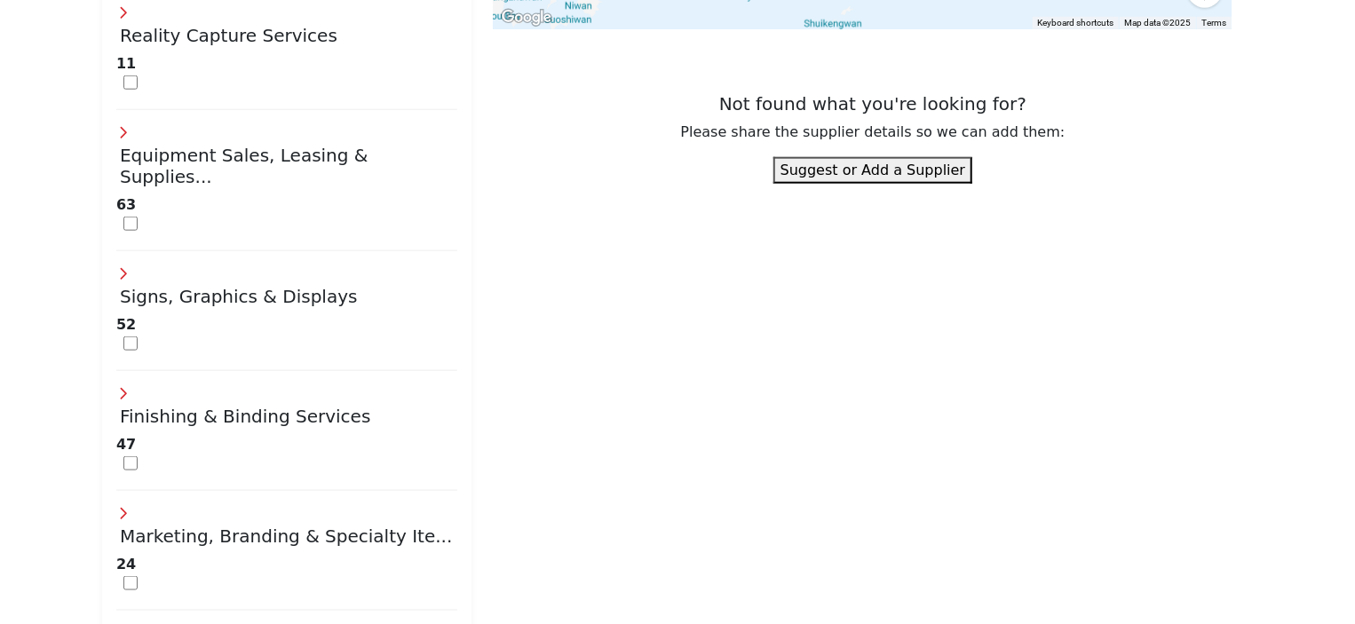
scroll to position [828, 0]
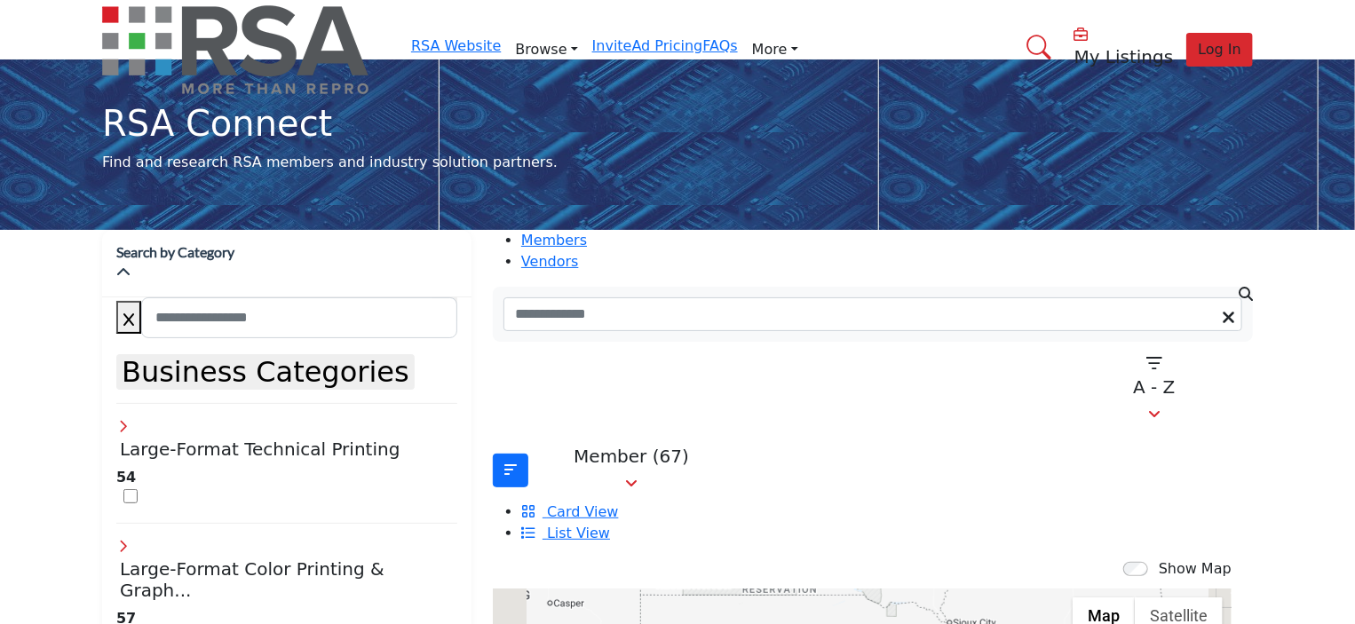
scroll to position [0, 0]
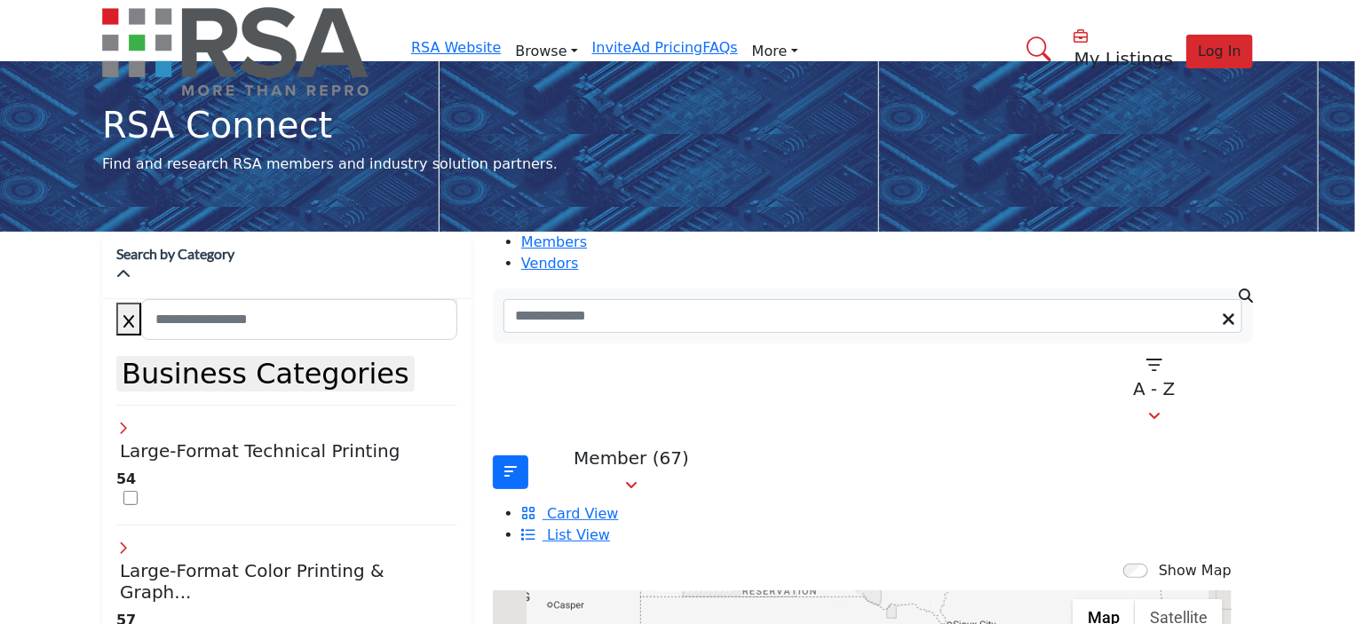
click at [1353, 57] on header "RSA Website Browse Find an RSA Member Invite" at bounding box center [677, 30] width 1355 height 61
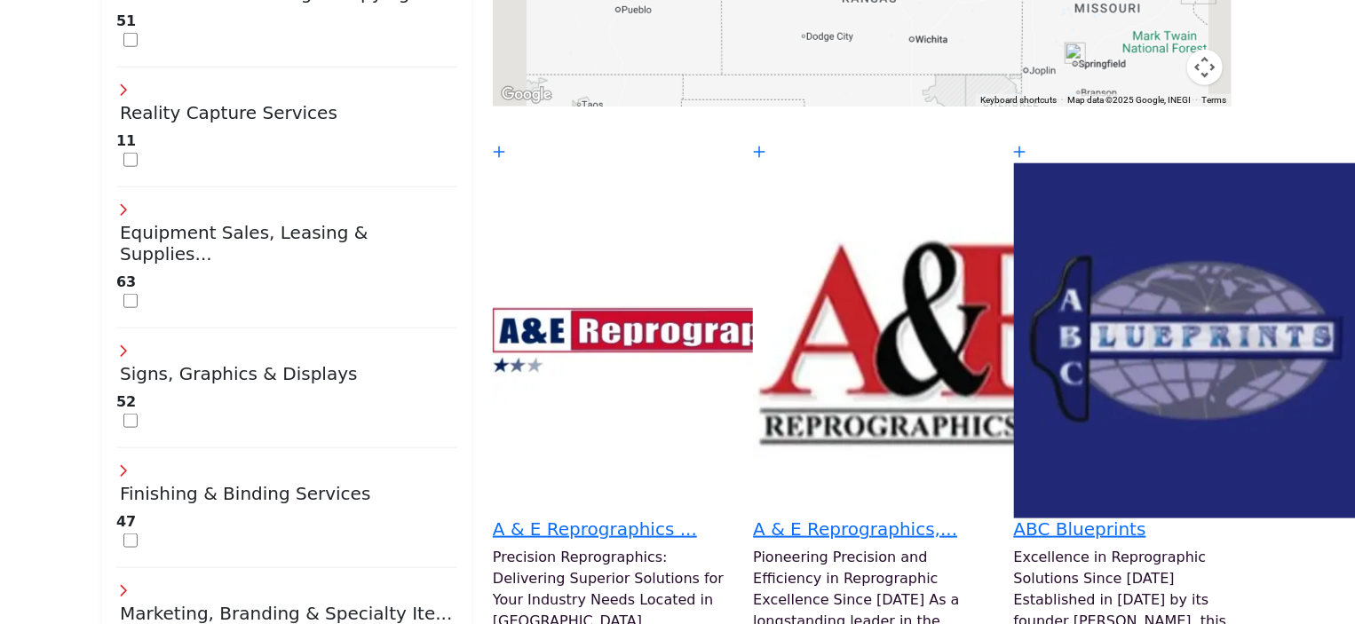
scroll to position [981, 0]
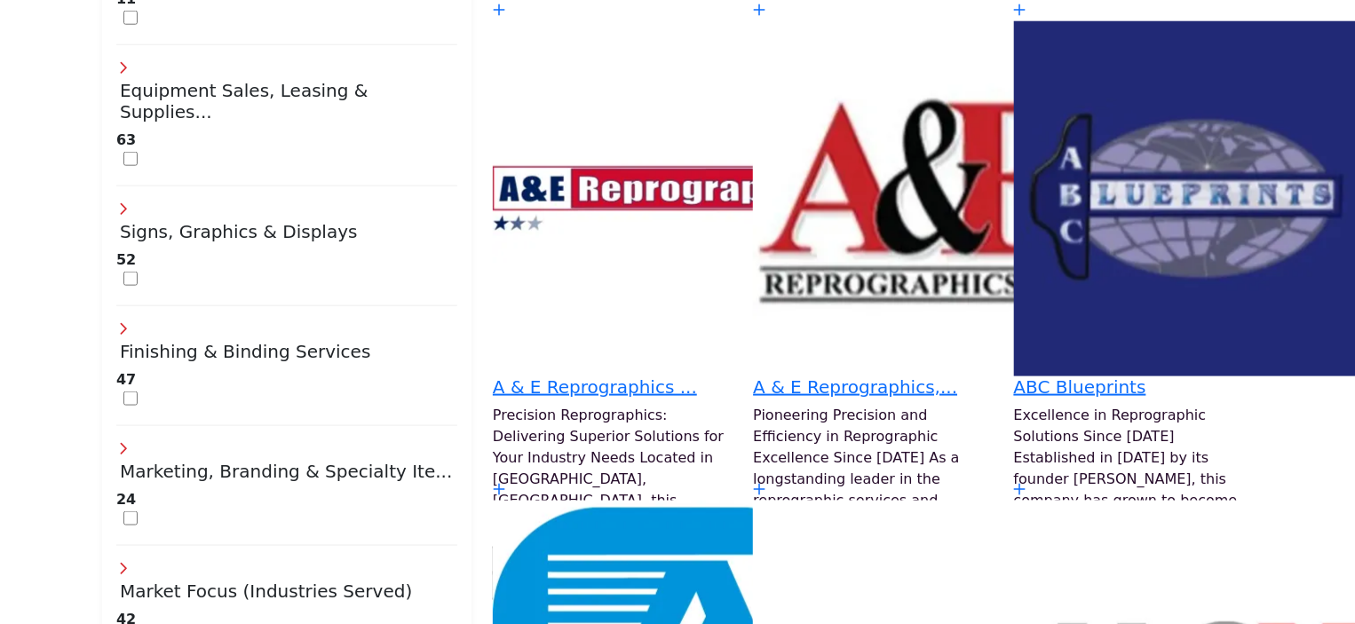
type input "*****"
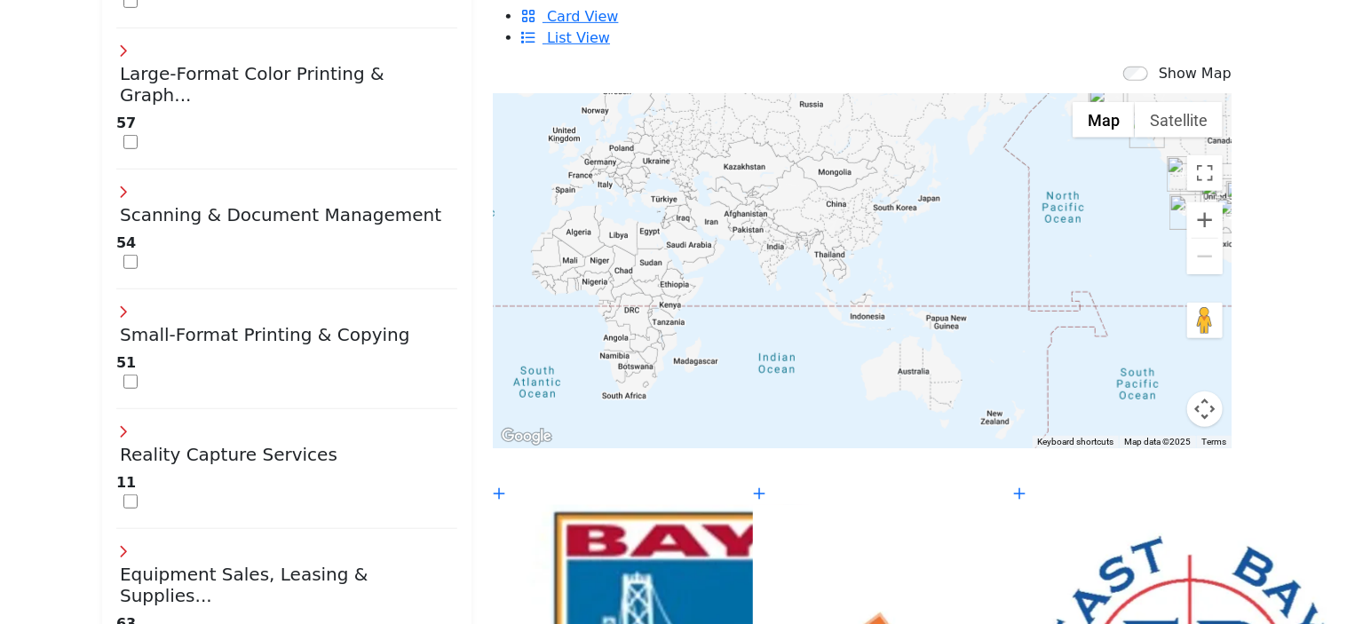
scroll to position [458, 0]
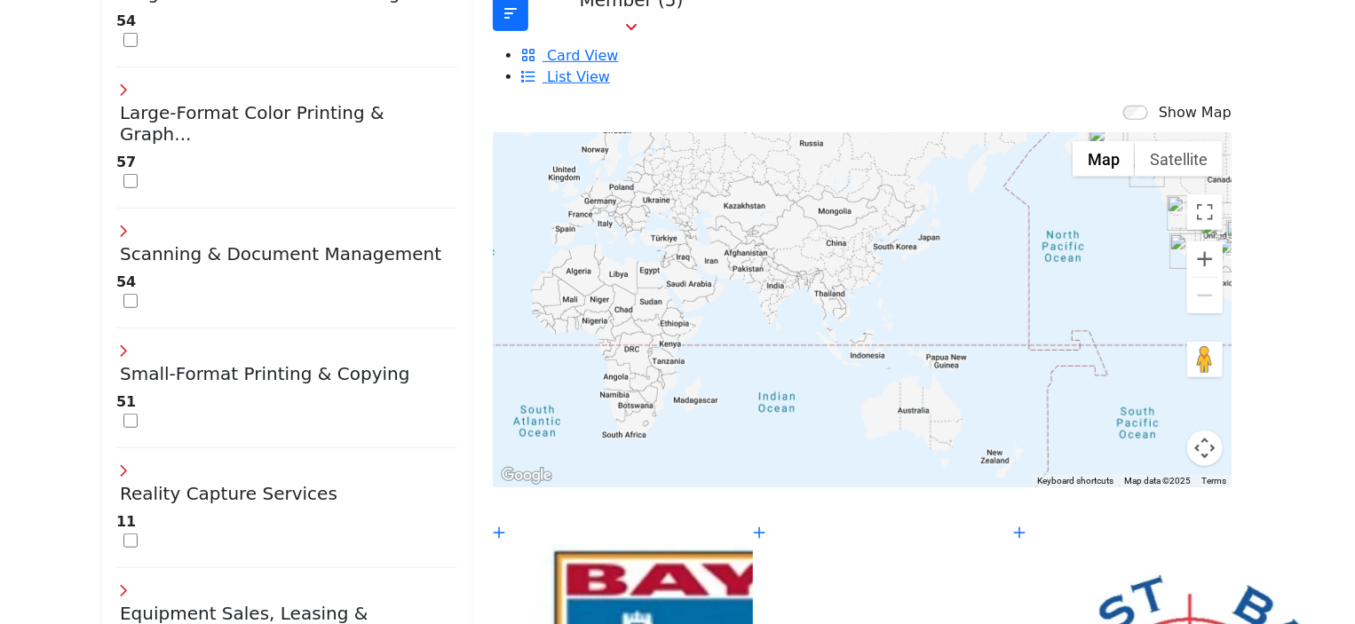
click at [1167, 195] on img "Cluster of 36 locations (2 HQ, 34 Branches)\aClick to view companies" at bounding box center [1185, 213] width 36 height 36
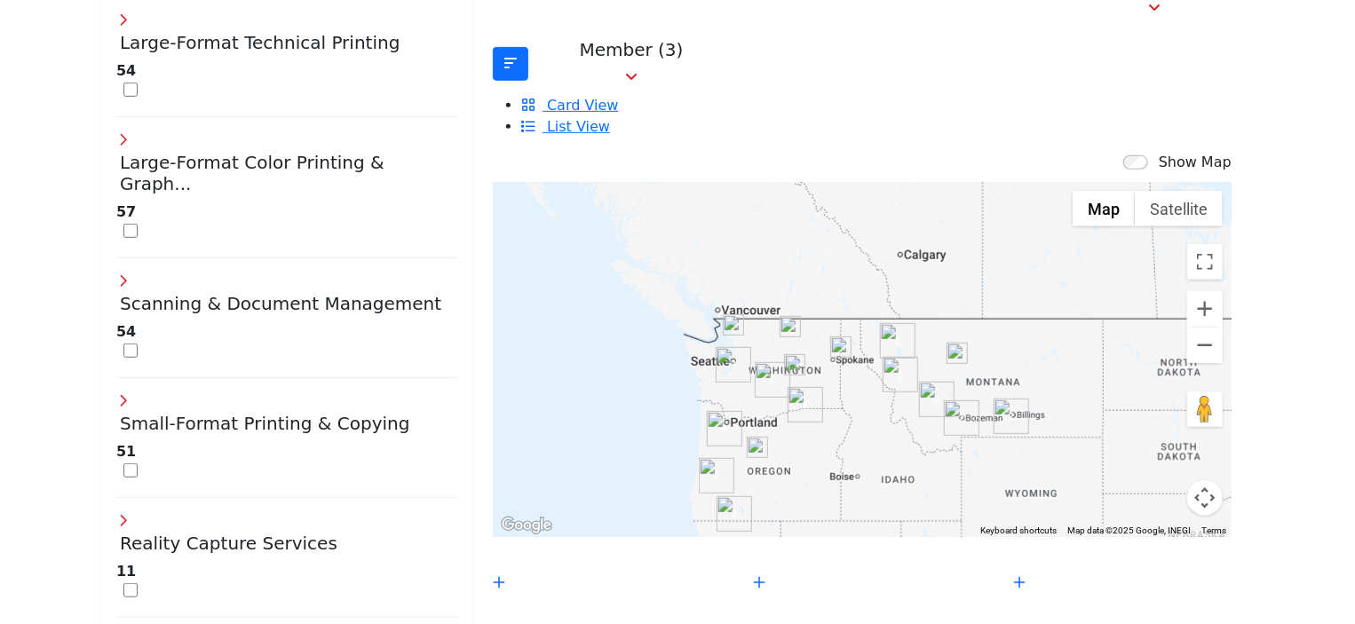
scroll to position [411, 0]
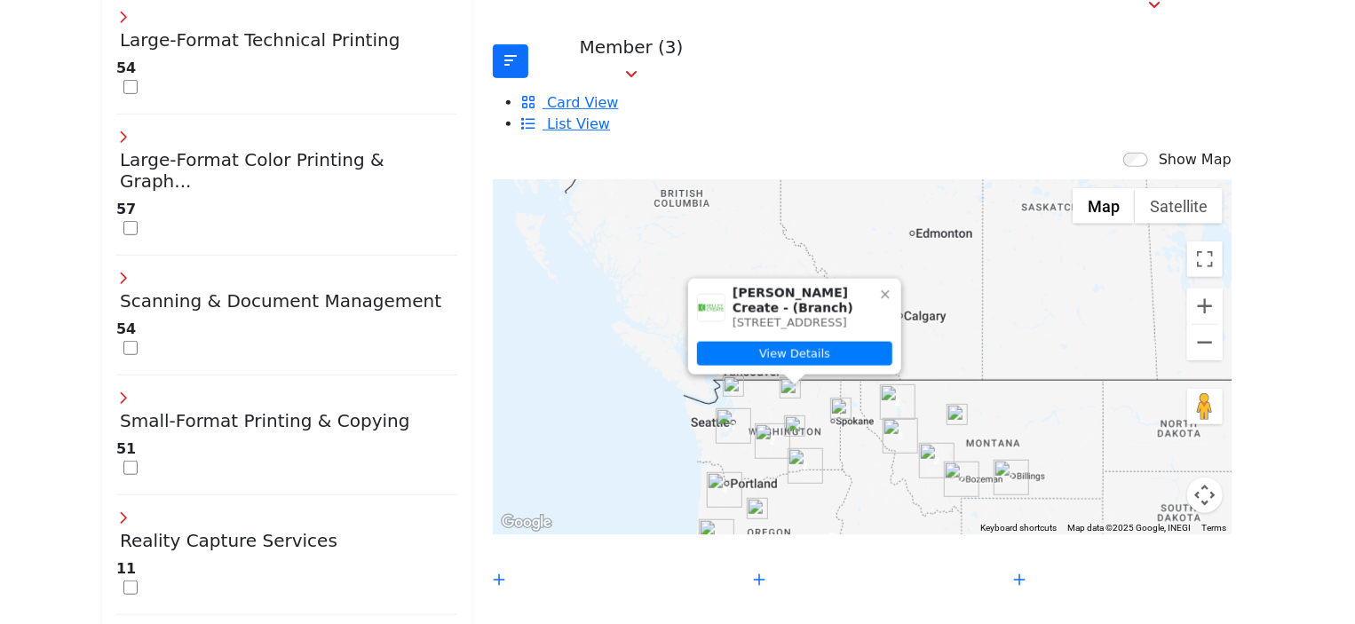
click at [878, 288] on icon at bounding box center [885, 295] width 14 height 14
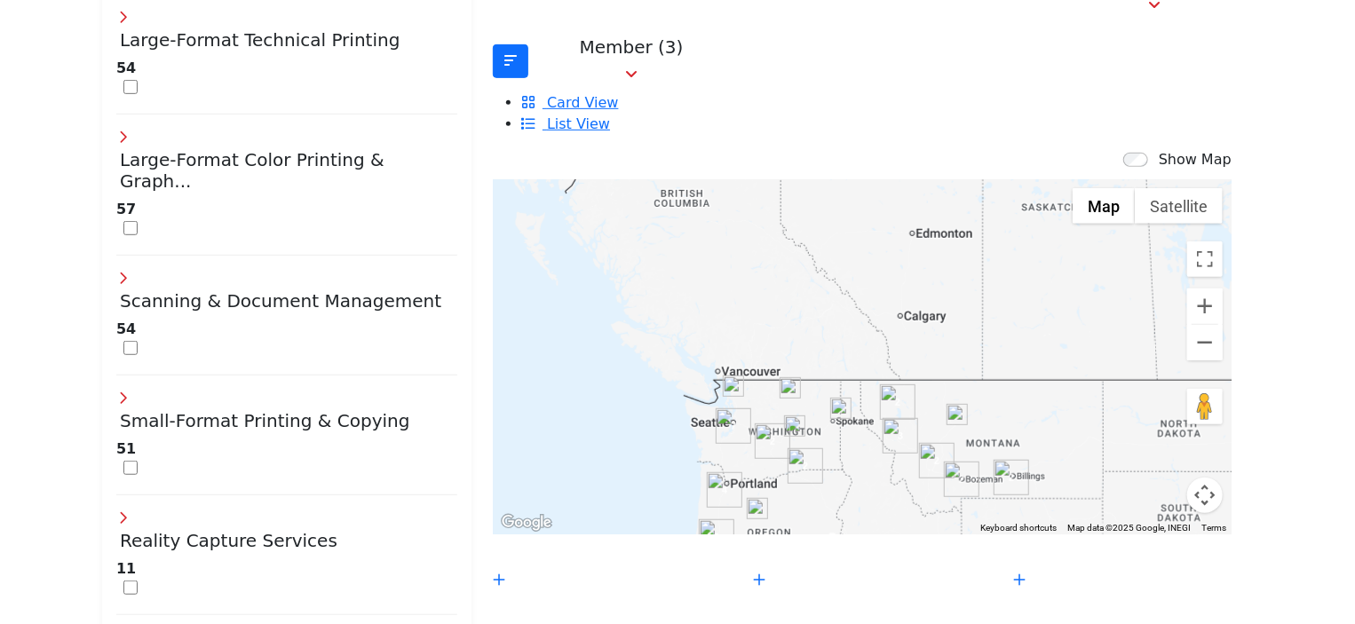
drag, startPoint x: 1353, startPoint y: 184, endPoint x: 1363, endPoint y: 293, distance: 109.6
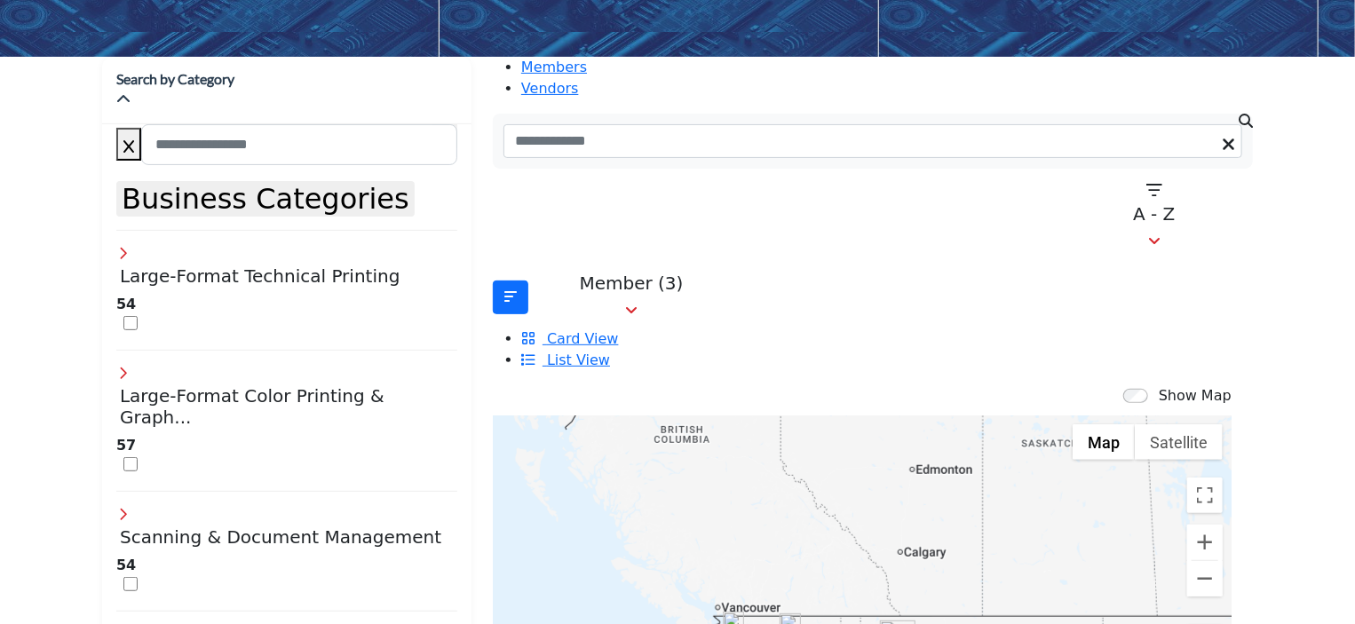
scroll to position [264, 0]
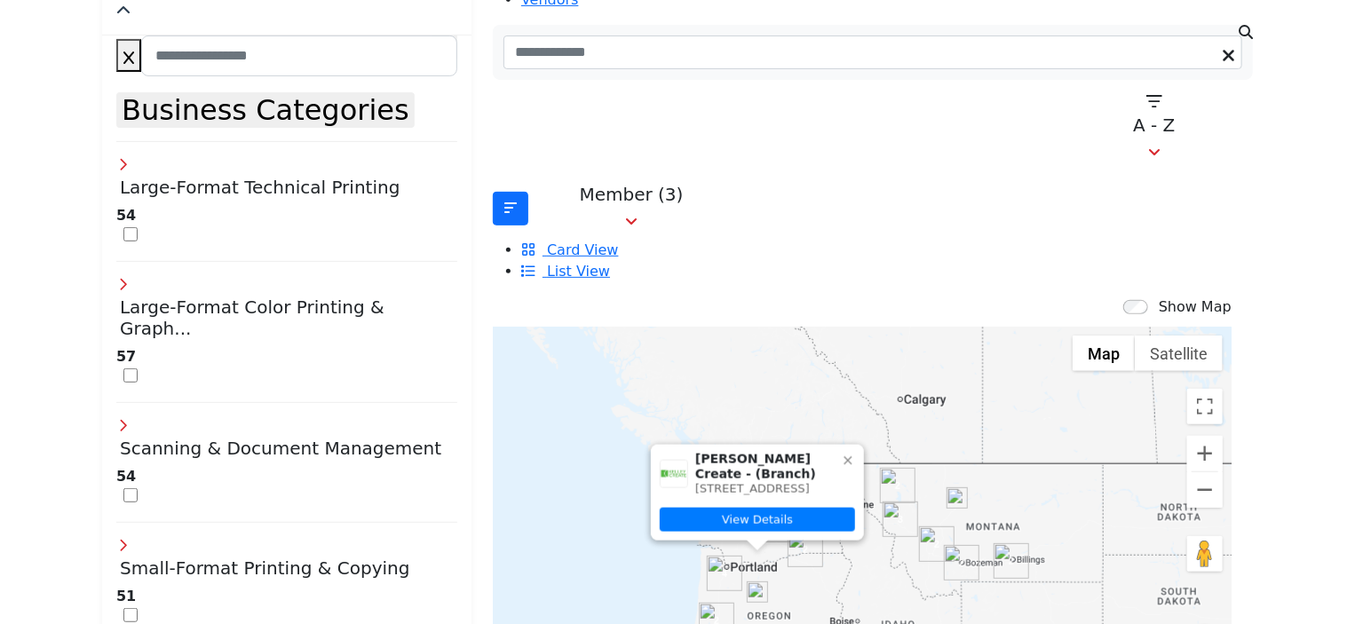
click at [841, 454] on icon at bounding box center [848, 461] width 14 height 14
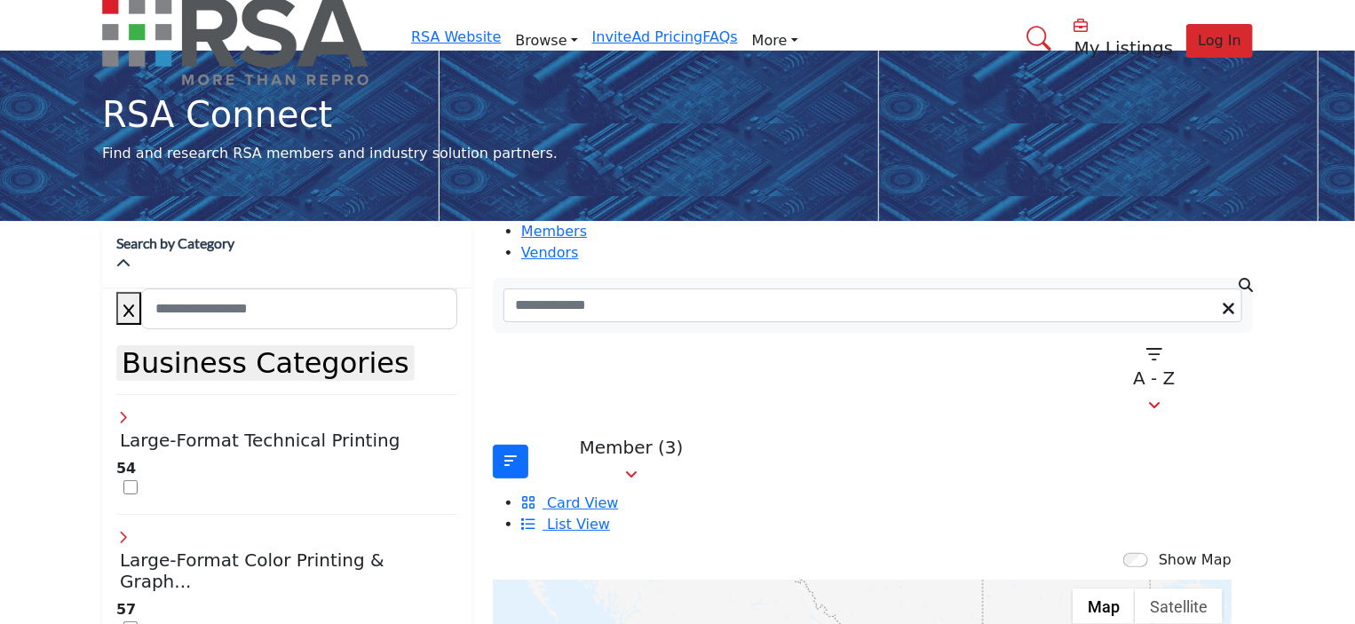
scroll to position [0, 0]
